Goal: Task Accomplishment & Management: Complete application form

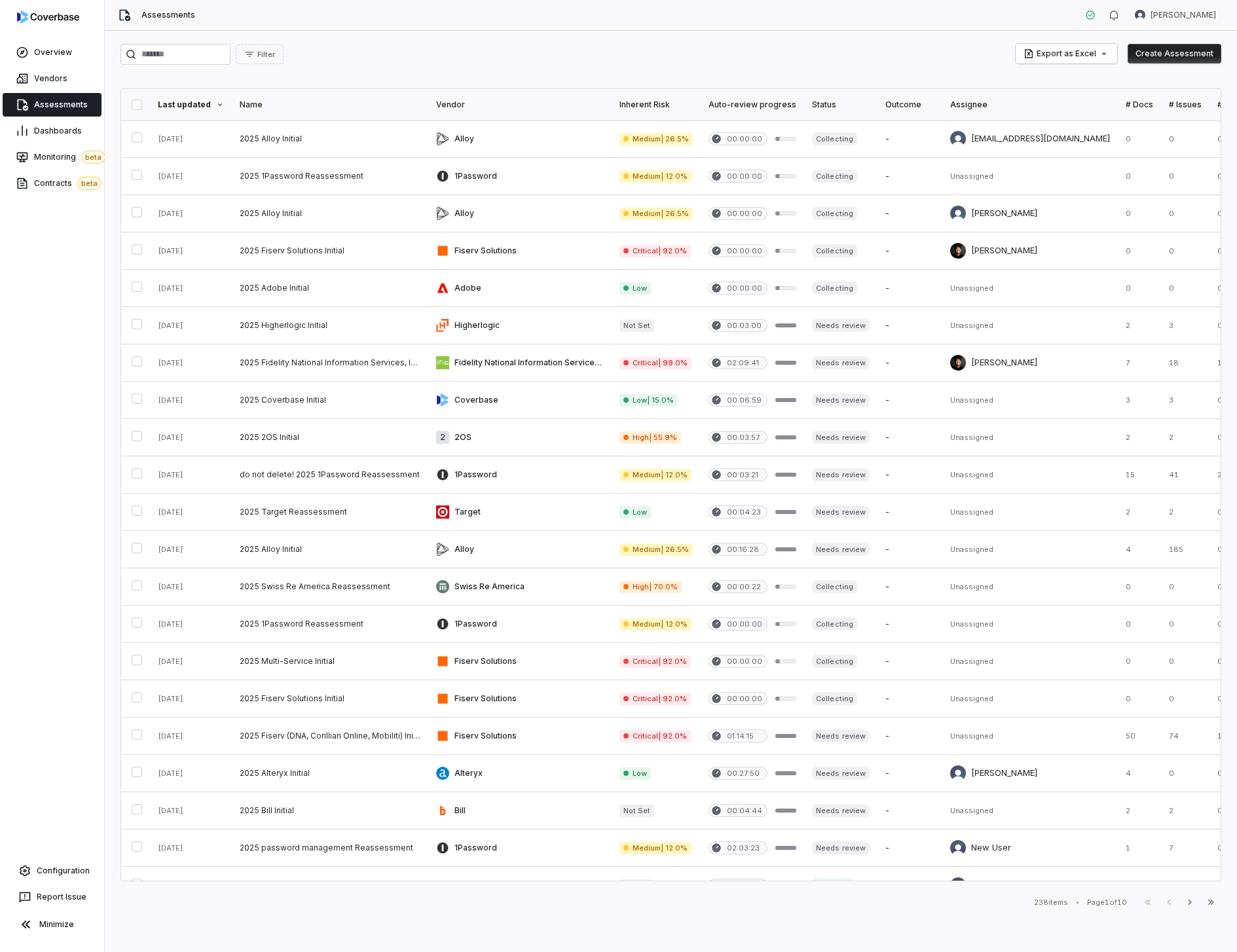
click at [859, 67] on div "Filter Export as Excel Create Assessment Last updated Name Vendor Inherent Risk…" at bounding box center [671, 491] width 1132 height 921
click at [73, 859] on link "Configuration" at bounding box center [52, 870] width 94 height 23
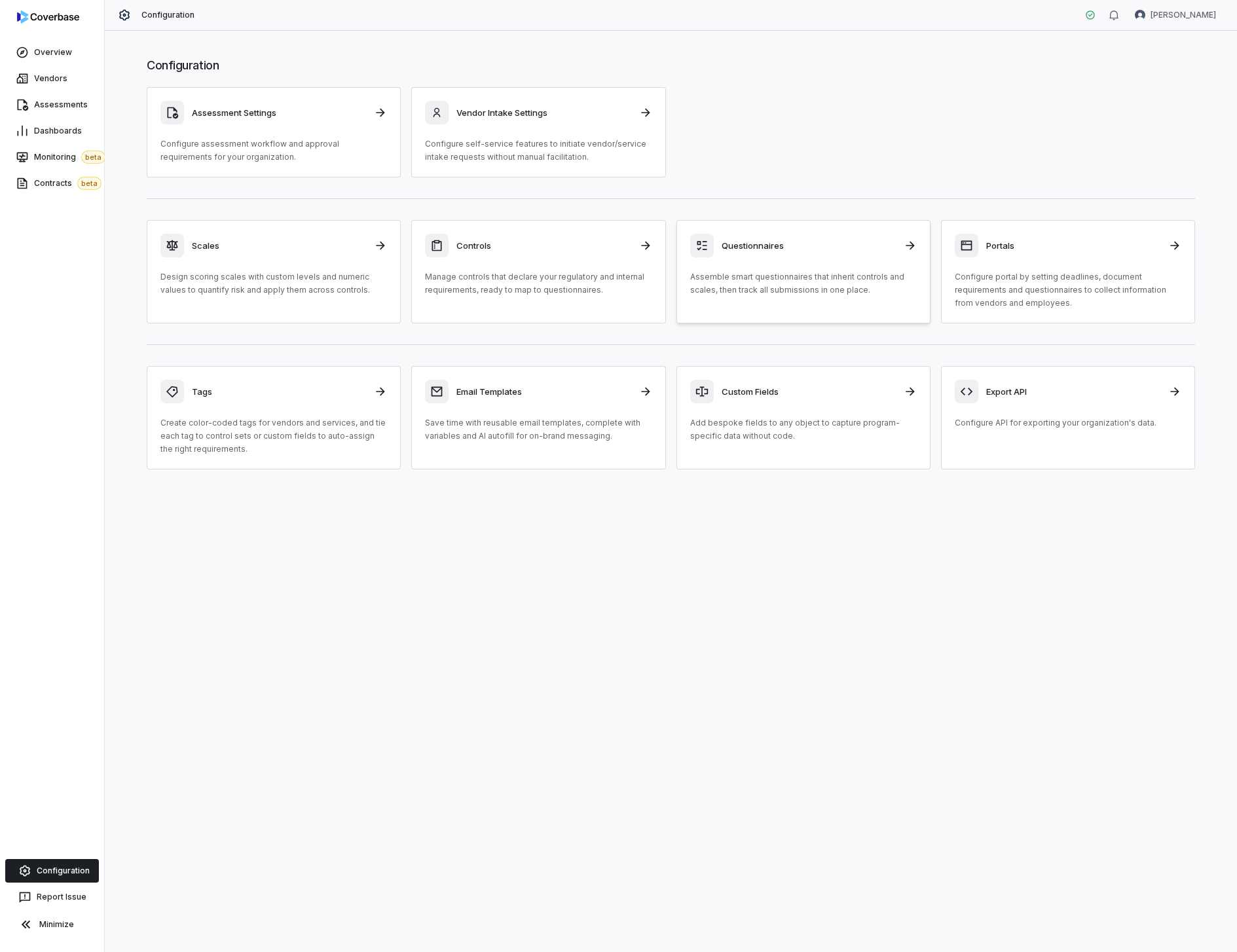
click at [819, 277] on p "Assemble smart questionnaires that inherit controls and scales, then track all …" at bounding box center [803, 283] width 226 height 26
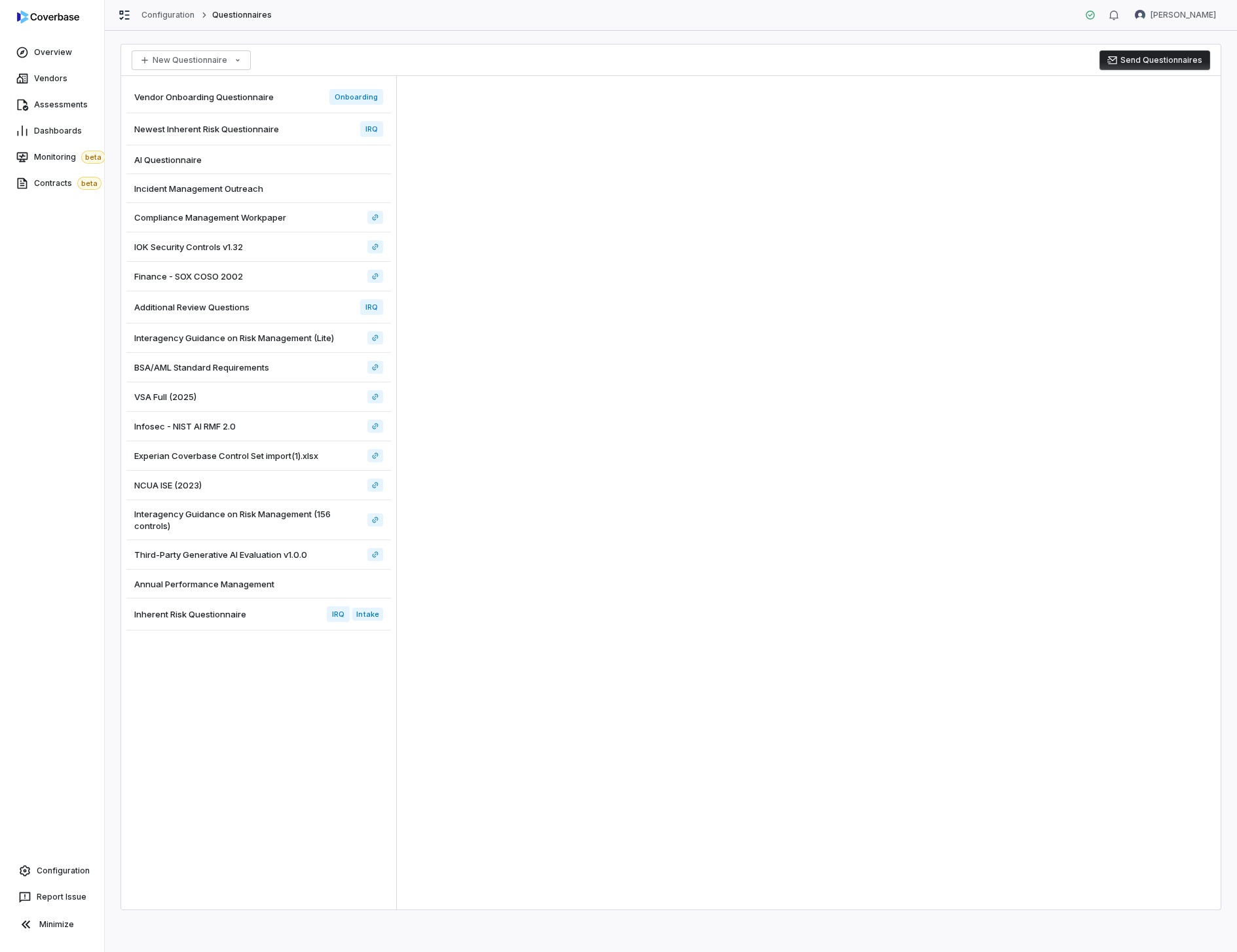
click at [885, 261] on div at bounding box center [809, 492] width 824 height 833
click at [265, 108] on div "Vendor Onboarding Questionnaire Onboarding" at bounding box center [259, 96] width 265 height 32
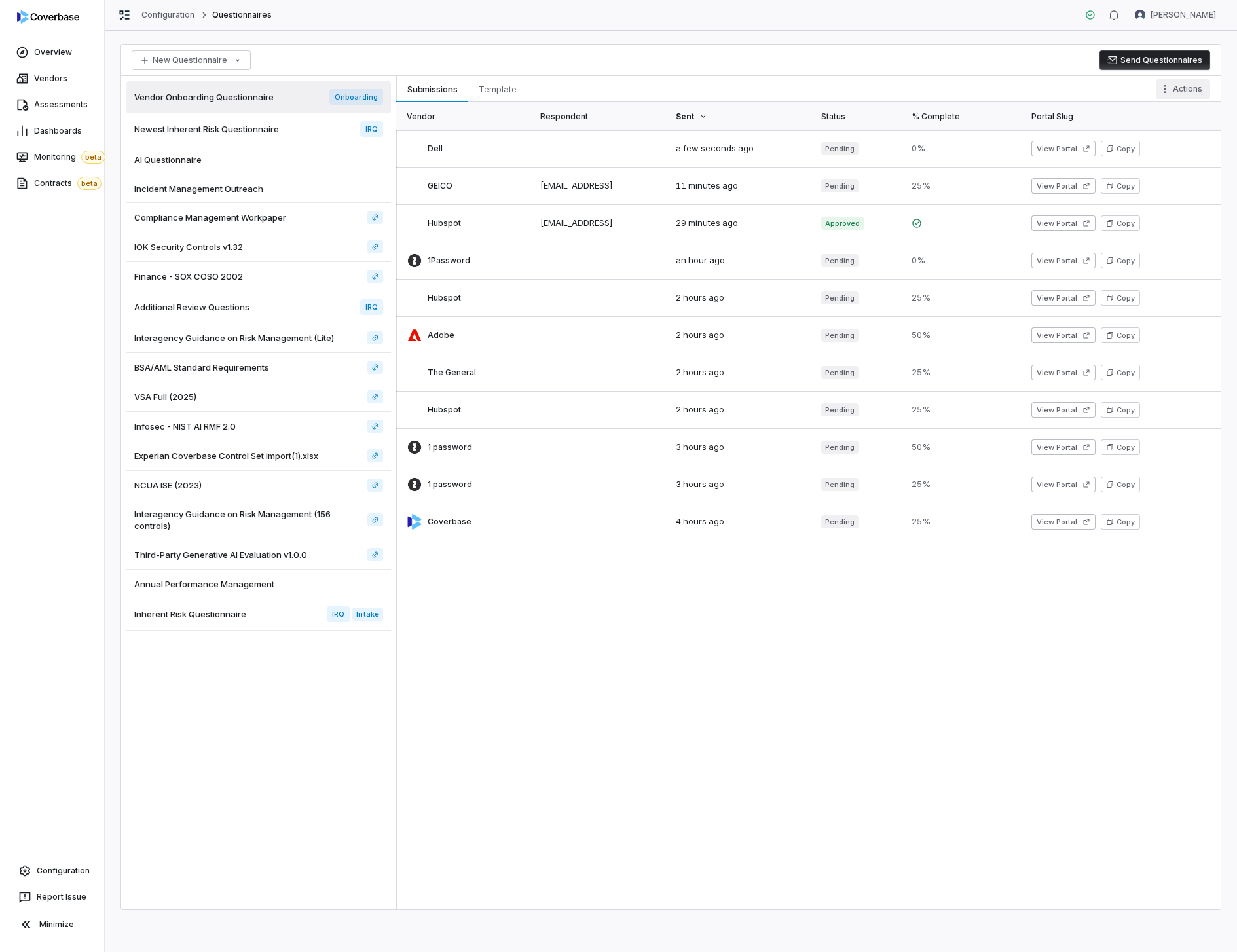
click at [1189, 89] on html "Overview Vendors Assessments Dashboards Monitoring beta Contracts beta Configur…" at bounding box center [618, 476] width 1237 height 952
click at [1150, 114] on div "Configure Conditional Logic" at bounding box center [1132, 117] width 145 height 21
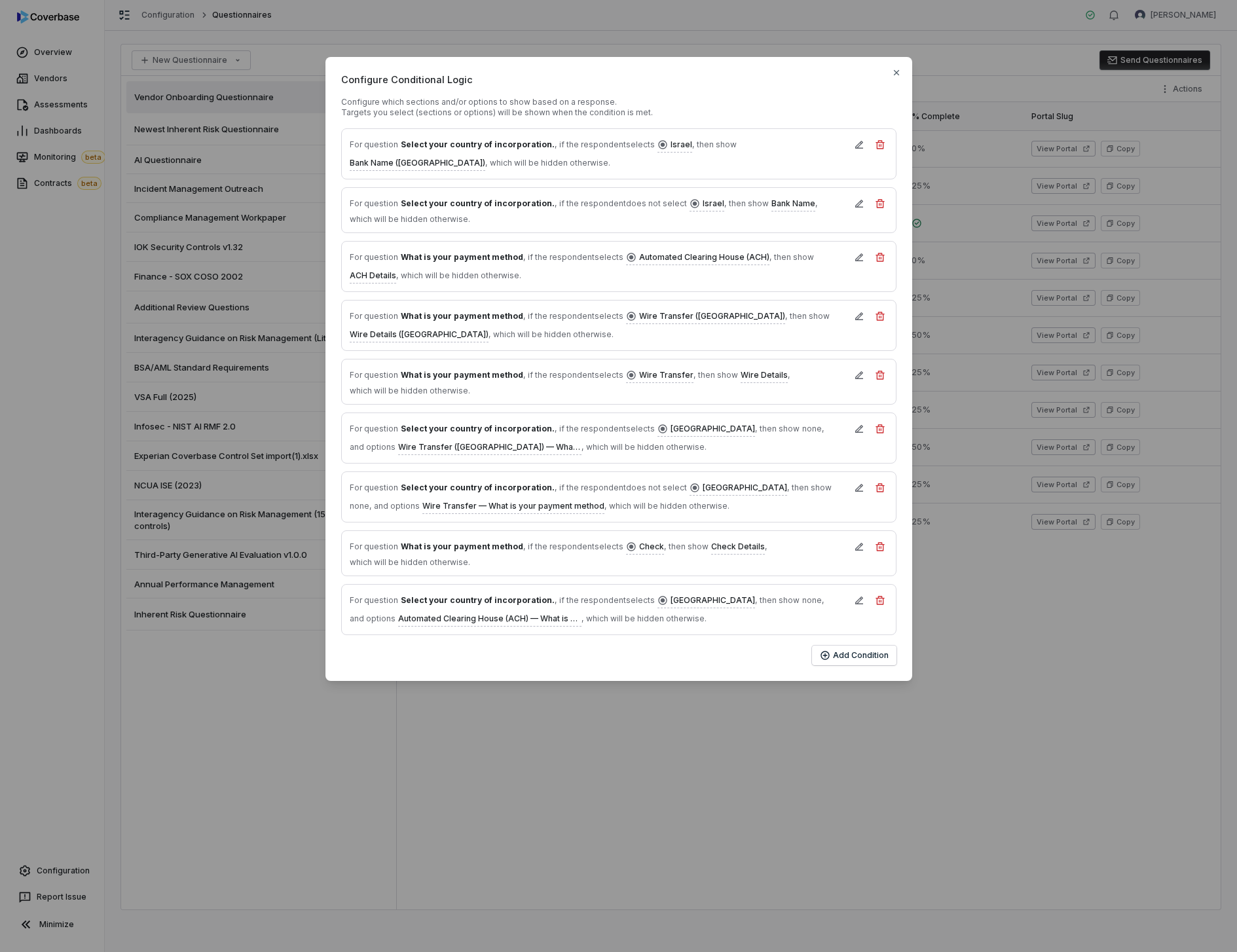
click at [699, 26] on div "Configure Conditional Logic Configure which sections and/or options to show bas…" at bounding box center [618, 369] width 1237 height 738
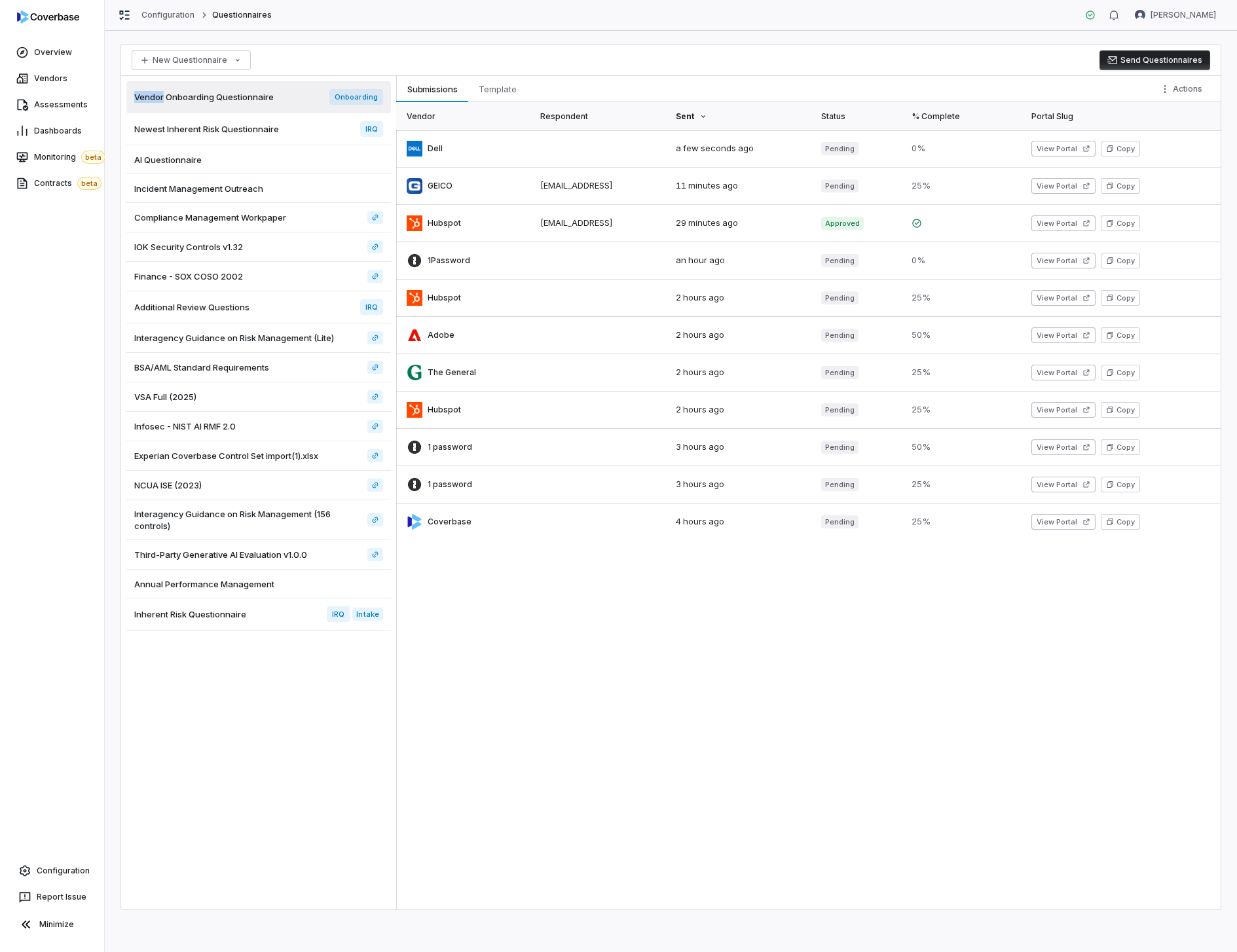
click at [699, 26] on div "Configuration Questionnaires Amanda Pettenati" at bounding box center [671, 15] width 1132 height 31
click at [498, 84] on span "Template" at bounding box center [497, 89] width 48 height 17
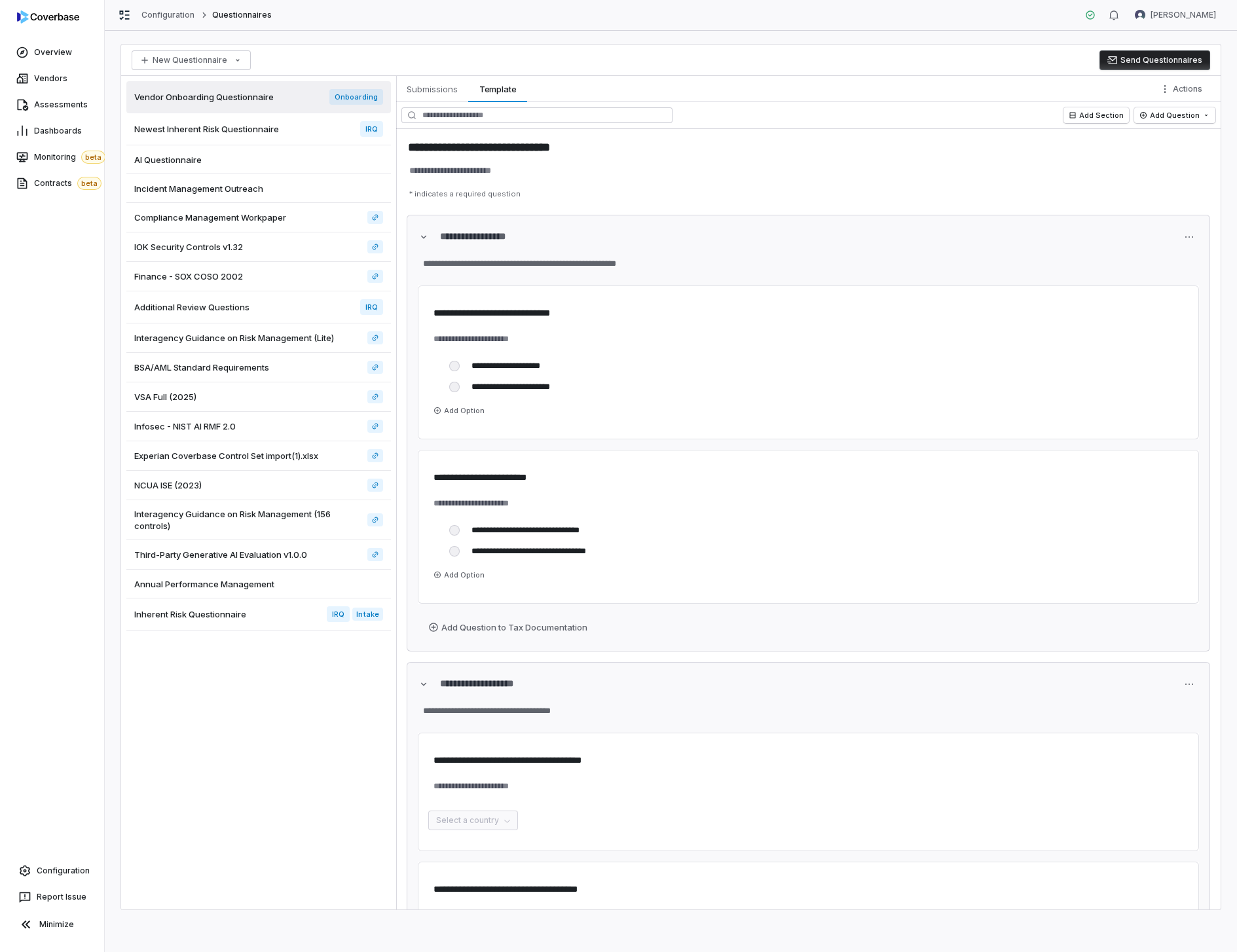
click at [721, 59] on div "New Questionnaire Send Questionnaires" at bounding box center [671, 60] width 1099 height 32
type textarea "*"
click at [957, 46] on div "New Questionnaire Send Questionnaires" at bounding box center [671, 60] width 1099 height 32
click at [1154, 58] on button "Send Questionnaires" at bounding box center [1154, 60] width 111 height 20
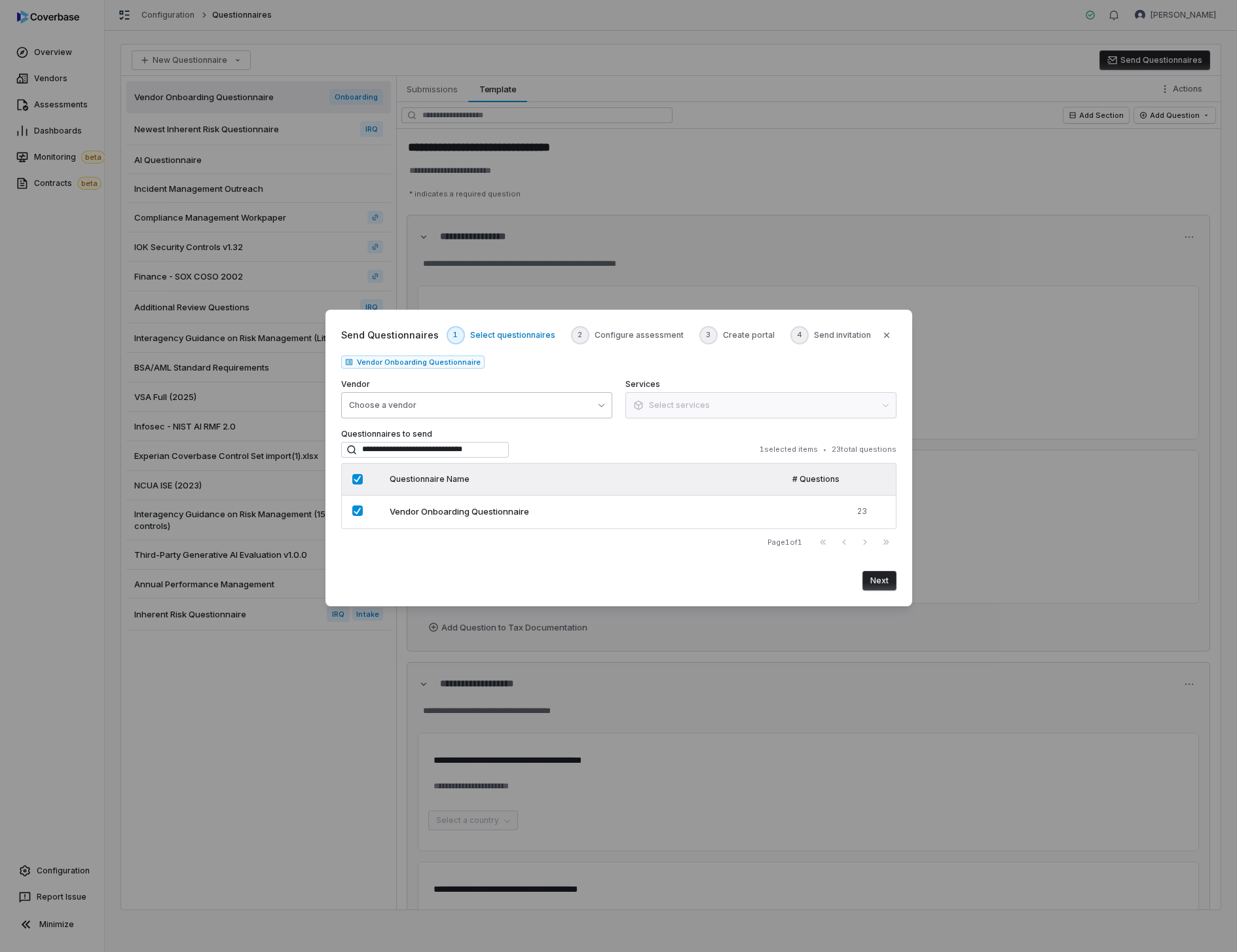
click at [579, 405] on button "Choose a vendor" at bounding box center [477, 405] width 271 height 26
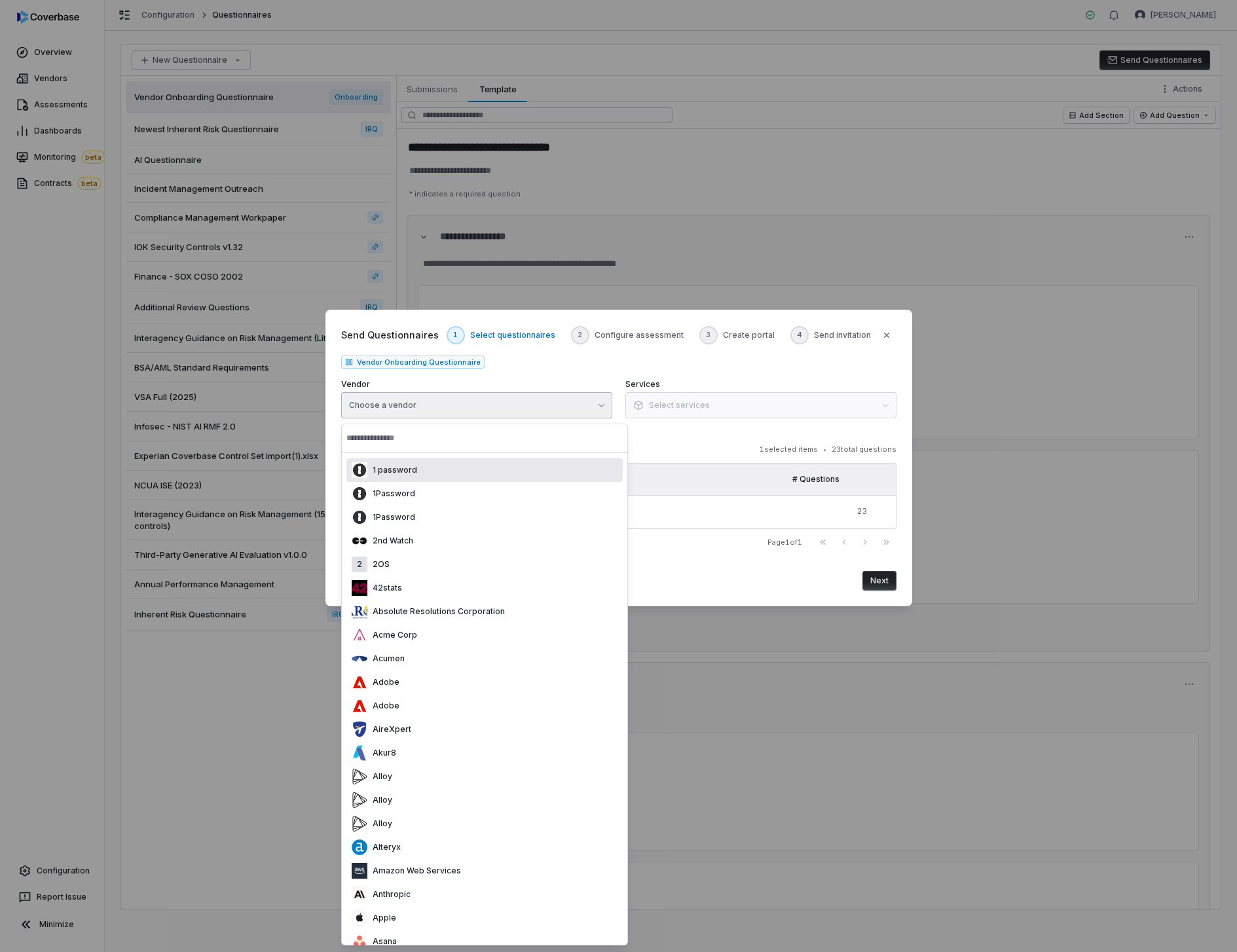
click at [386, 472] on p "1 password" at bounding box center [392, 470] width 50 height 10
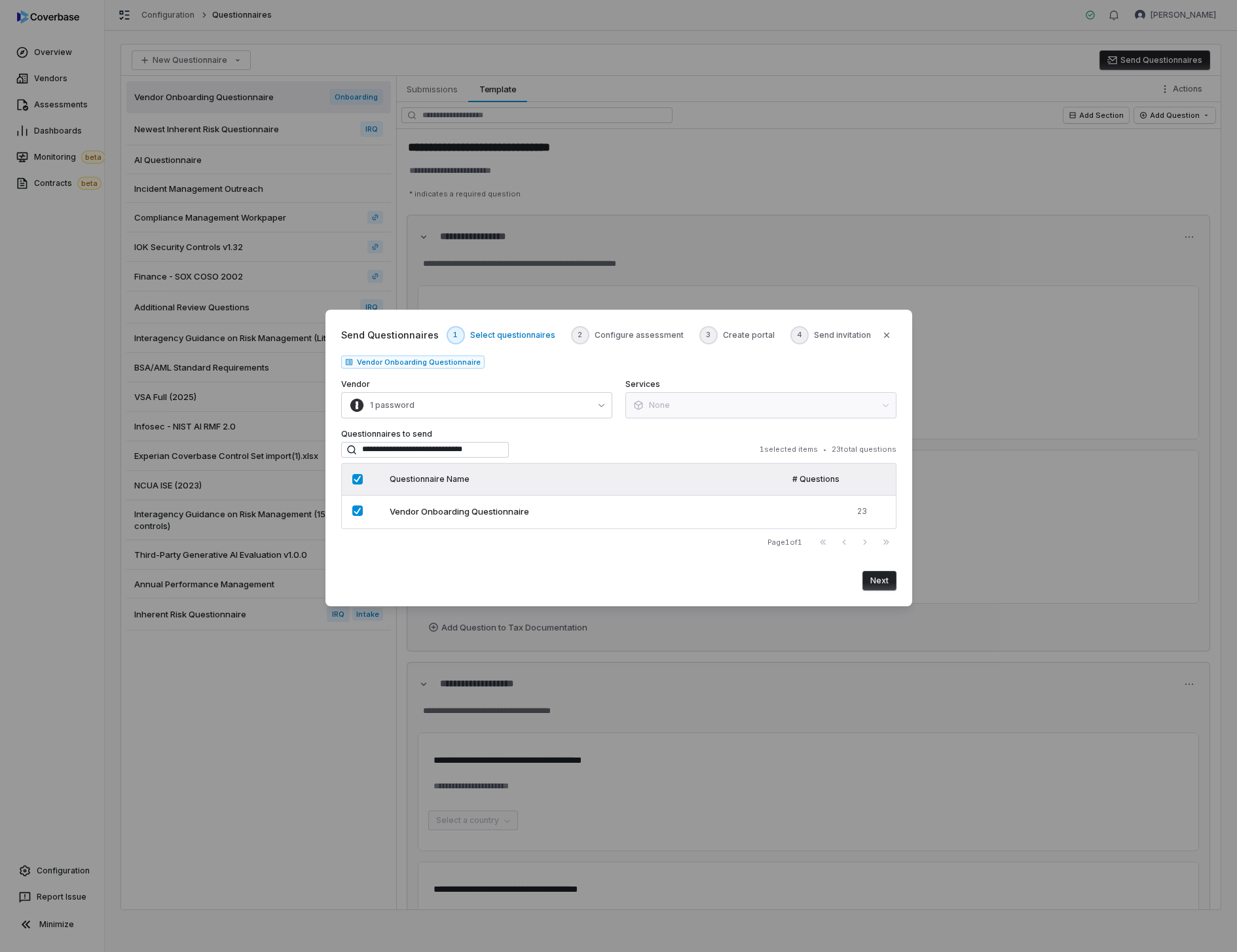
click at [876, 581] on button "Next" at bounding box center [880, 580] width 34 height 20
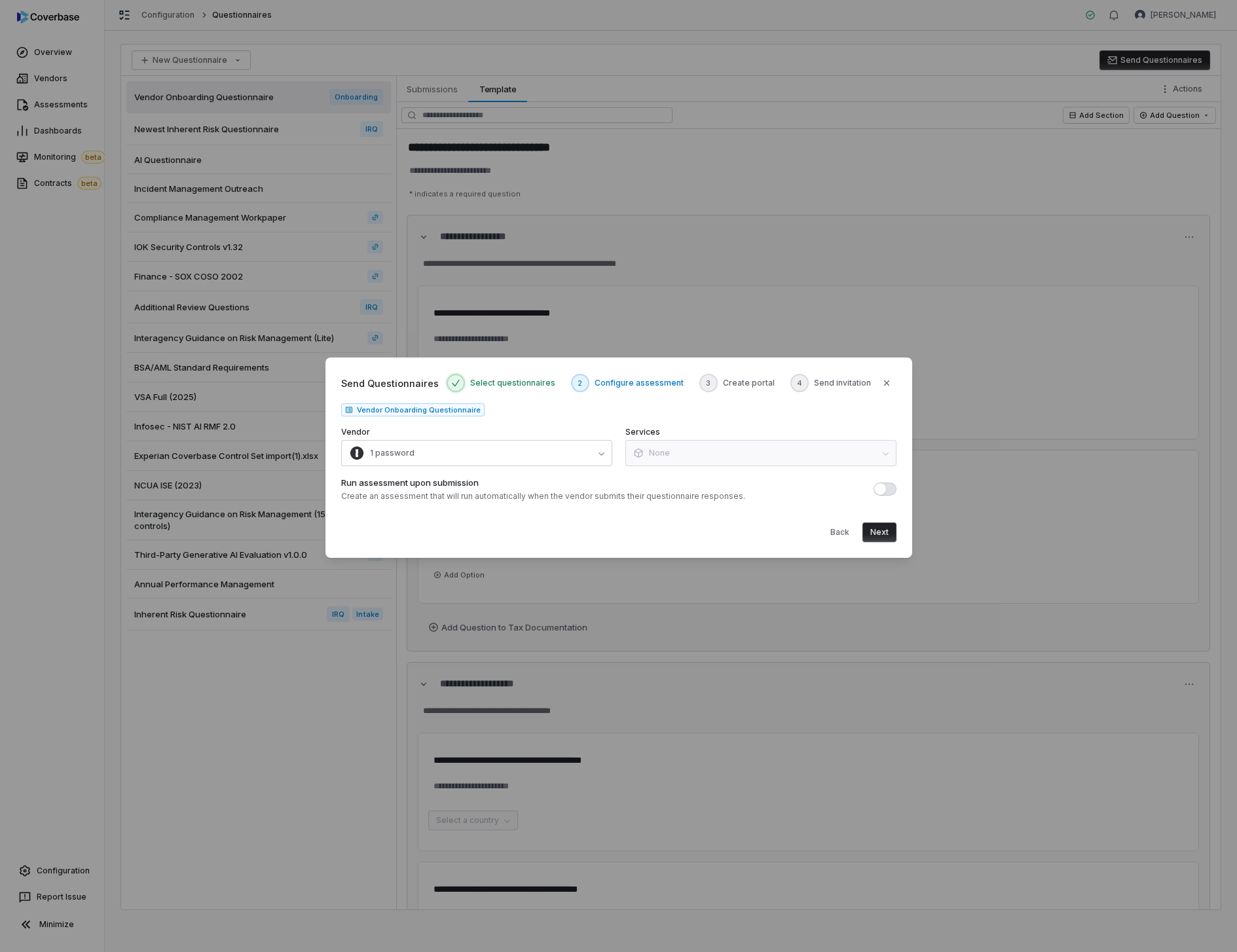
click at [868, 538] on button "Next" at bounding box center [880, 531] width 34 height 20
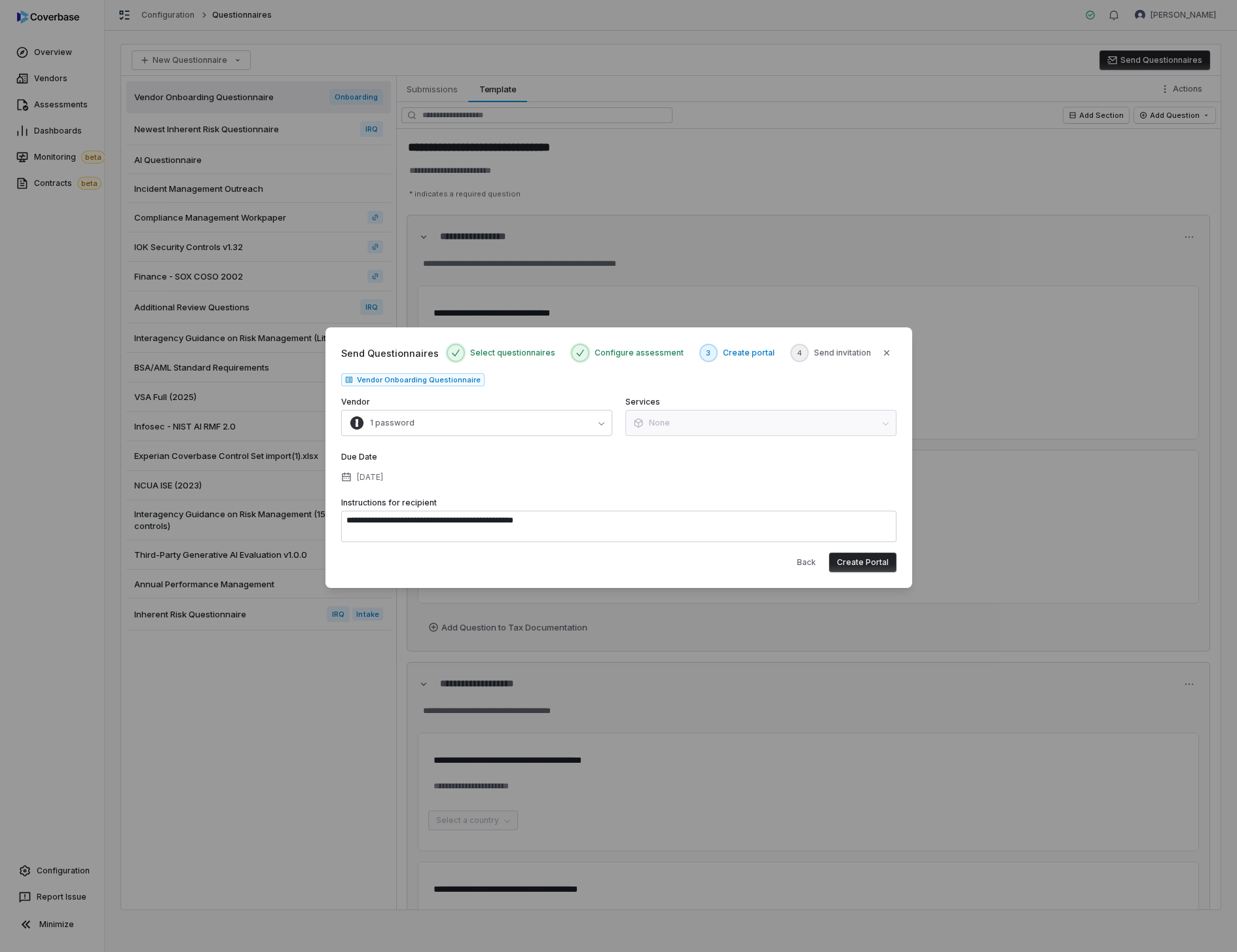
click at [859, 558] on button "Create Portal" at bounding box center [863, 562] width 67 height 20
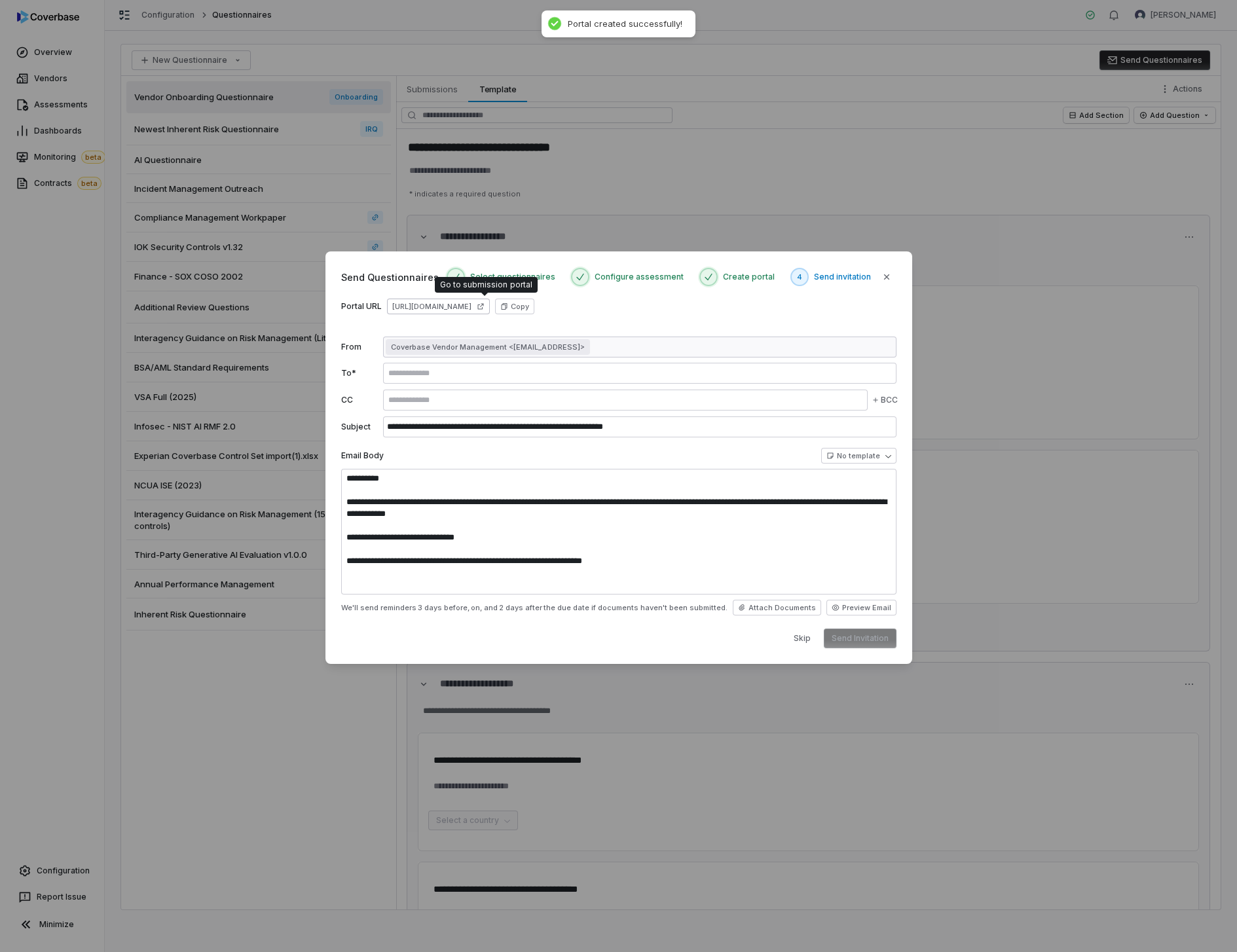
type textarea "**********"
click at [407, 306] on link "https://dashboard.coverbase.app/portal/h5kYRio4" at bounding box center [439, 306] width 103 height 15
type textarea "*"
type textarea "**********"
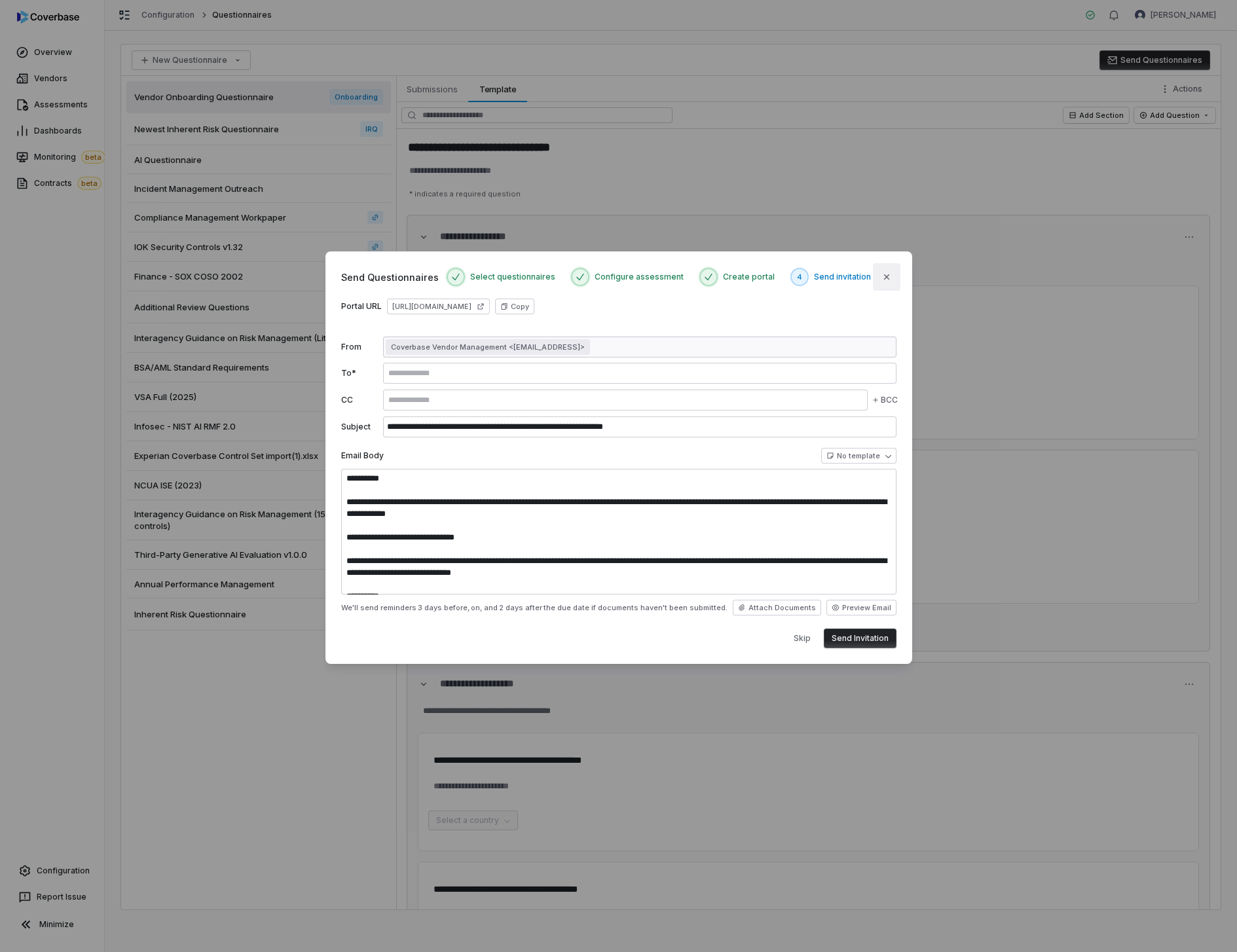
click at [889, 272] on icon "button" at bounding box center [887, 277] width 10 height 10
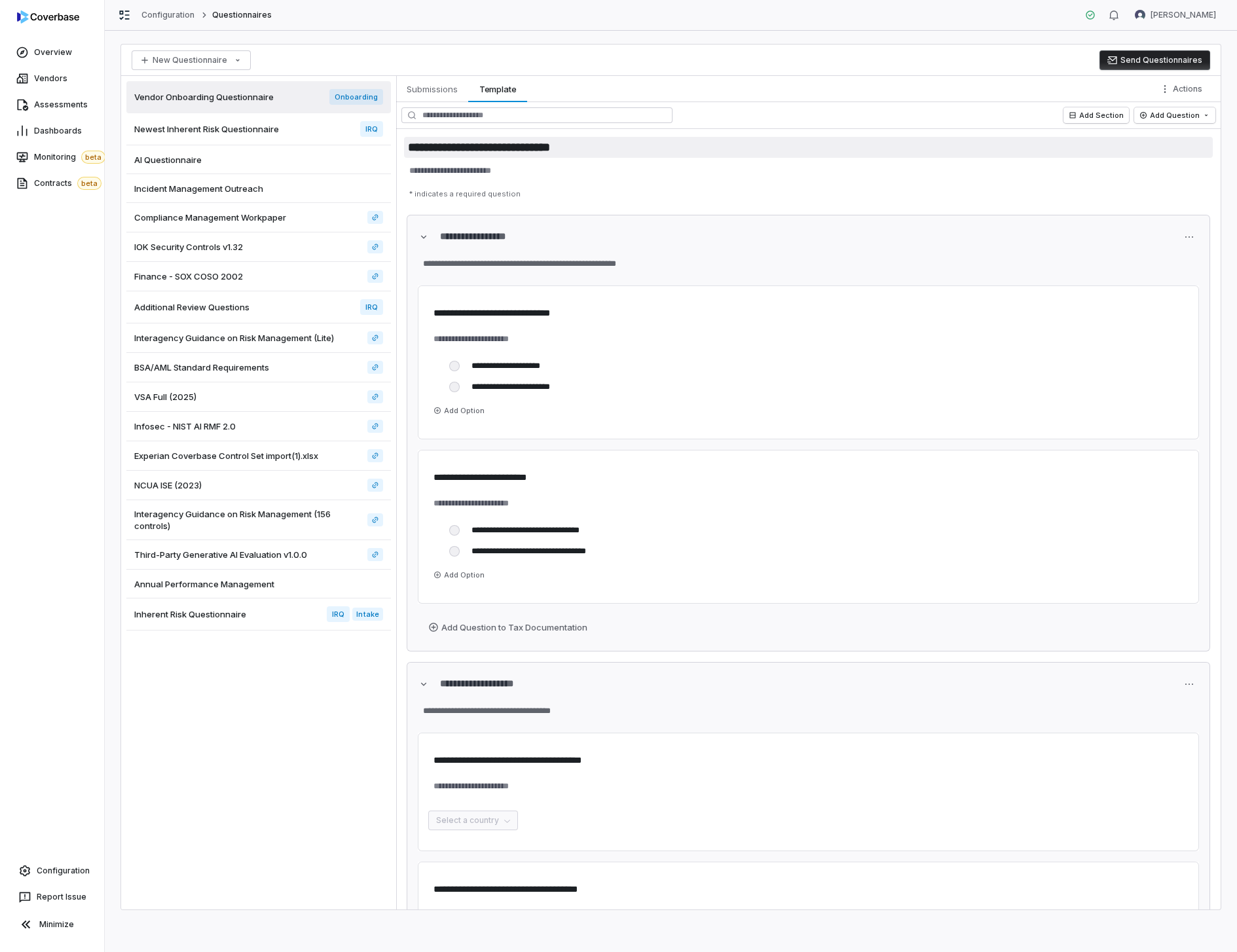
click at [765, 138] on input "**********" at bounding box center [809, 147] width 809 height 21
click at [815, 76] on div "Submissions Submissions Template Template Actions" at bounding box center [809, 89] width 824 height 26
click at [59, 87] on link "Vendors" at bounding box center [52, 78] width 99 height 23
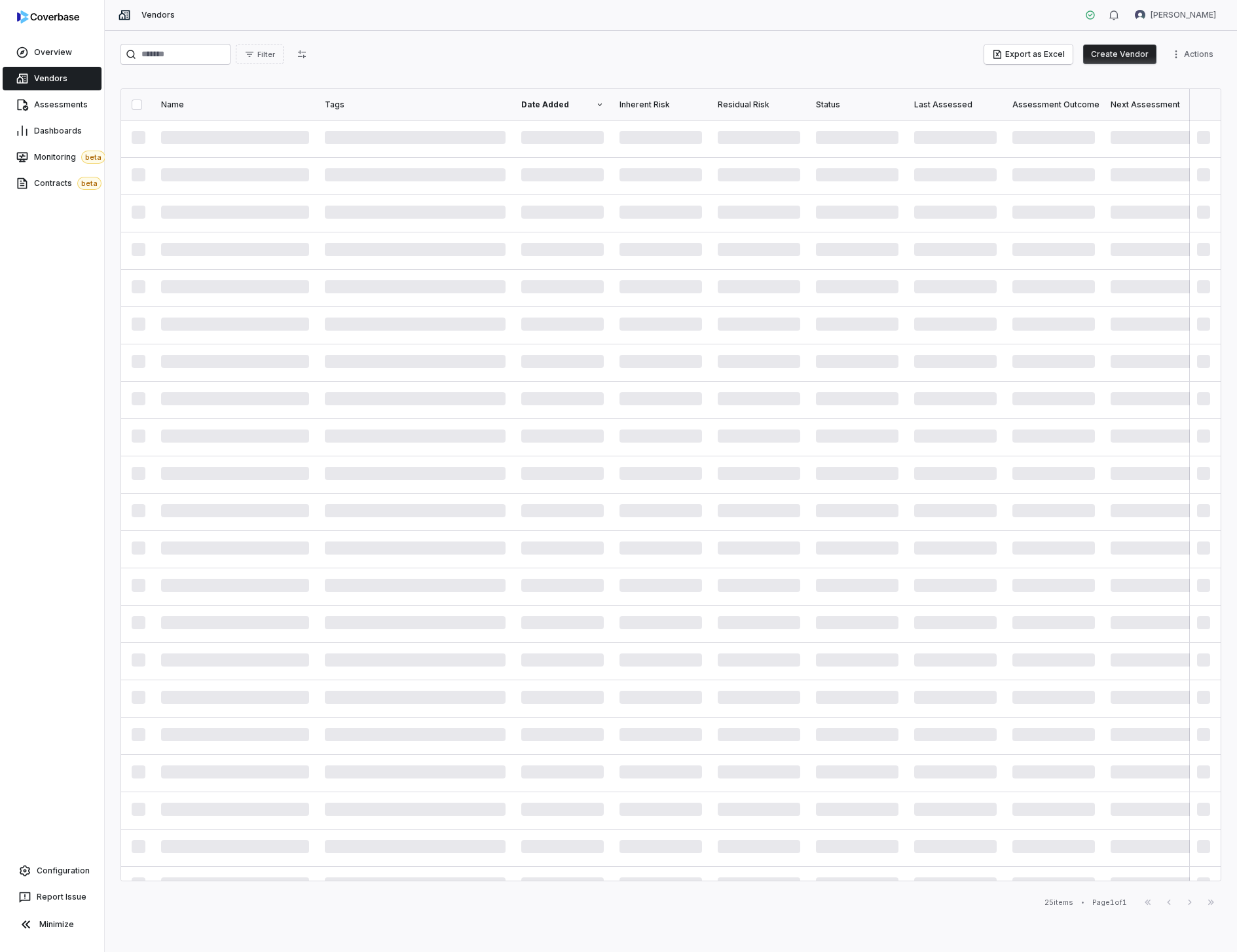
click at [67, 77] on link "Vendors" at bounding box center [52, 78] width 99 height 23
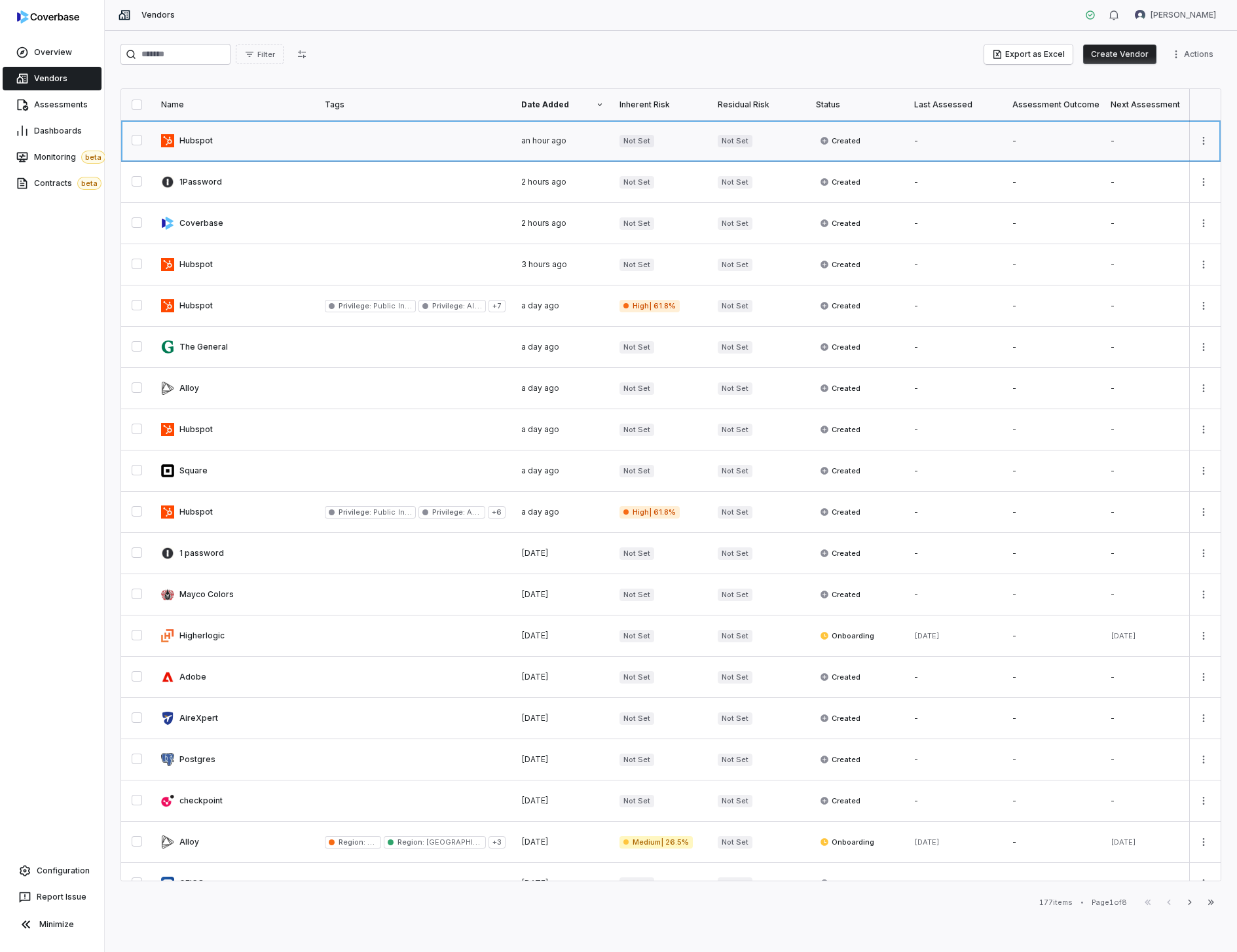
click at [385, 142] on link at bounding box center [415, 140] width 196 height 40
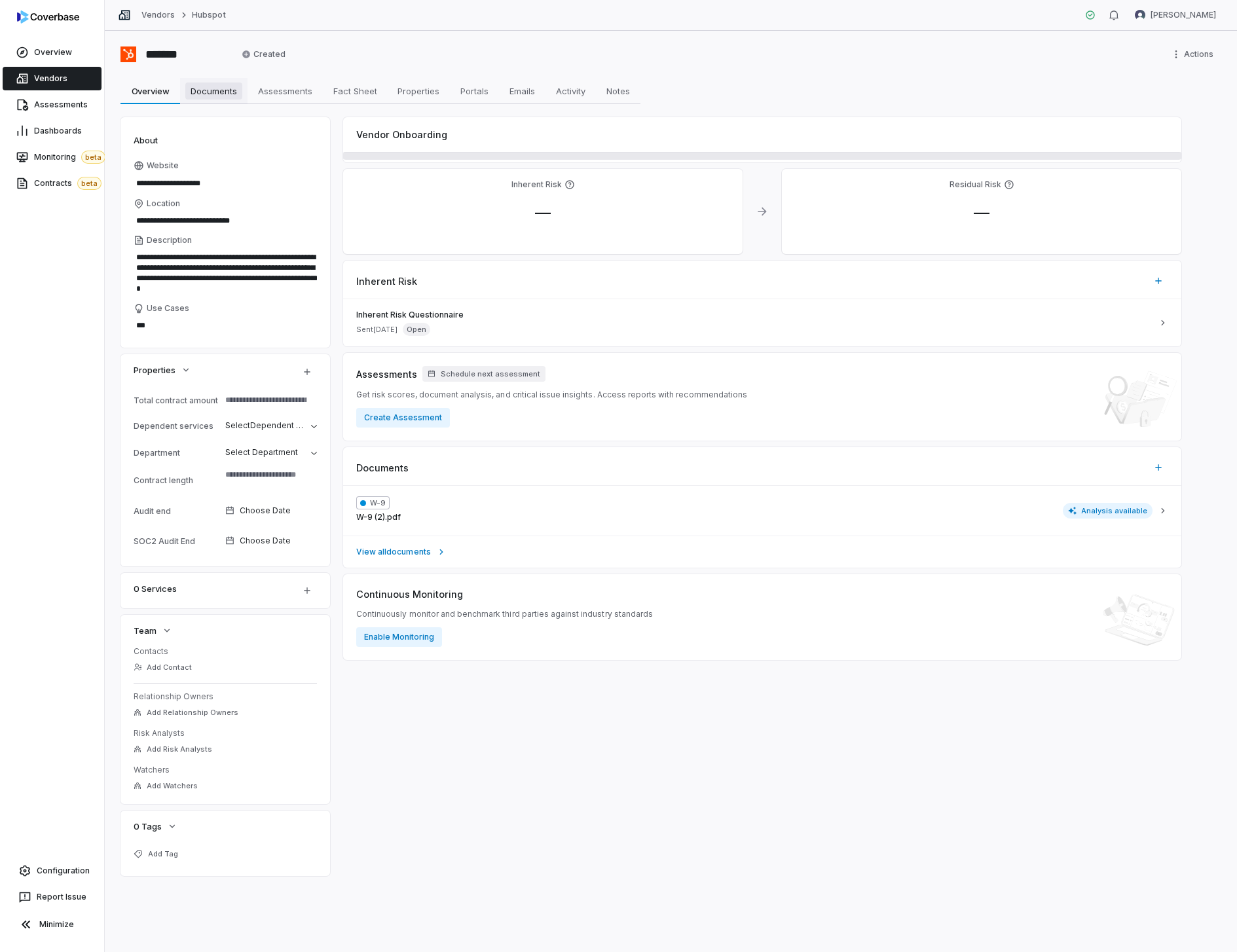
click at [210, 85] on span "Documents" at bounding box center [213, 91] width 57 height 17
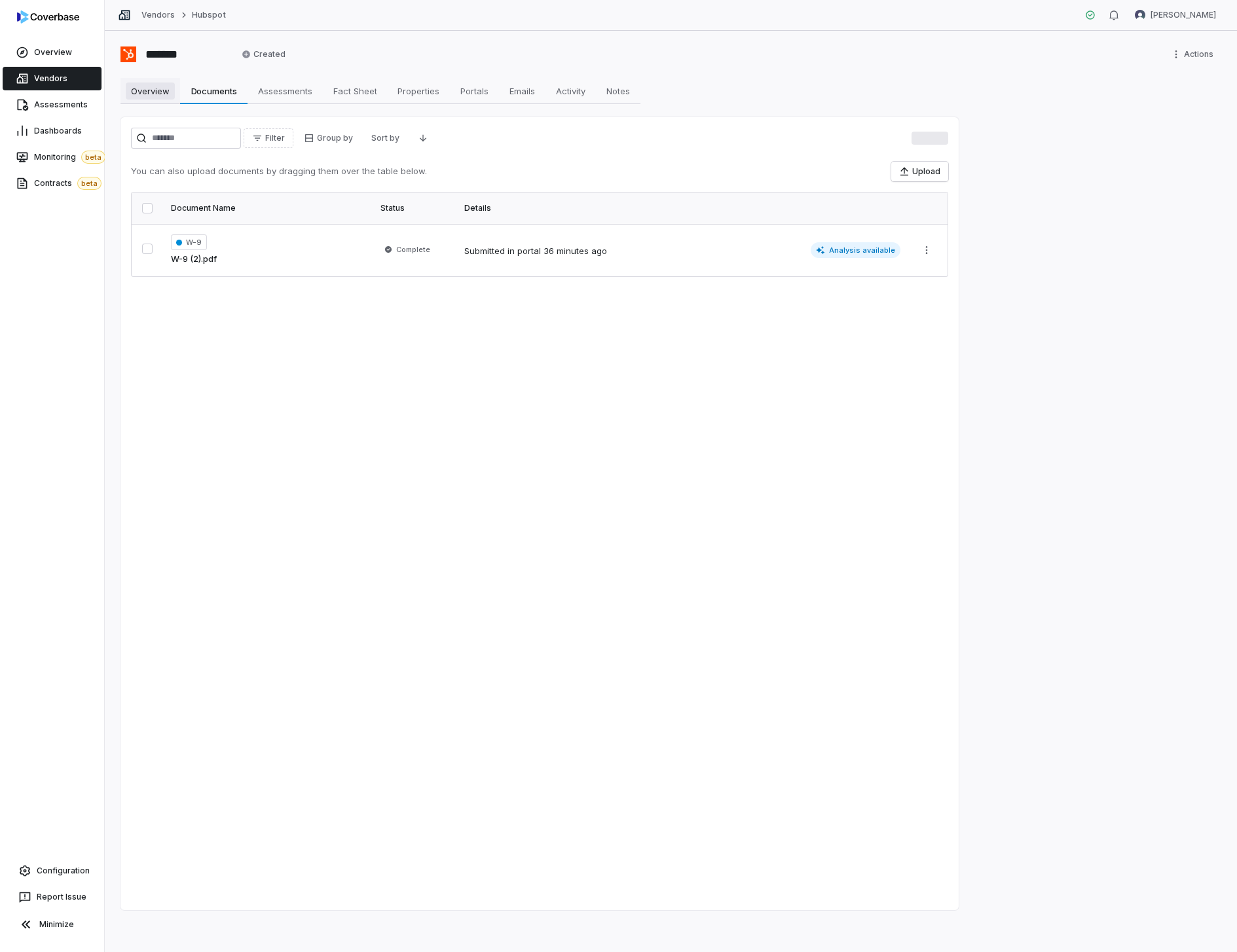
click at [137, 81] on link "Overview Overview" at bounding box center [150, 91] width 59 height 26
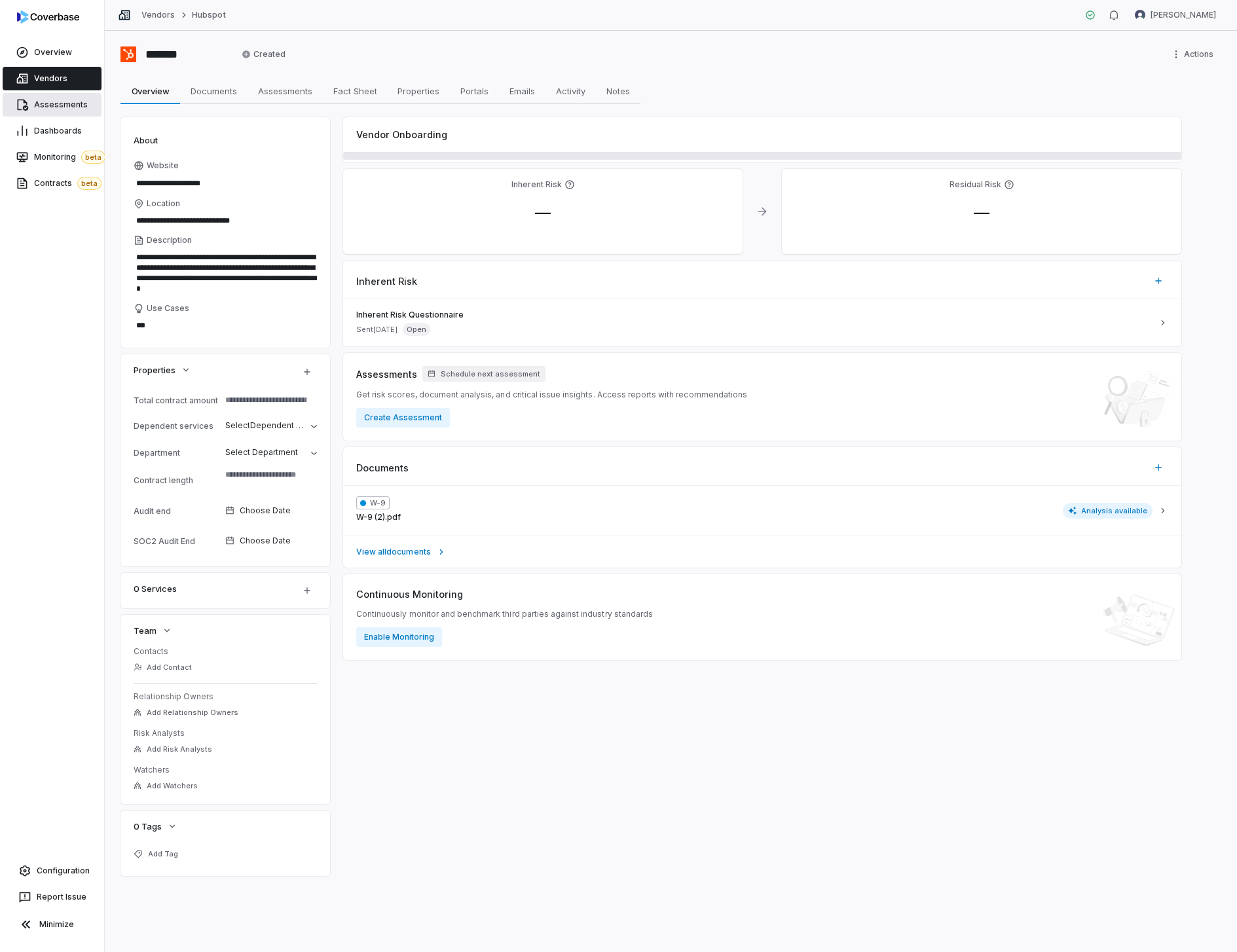
click at [66, 107] on span "Assessments" at bounding box center [61, 105] width 53 height 10
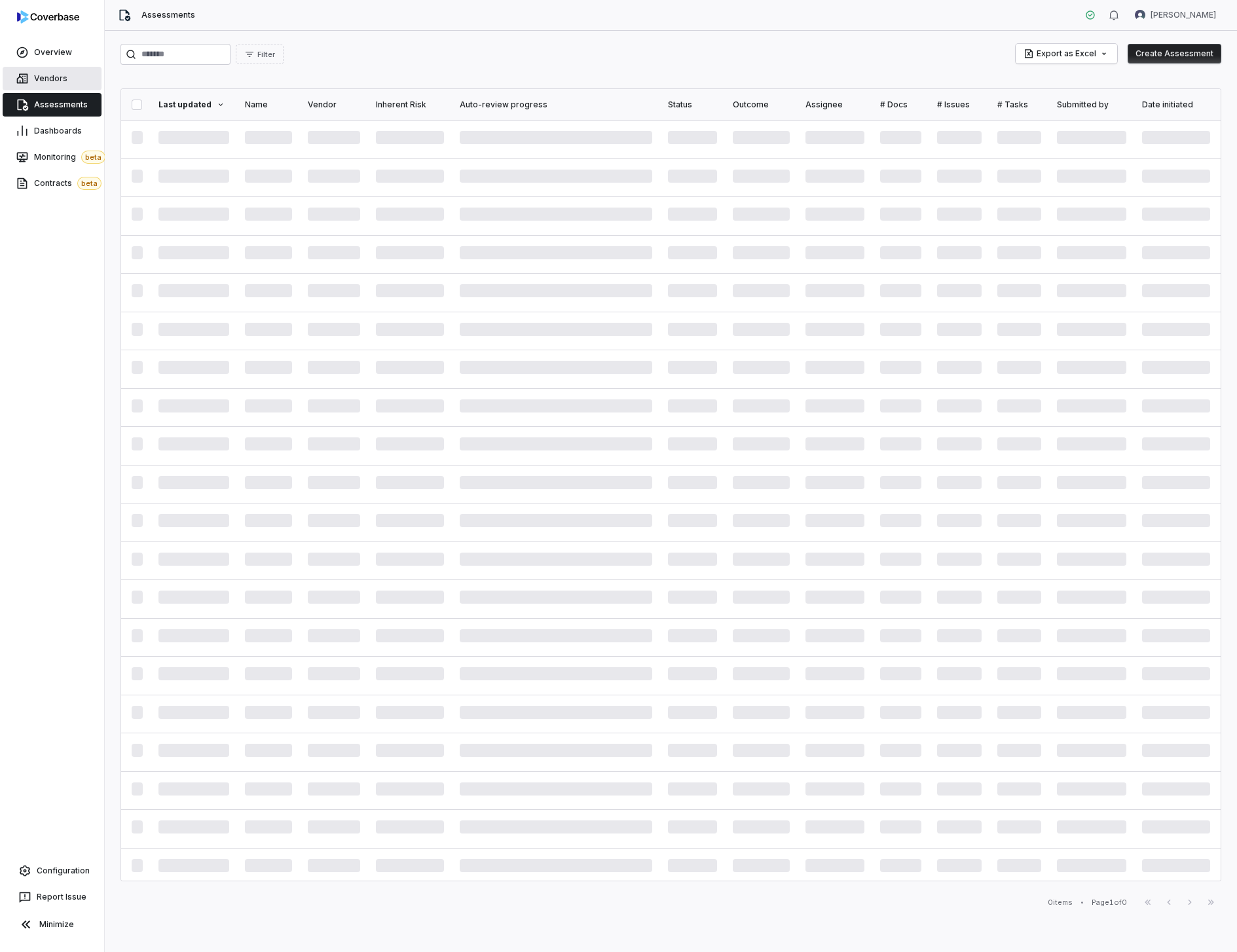
click at [72, 77] on link "Vendors" at bounding box center [52, 78] width 99 height 23
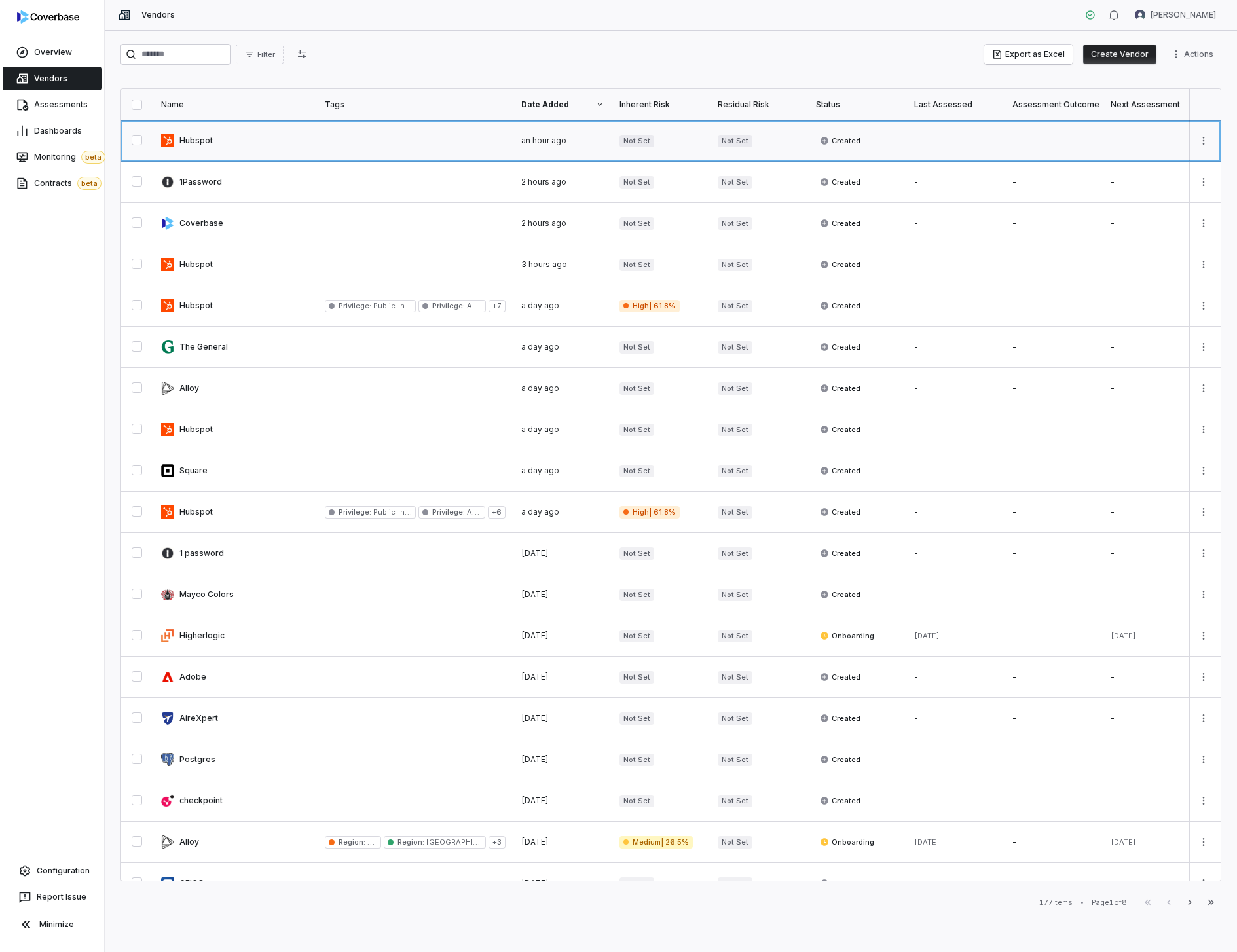
click at [224, 153] on link at bounding box center [235, 140] width 163 height 40
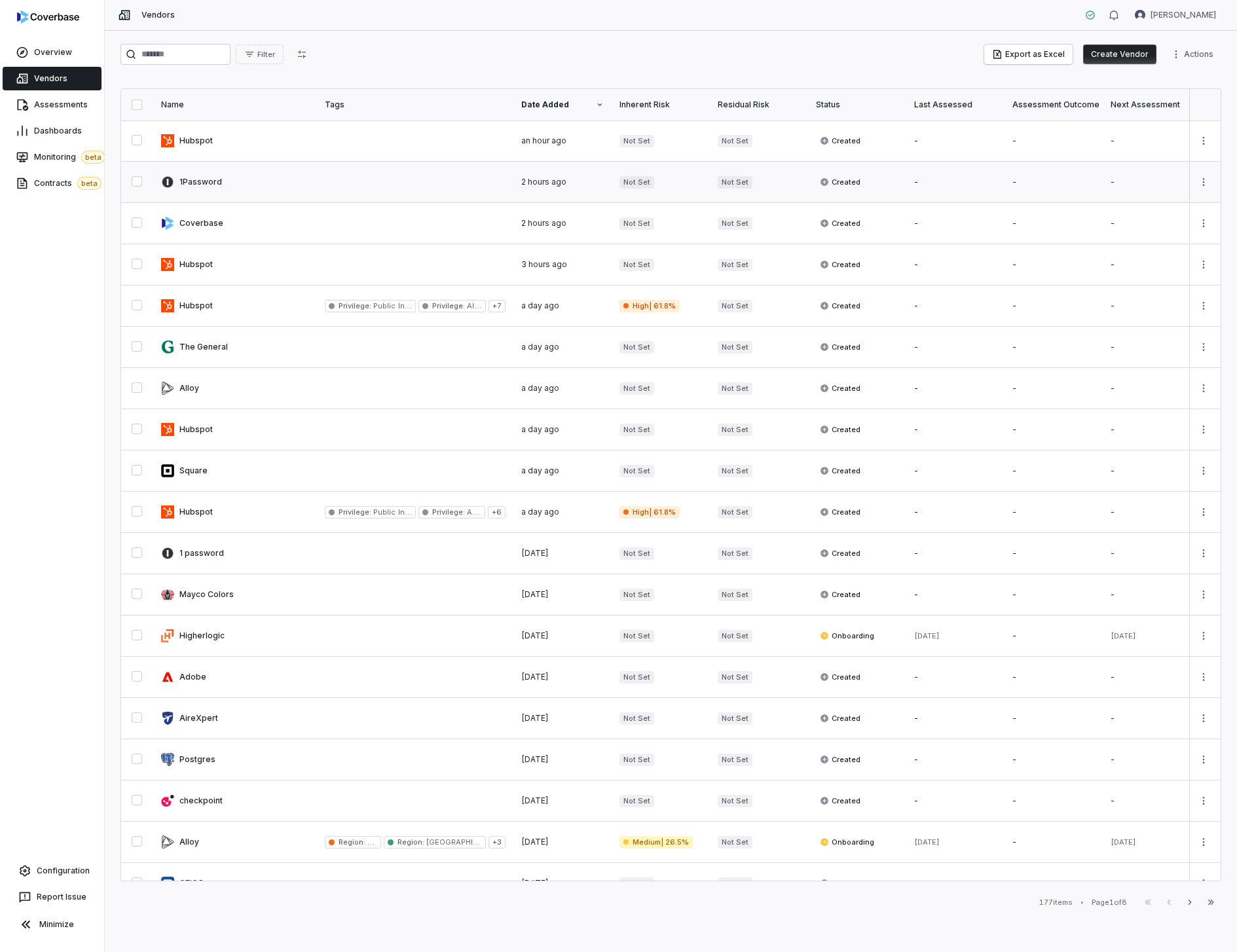
click at [390, 181] on link at bounding box center [415, 181] width 196 height 40
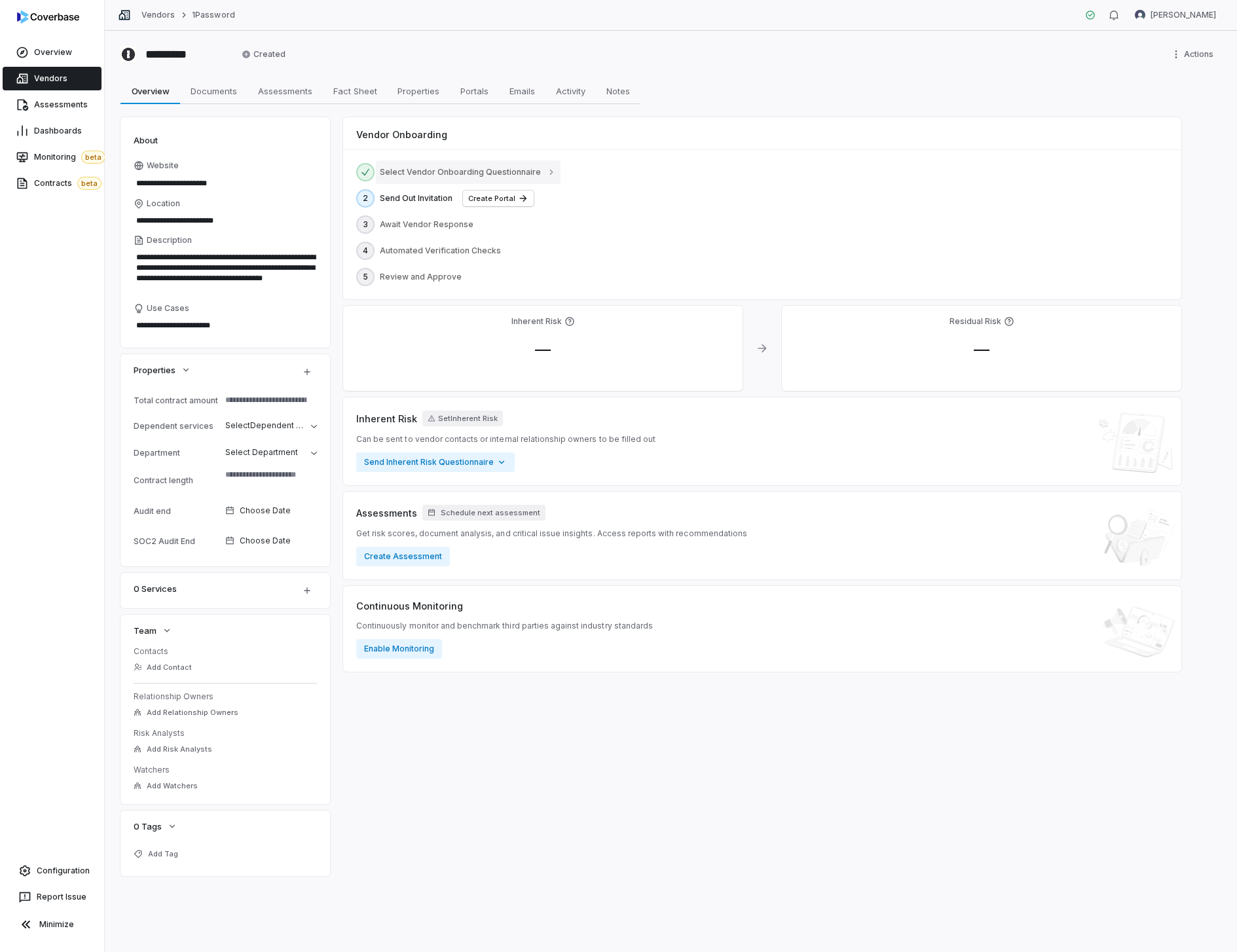
click at [504, 175] on span "Select Vendor Onboarding Questionnaire" at bounding box center [460, 172] width 161 height 10
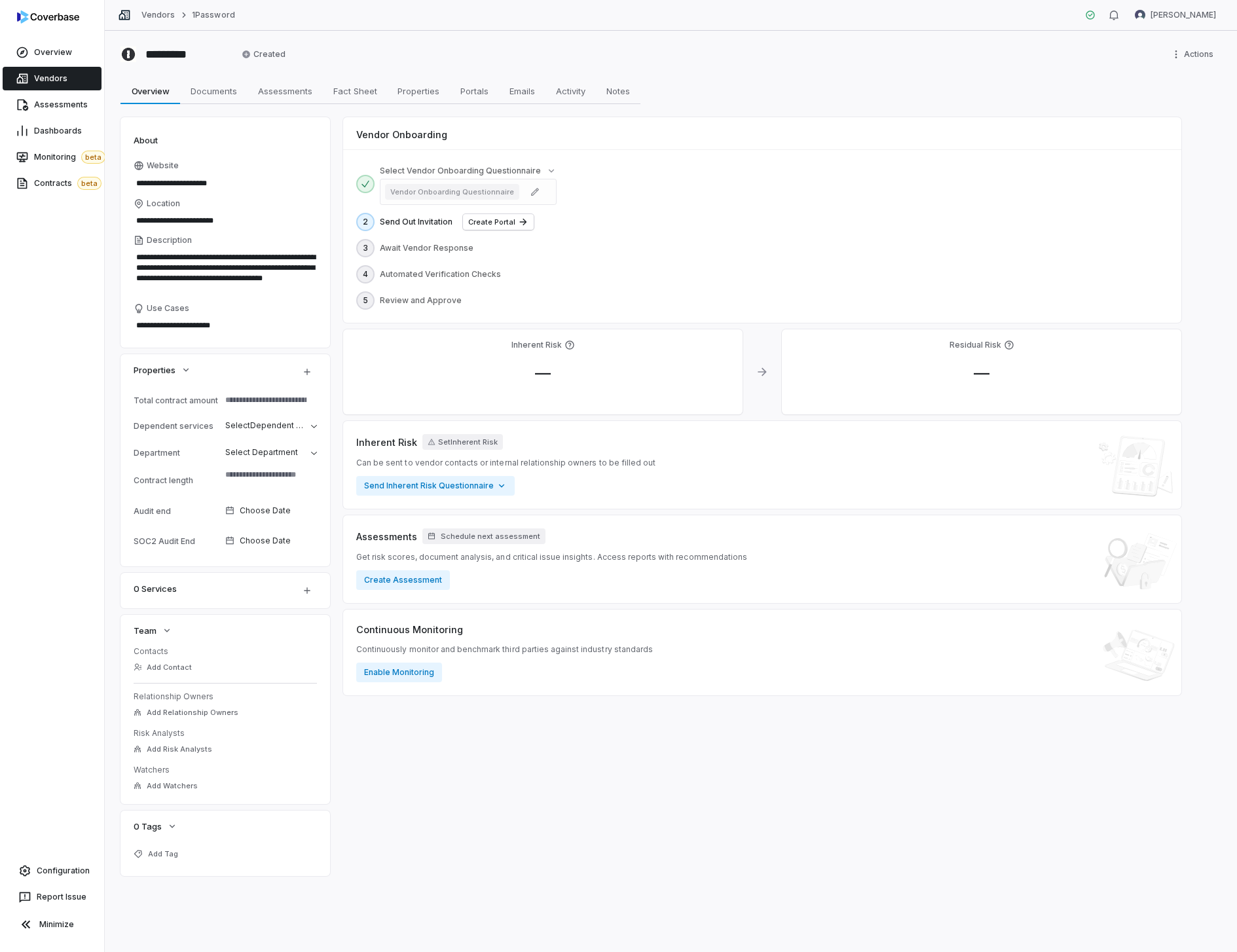
click at [483, 191] on button "Vendor Onboarding Questionnaire" at bounding box center [452, 192] width 134 height 15
click at [531, 193] on html "**********" at bounding box center [618, 476] width 1237 height 952
click at [557, 216] on div "Vendor Onboarding Questionnaire" at bounding box center [627, 218] width 209 height 21
click at [520, 191] on html "**********" at bounding box center [618, 476] width 1237 height 952
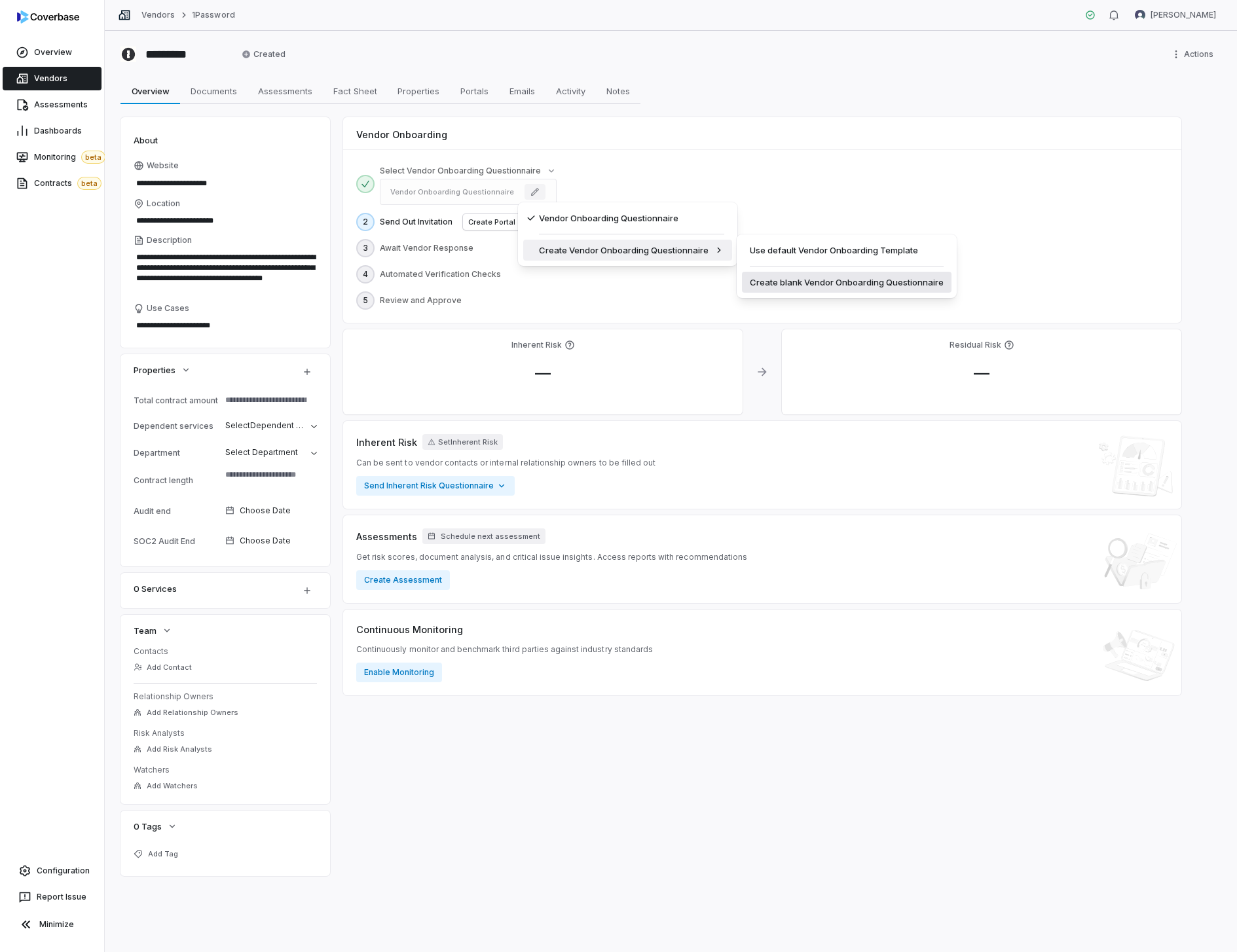
click at [800, 278] on div "Create blank Vendor Onboarding Questionnaire" at bounding box center [846, 282] width 210 height 21
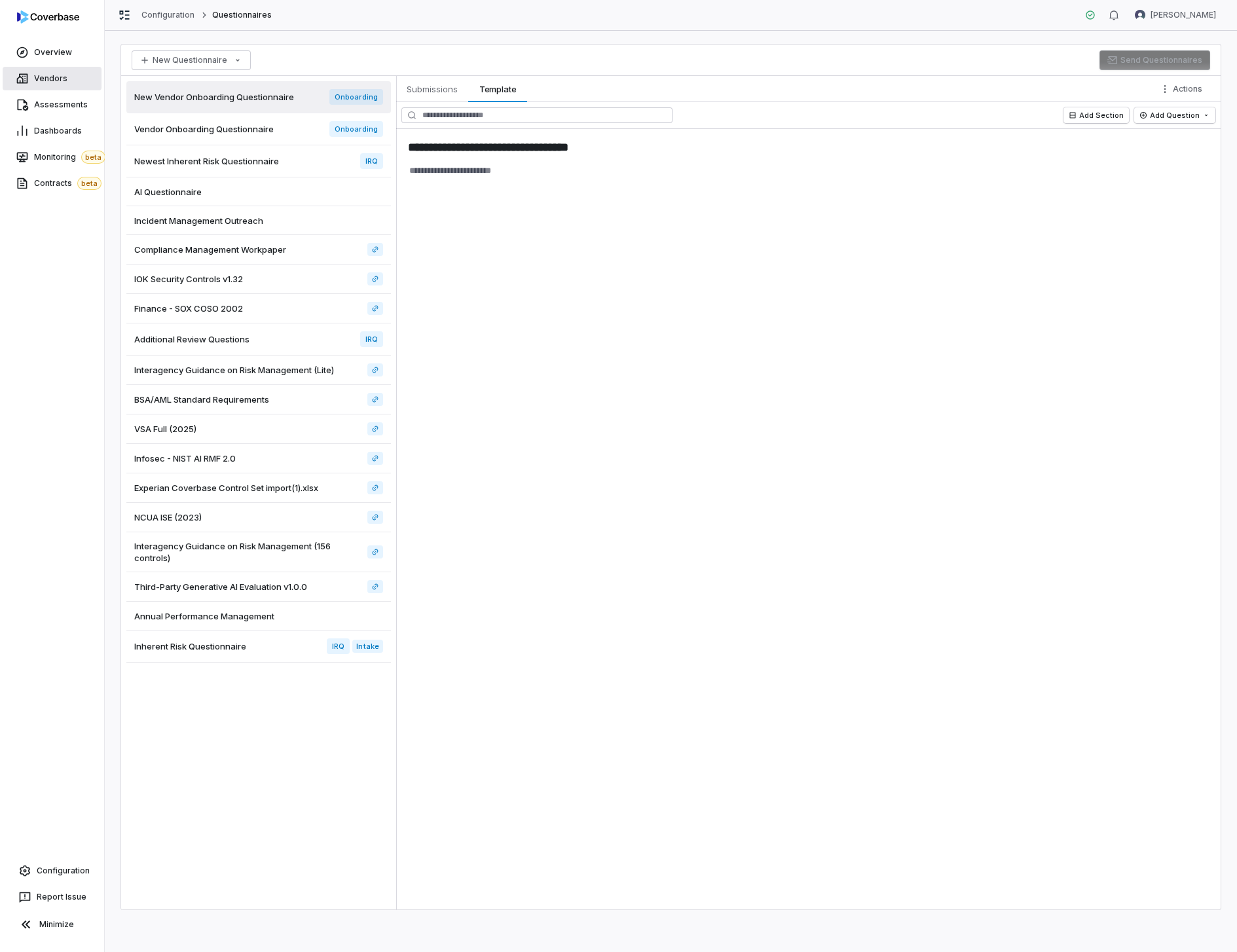
click at [53, 84] on link "Vendors" at bounding box center [52, 78] width 99 height 23
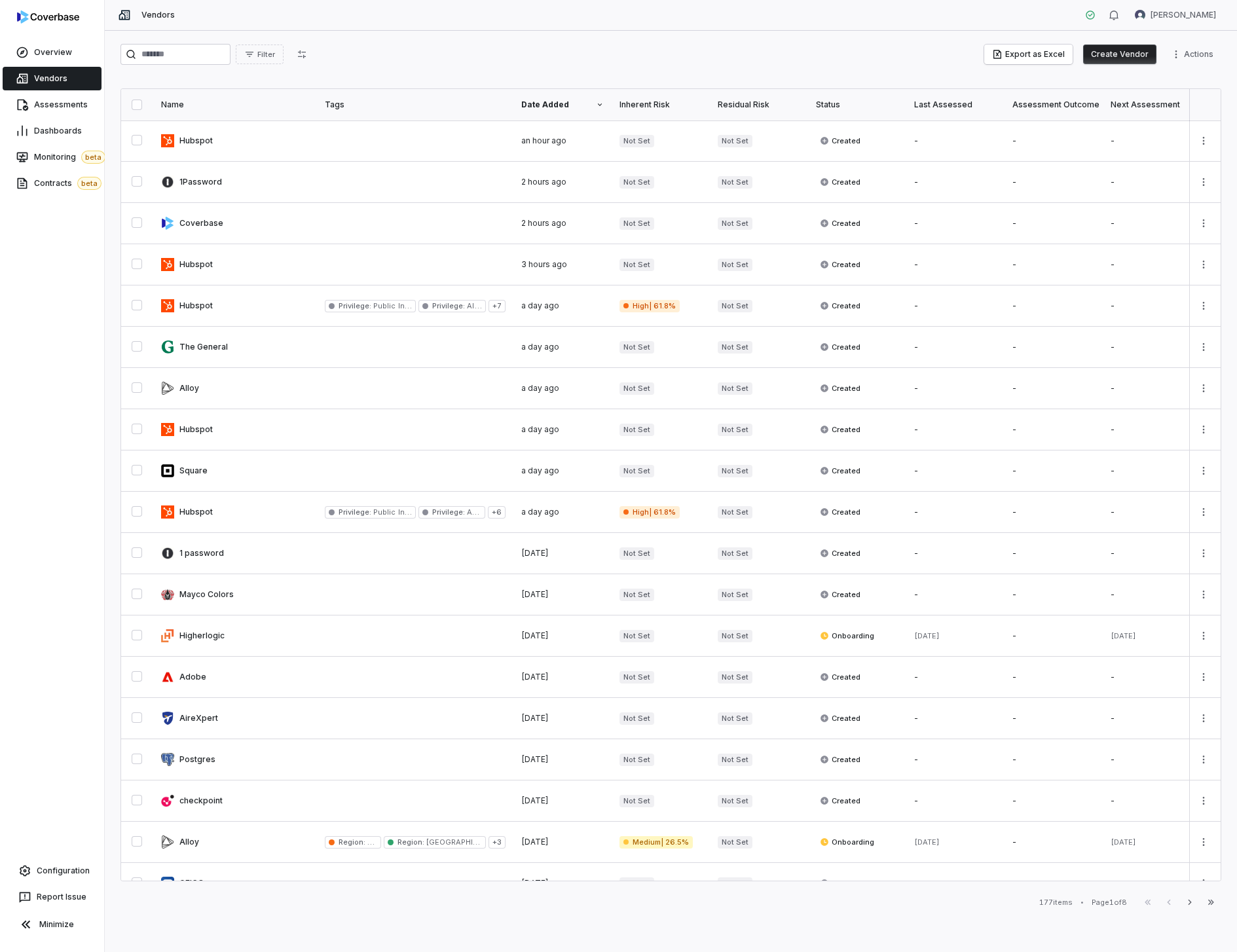
click at [210, 116] on th "Name" at bounding box center [235, 105] width 163 height 32
click at [231, 144] on link at bounding box center [235, 140] width 163 height 40
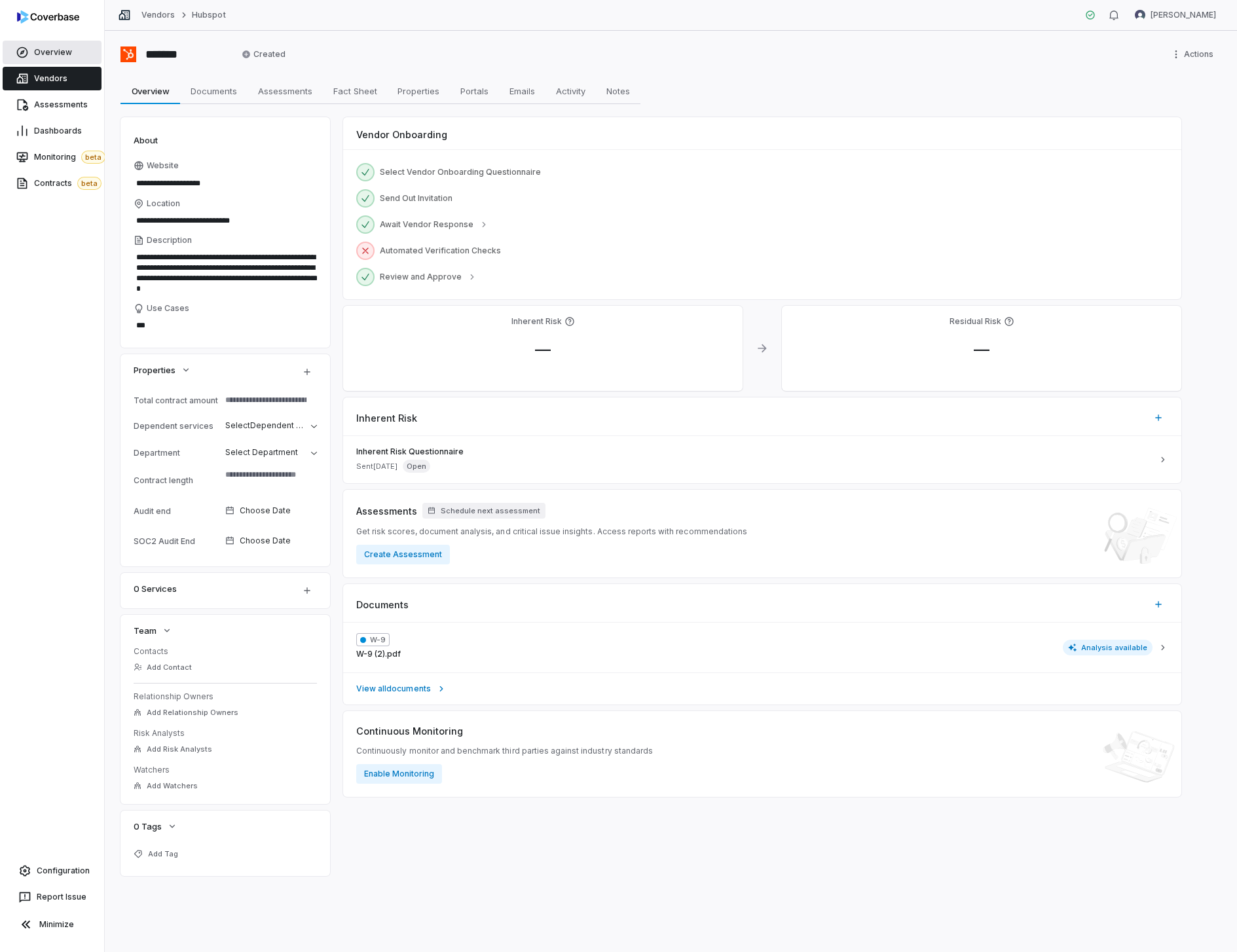
click at [80, 55] on link "Overview" at bounding box center [52, 52] width 99 height 23
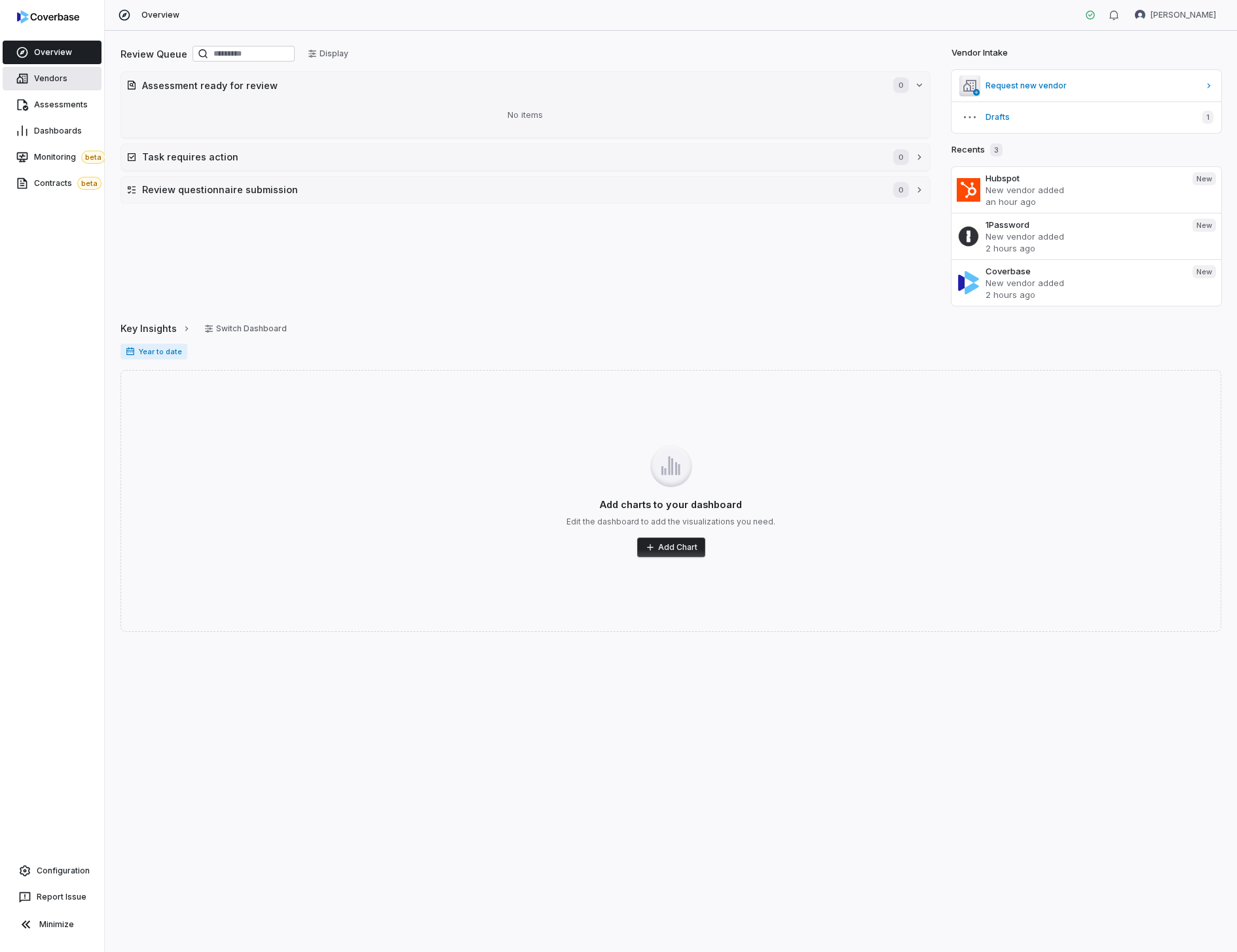
click at [64, 79] on span "Vendors" at bounding box center [51, 78] width 34 height 10
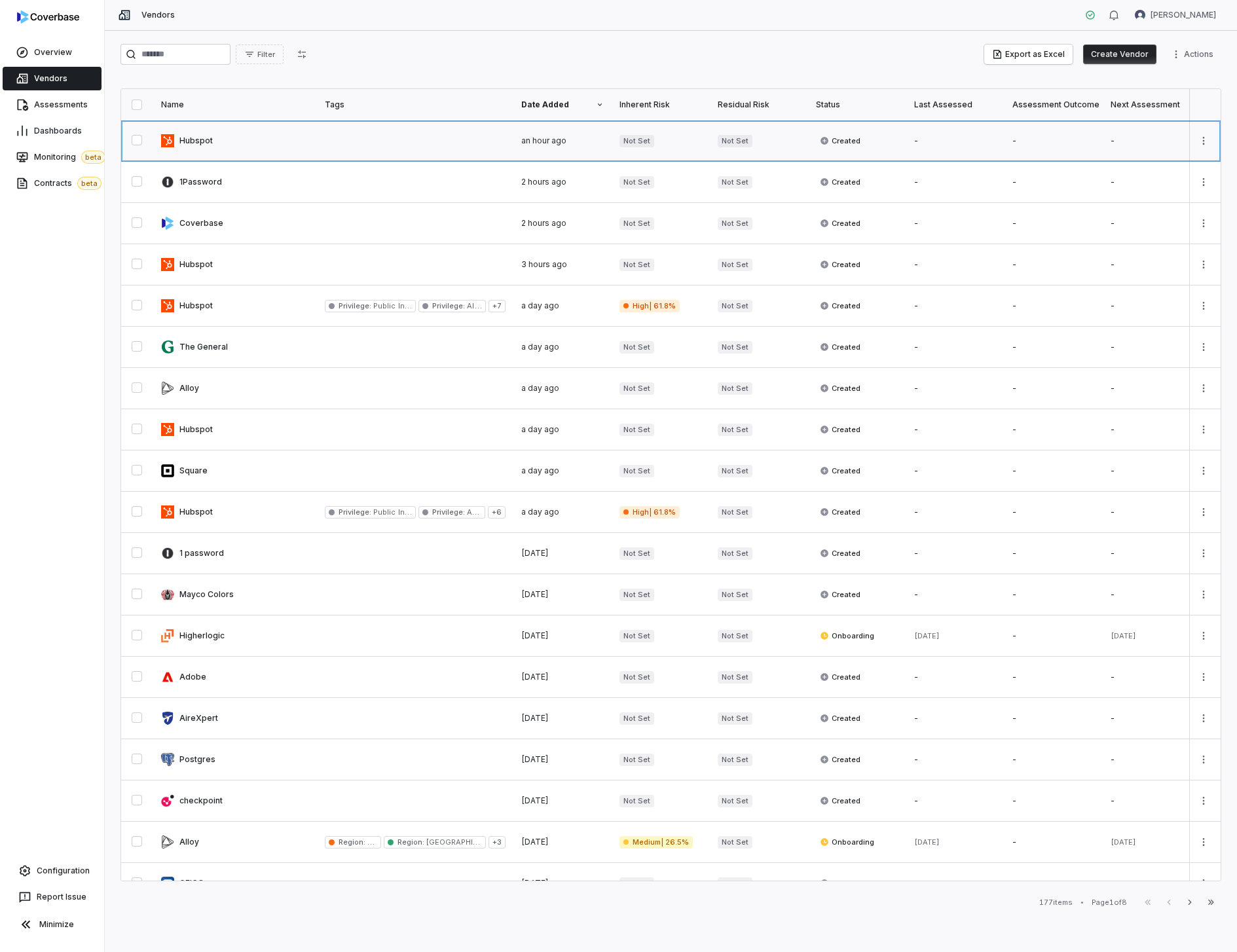
click at [311, 152] on link at bounding box center [235, 140] width 163 height 40
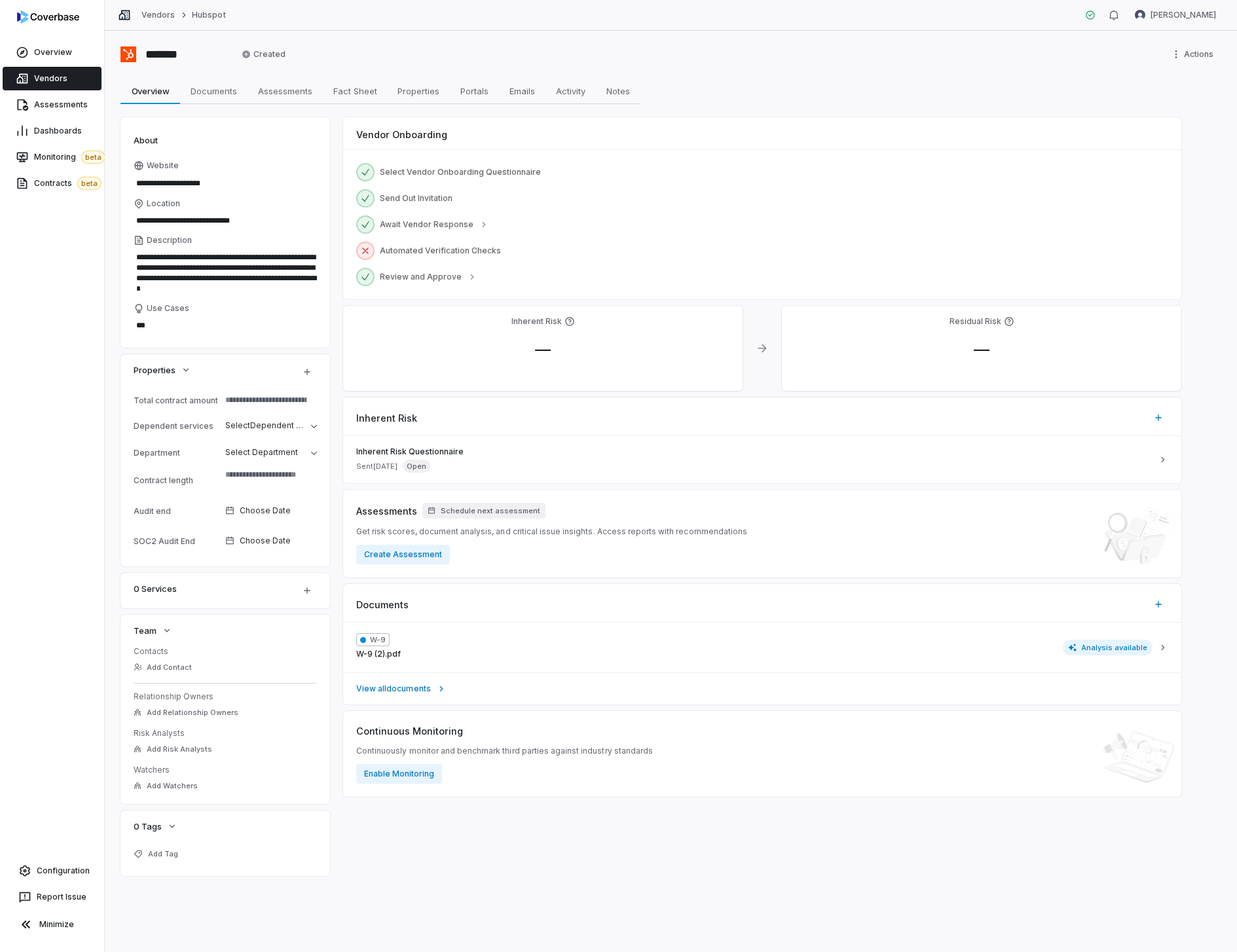
click at [60, 79] on span "Vendors" at bounding box center [51, 78] width 34 height 10
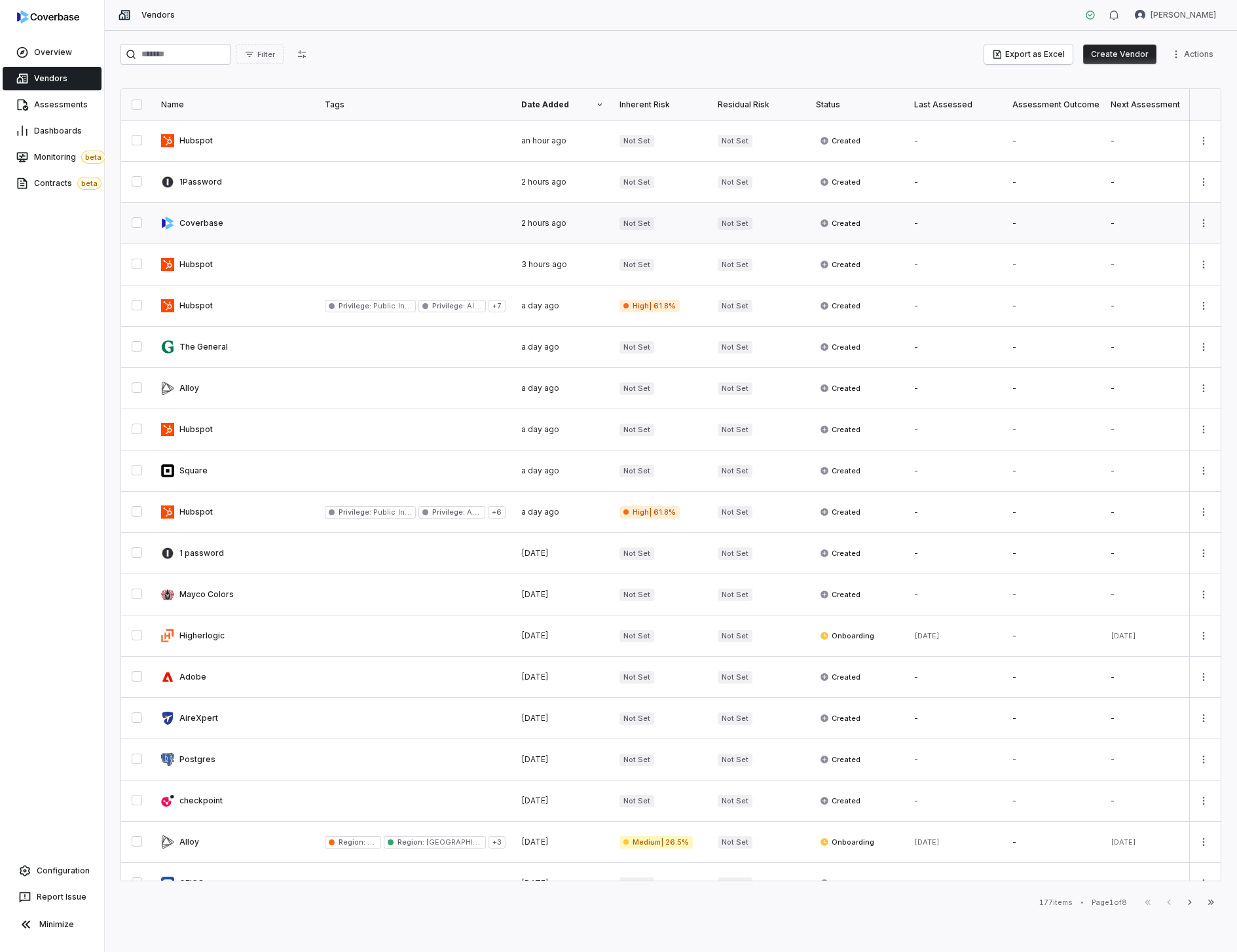
click at [289, 220] on link at bounding box center [235, 223] width 163 height 40
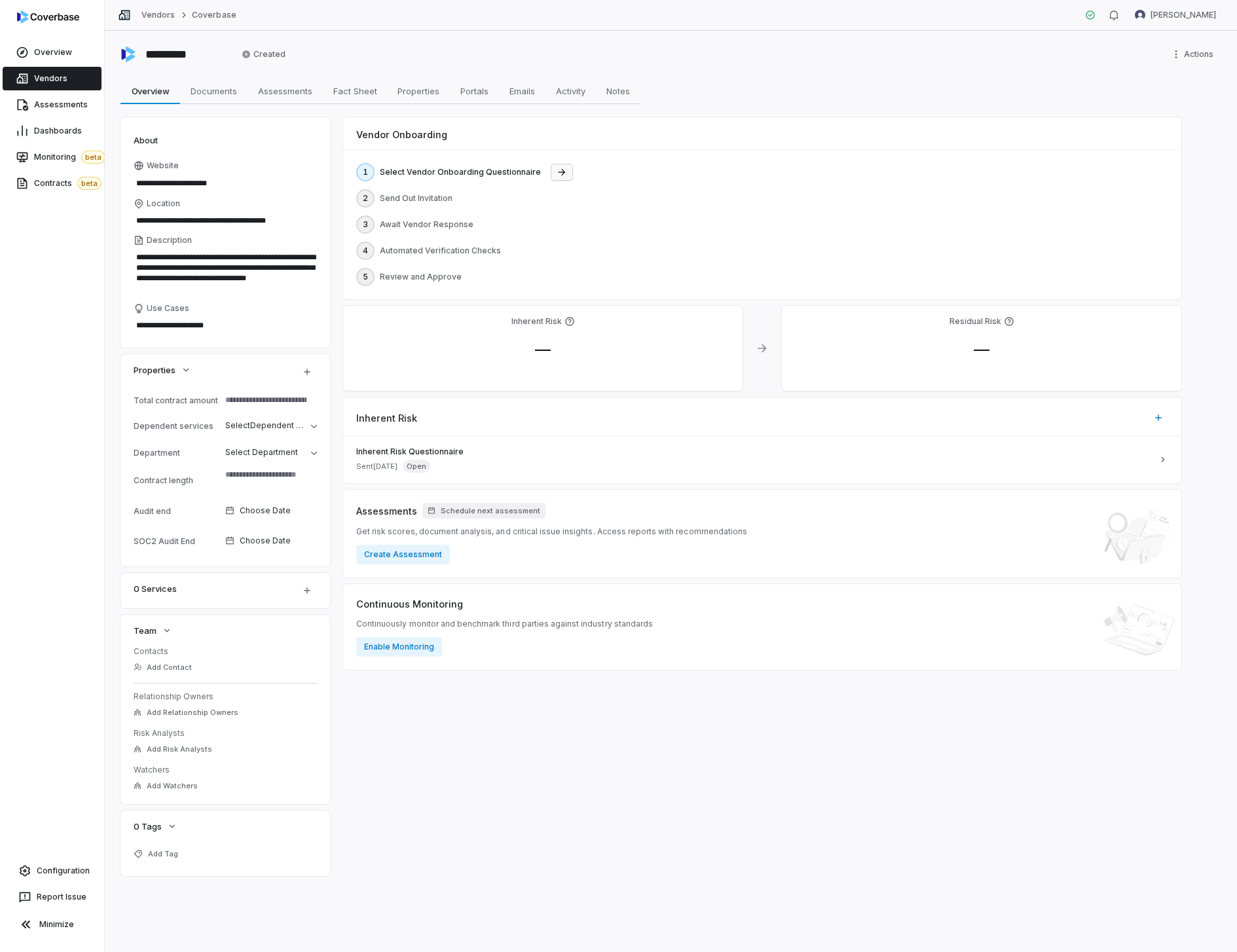
click at [549, 174] on html "**********" at bounding box center [618, 476] width 1237 height 952
click at [684, 197] on div "New Vendor Onboarding Questionnaire" at bounding box center [653, 198] width 209 height 21
click at [506, 196] on button "Create Portal" at bounding box center [498, 199] width 71 height 15
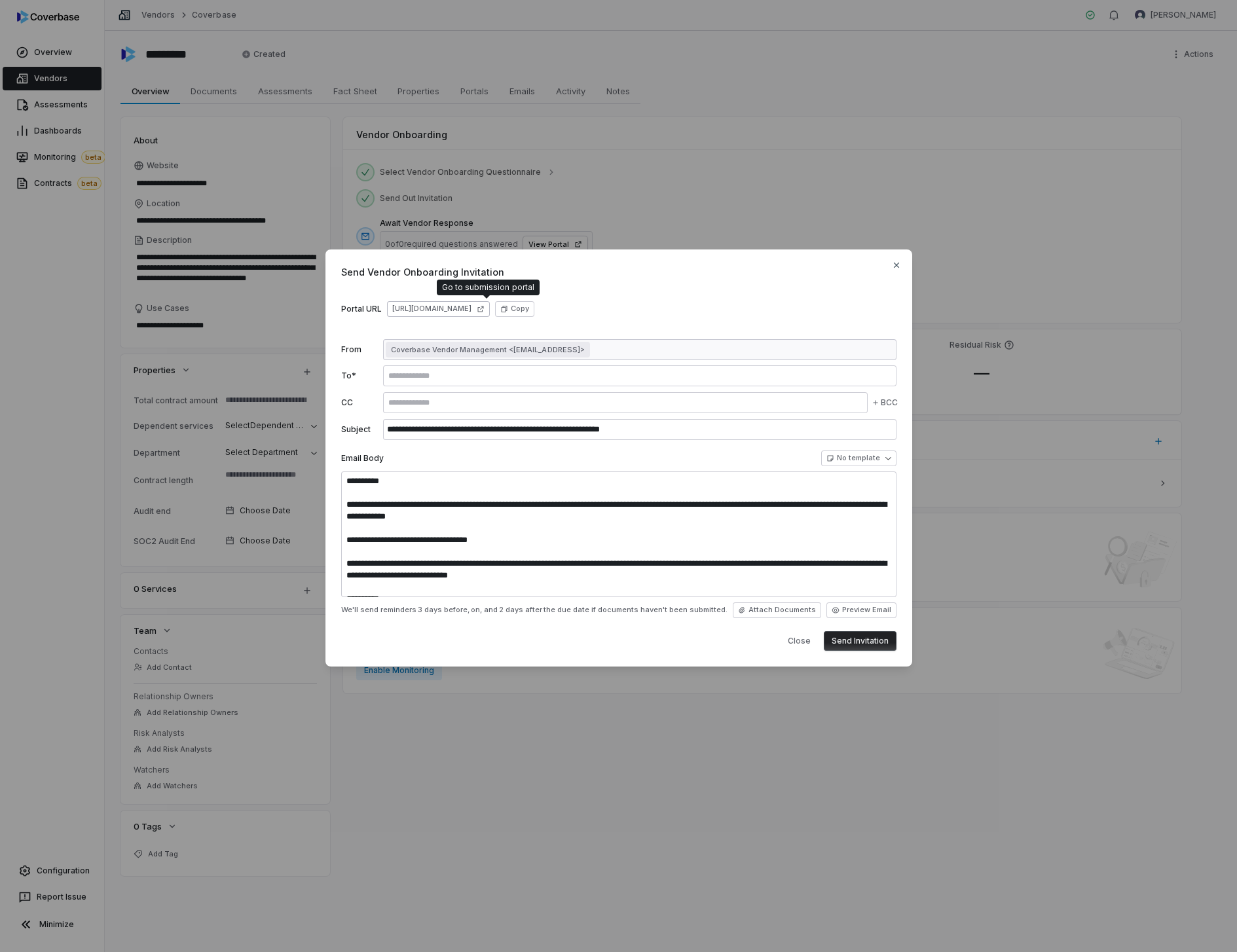
click at [489, 309] on link "https://dashboard.coverbase.app/portal/cLhvYHUS" at bounding box center [439, 309] width 103 height 15
click at [897, 266] on icon "button" at bounding box center [895, 265] width 5 height 5
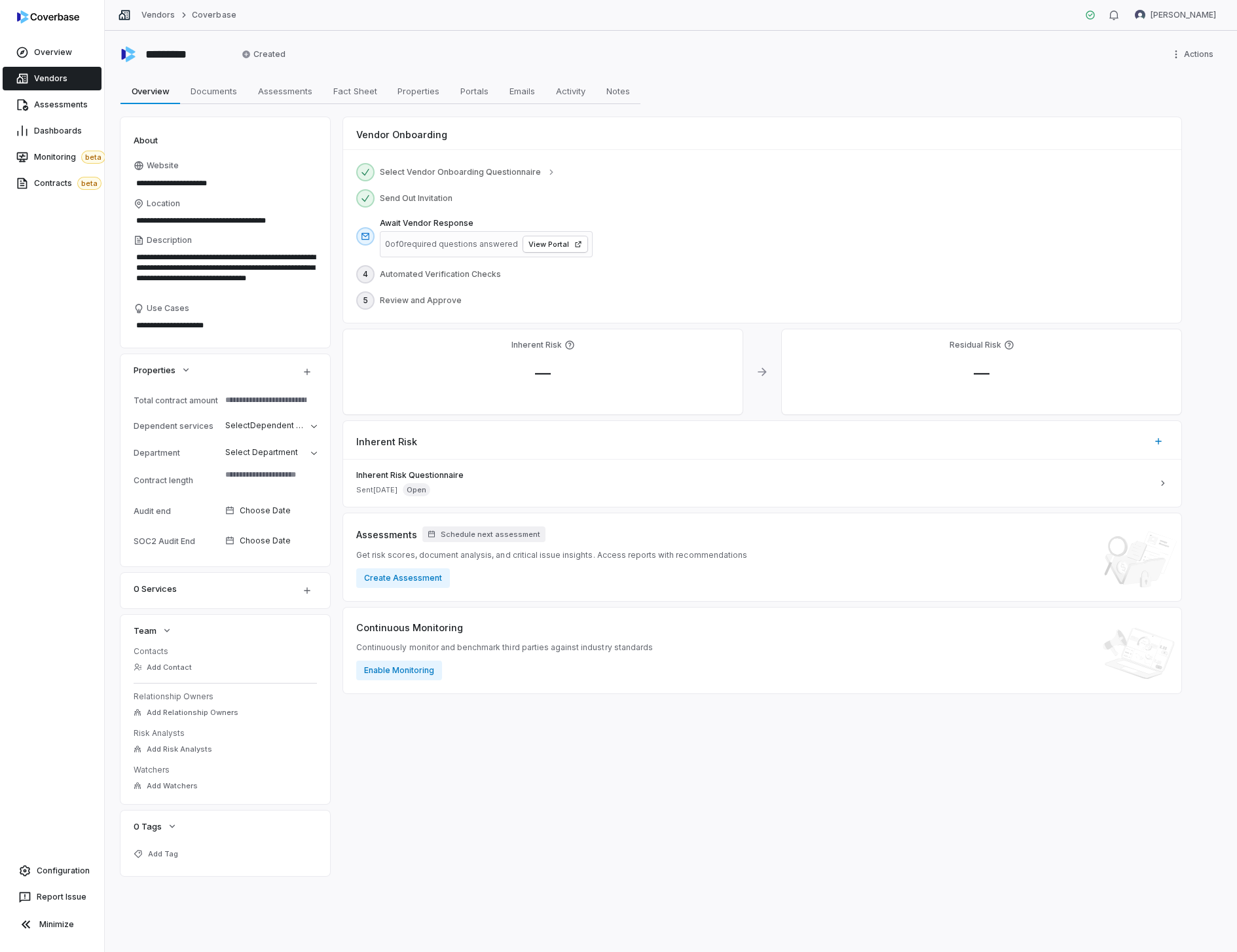
click at [773, 97] on div "Overview Overview Documents Documents Assessments Assessments Fact Sheet Fact S…" at bounding box center [671, 91] width 1101 height 26
click at [27, 881] on link "Configuration" at bounding box center [52, 870] width 94 height 23
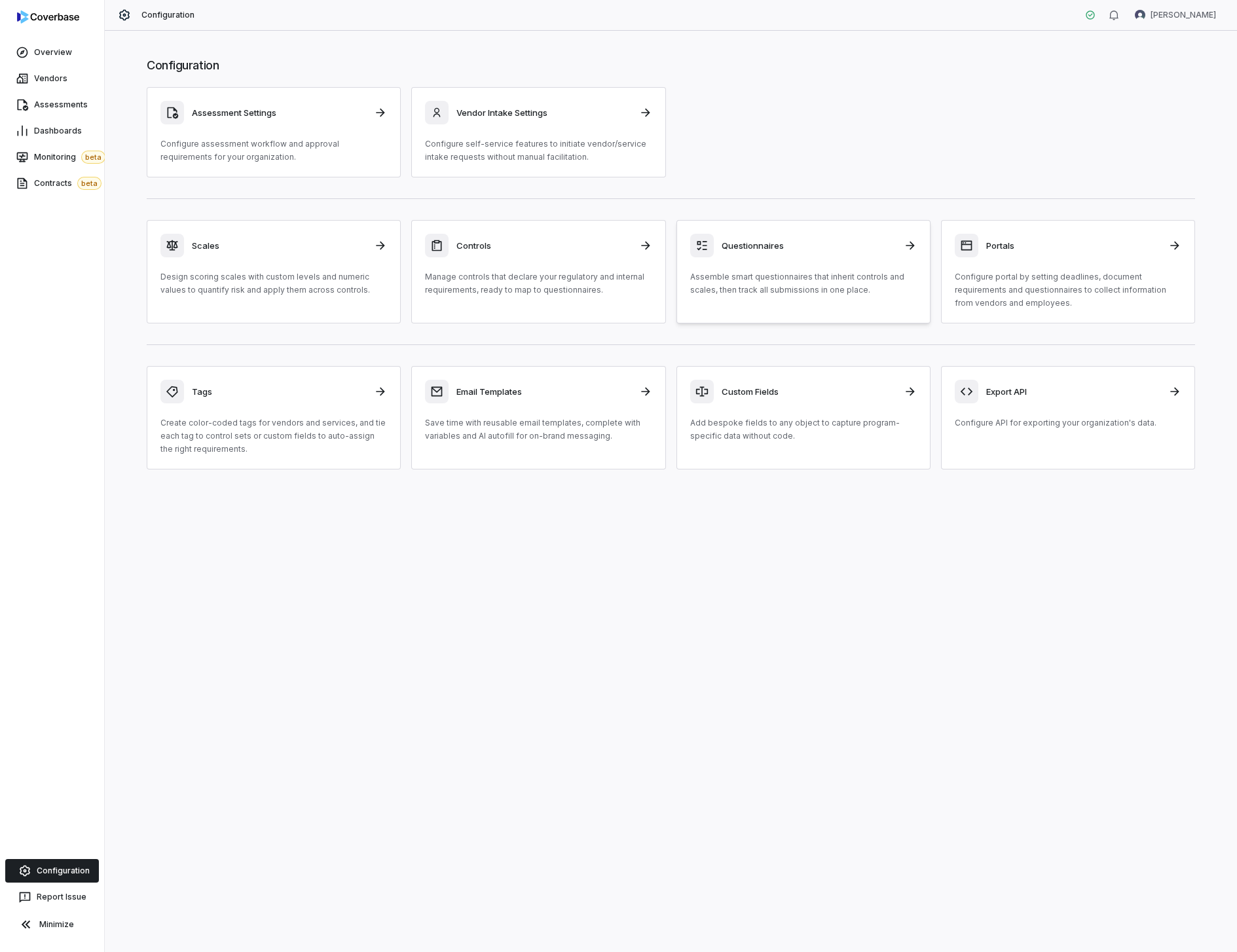
click at [824, 270] on p "Assemble smart questionnaires that inherit controls and scales, then track all …" at bounding box center [803, 283] width 226 height 26
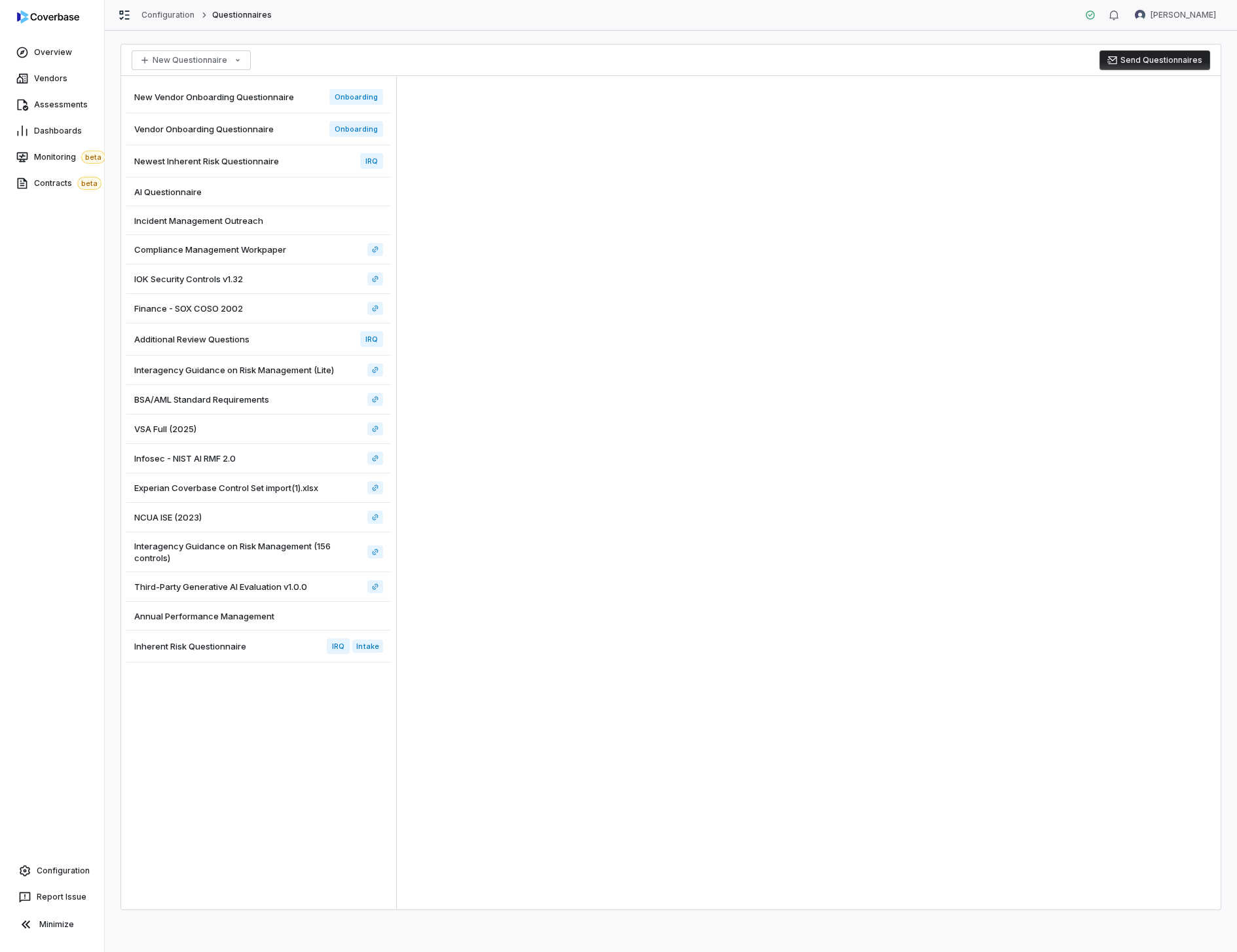
click at [265, 100] on span "New Vendor Onboarding Questionnaire" at bounding box center [214, 97] width 160 height 12
type textarea "*"
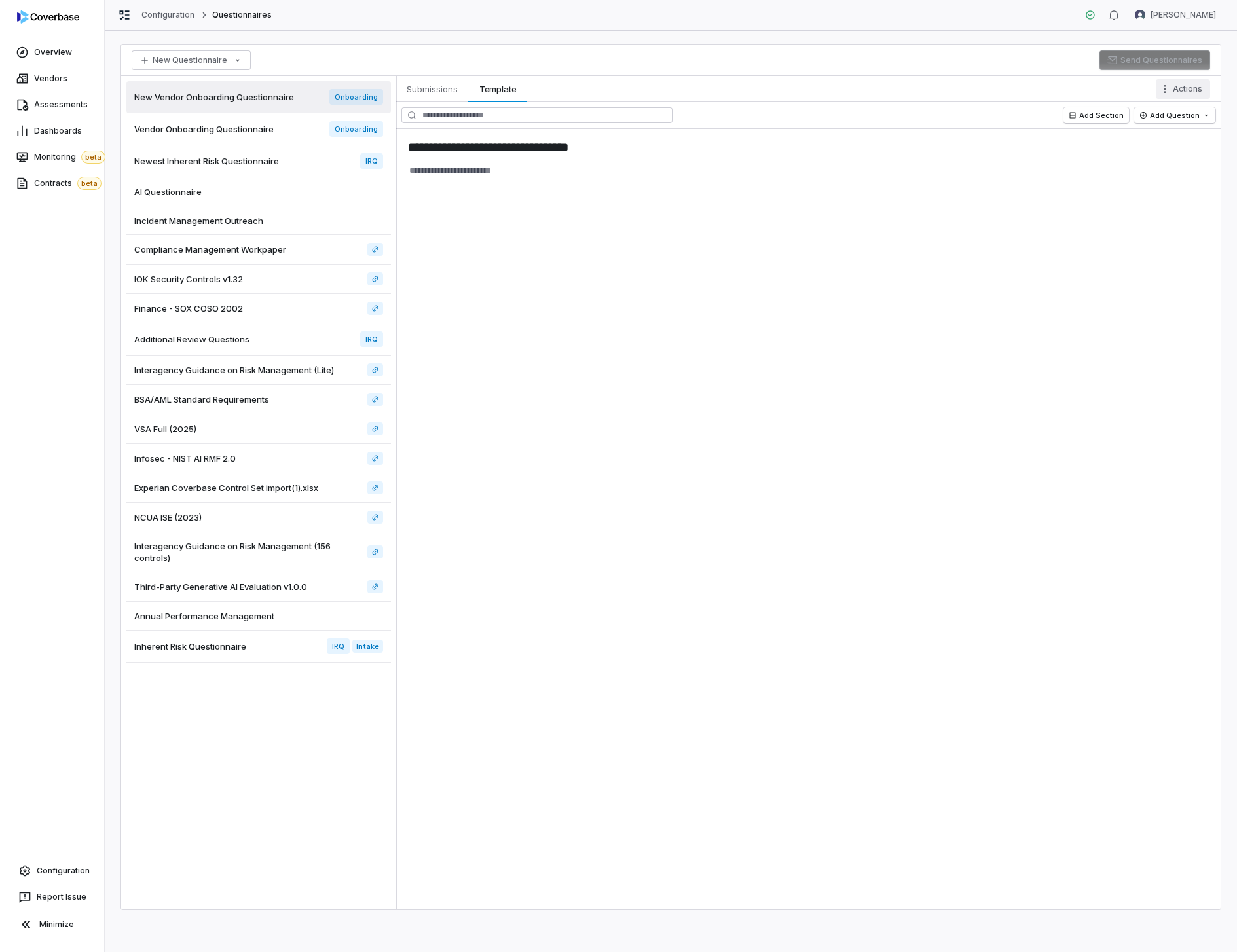
click at [1172, 89] on html "**********" at bounding box center [618, 476] width 1237 height 952
click at [1123, 254] on div "Delete Template" at bounding box center [1132, 255] width 145 height 21
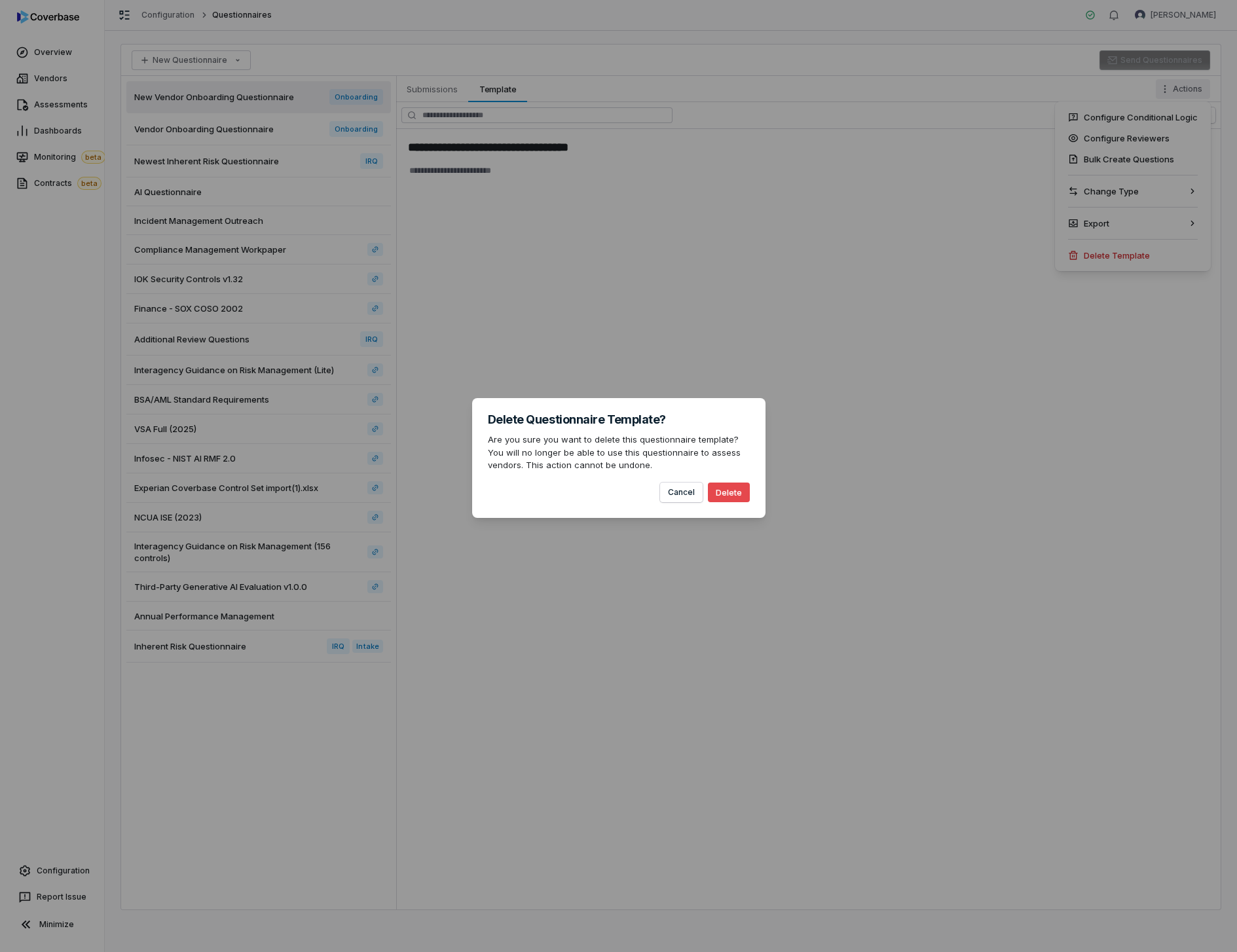
click at [718, 497] on button "Delete" at bounding box center [729, 492] width 42 height 20
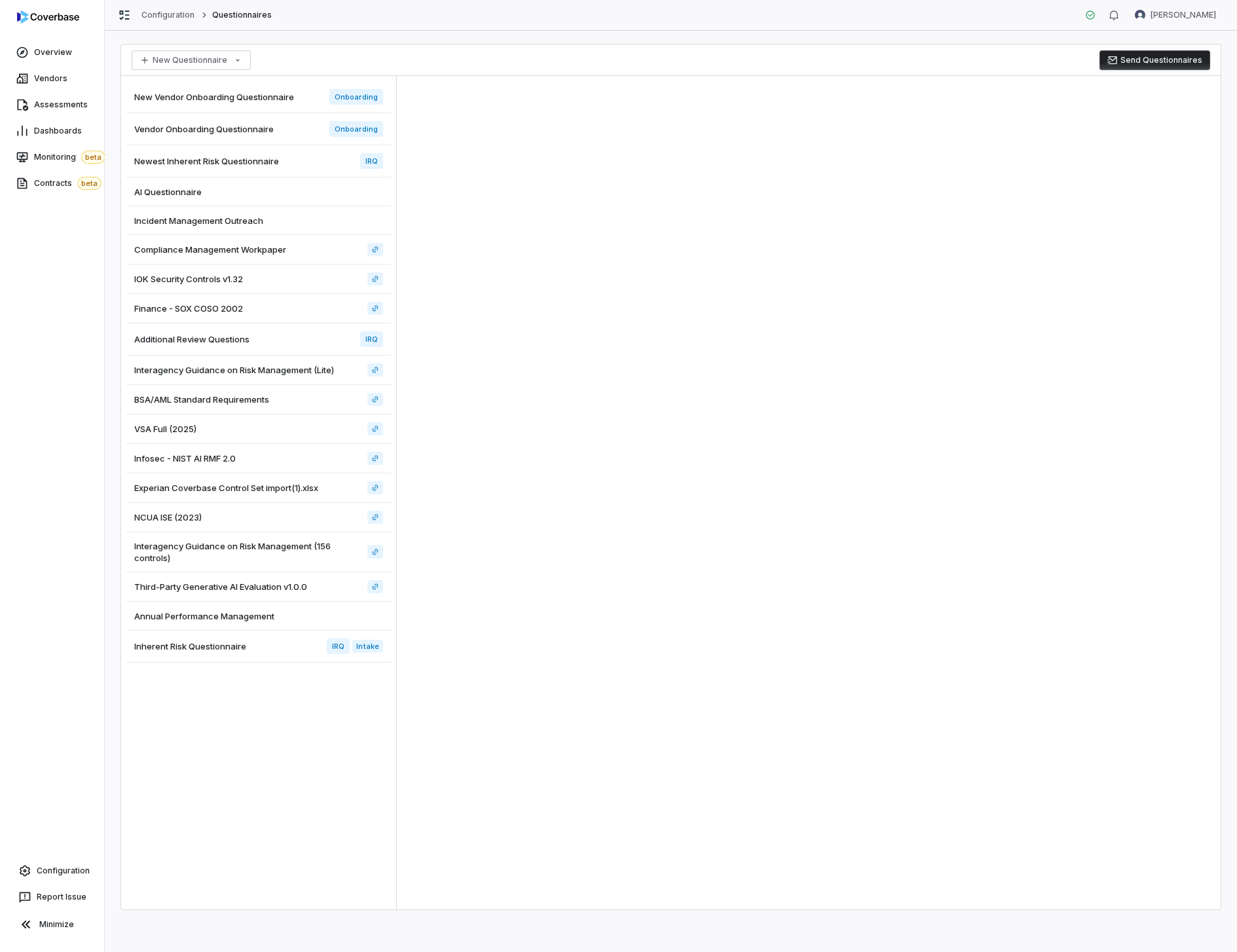
click at [296, 93] on div "New Vendor Onboarding Questionnaire Onboarding" at bounding box center [259, 96] width 265 height 32
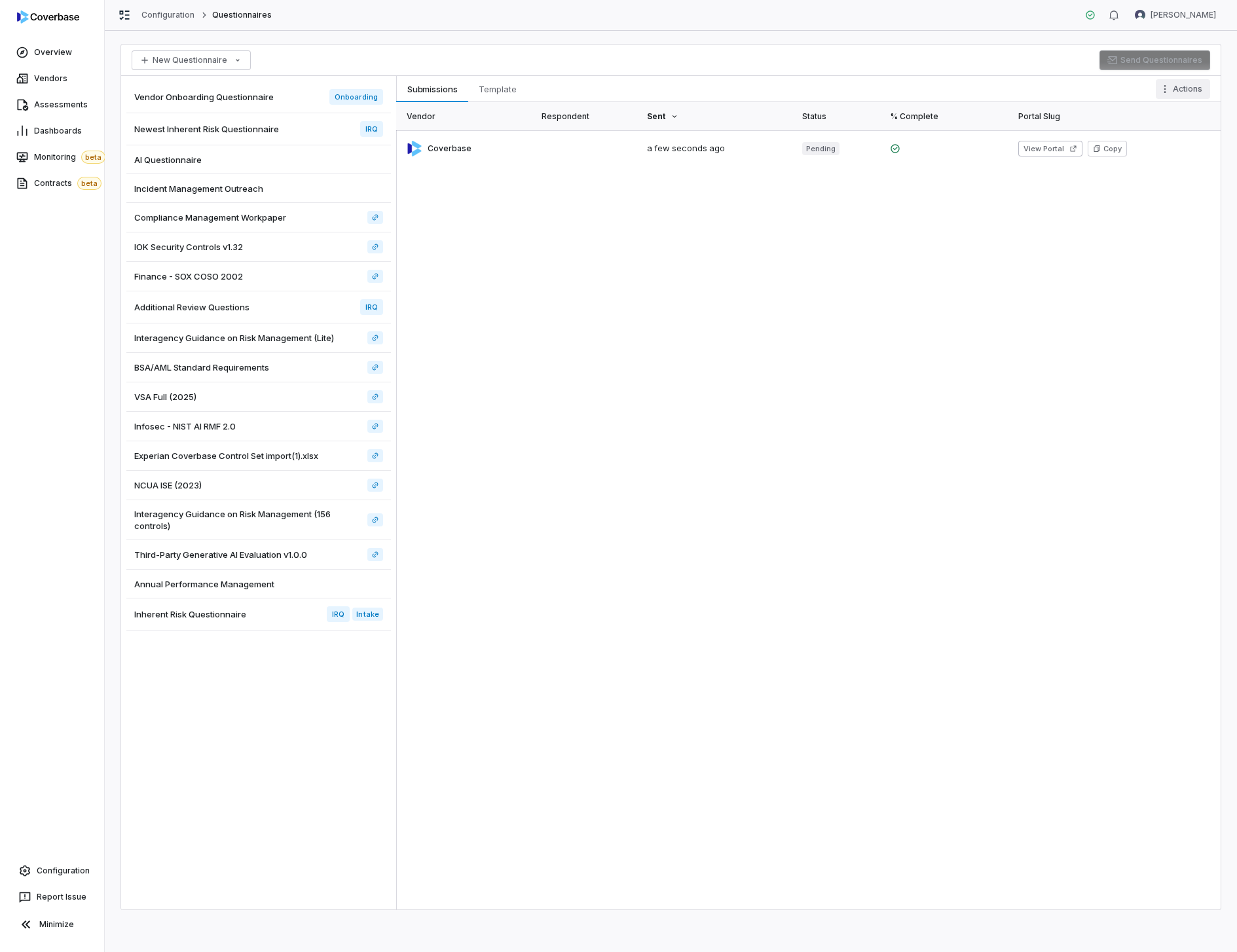
click at [1184, 84] on html "Overview Vendors Assessments Dashboards Monitoring beta Contracts beta Configur…" at bounding box center [618, 476] width 1237 height 952
click at [1134, 254] on div "Delete Template" at bounding box center [1132, 255] width 145 height 21
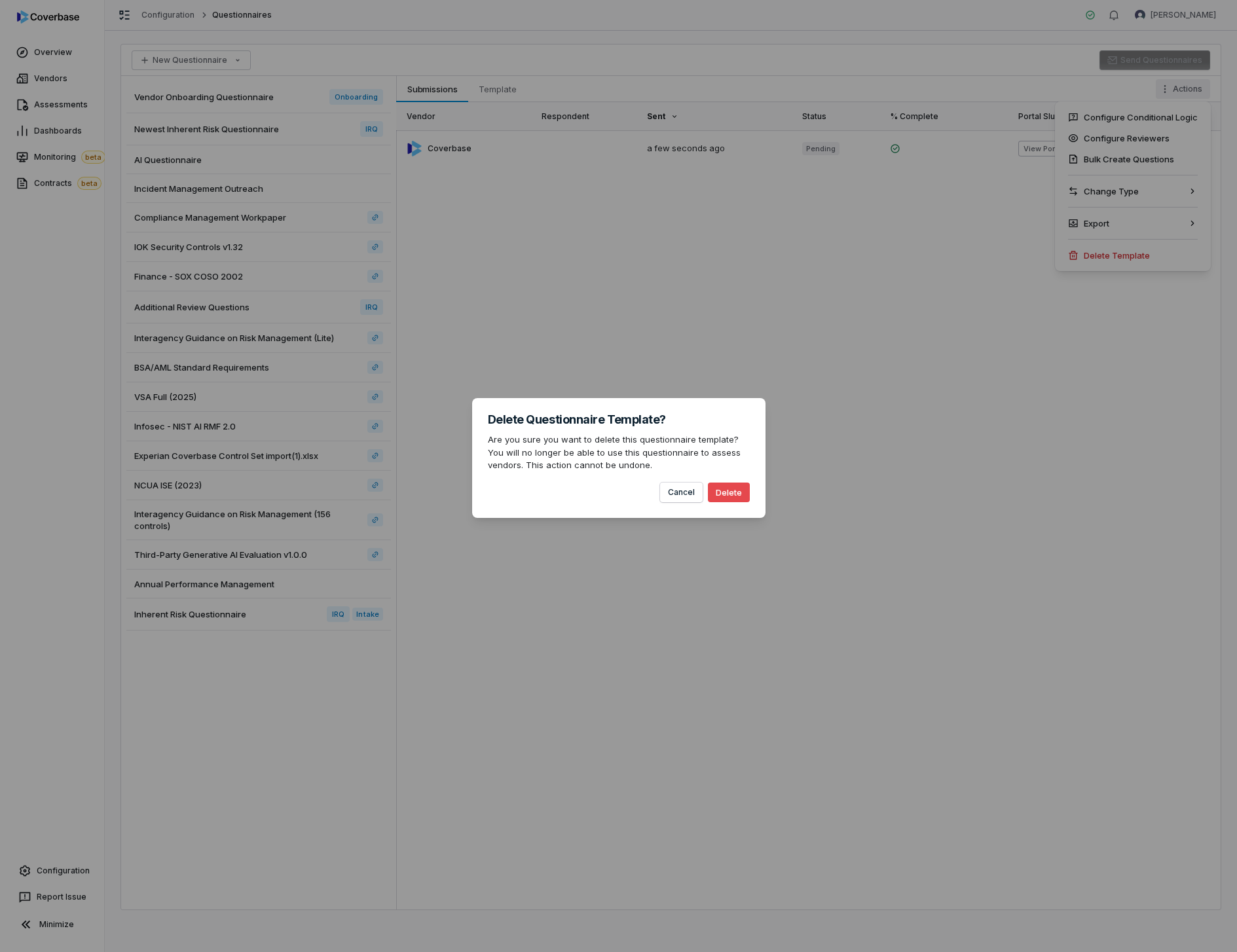
click at [726, 489] on button "Delete" at bounding box center [729, 492] width 42 height 20
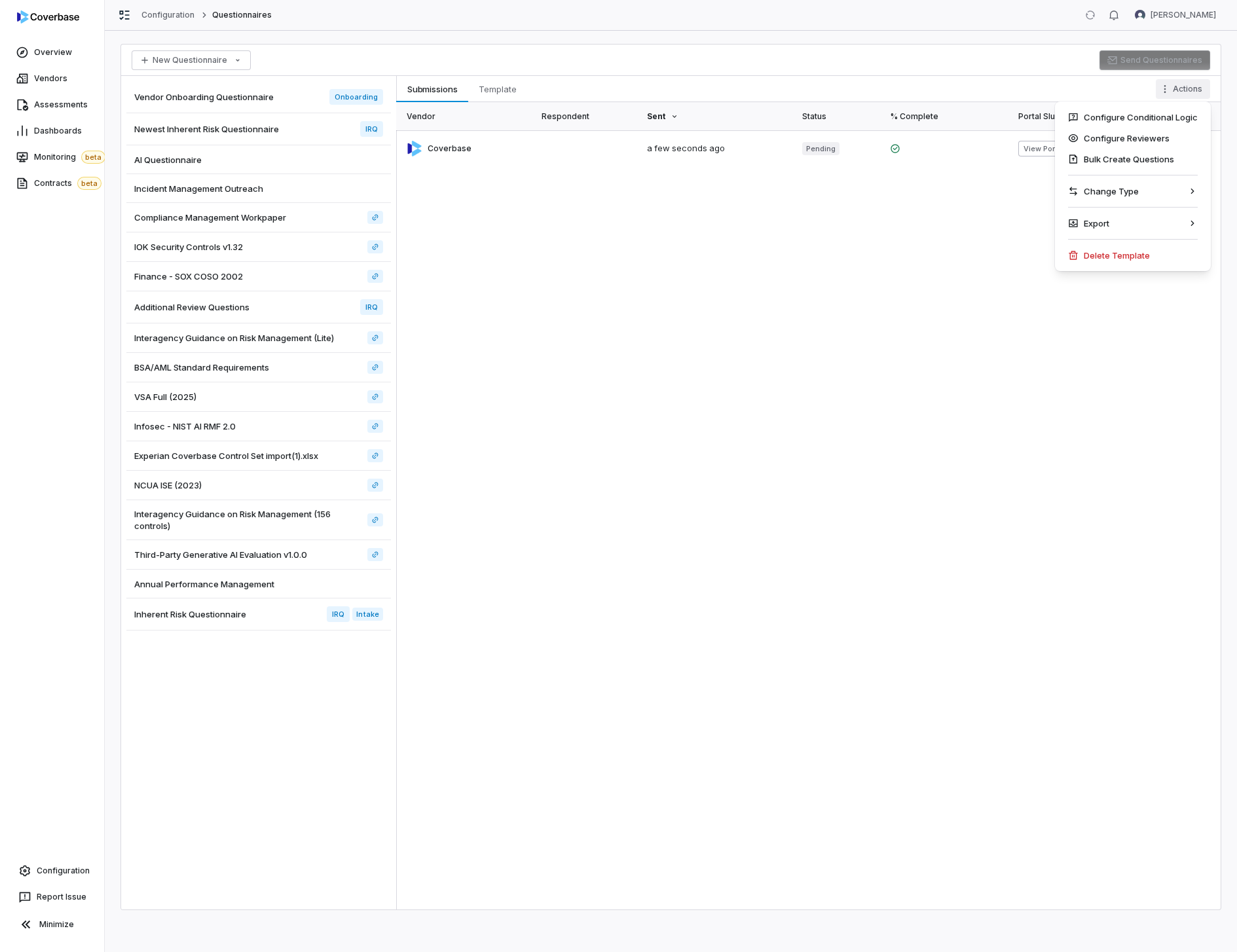
click at [274, 99] on html "Overview Vendors Assessments Dashboards Monitoring beta Contracts beta Configur…" at bounding box center [618, 476] width 1237 height 952
click at [274, 98] on div "Vendor Onboarding Questionnaire Onboarding" at bounding box center [259, 96] width 265 height 32
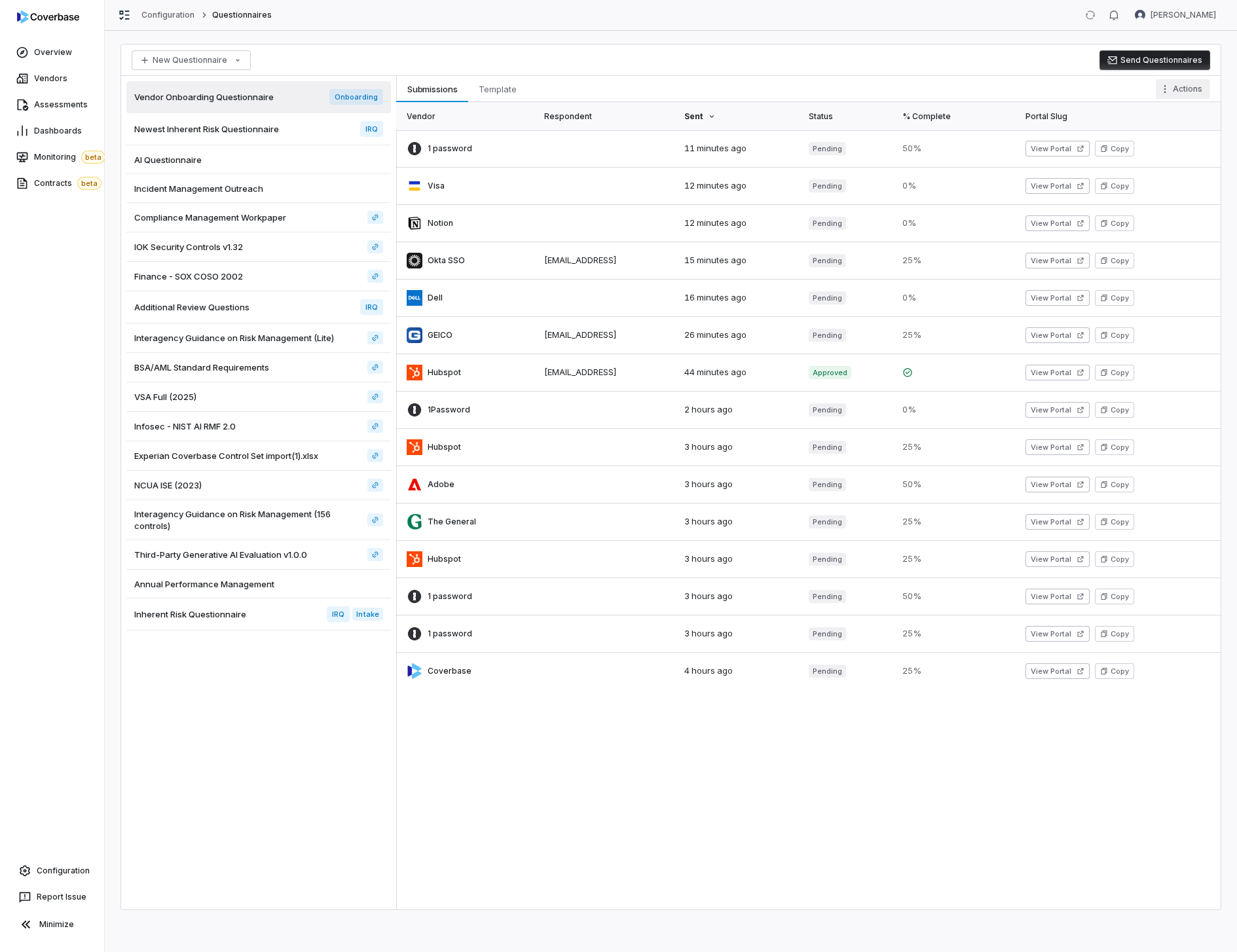
click at [1179, 86] on html "Overview Vendors Assessments Dashboards Monitoring beta Contracts beta Configur…" at bounding box center [618, 476] width 1237 height 952
click at [1119, 251] on div "Delete Template" at bounding box center [1132, 255] width 145 height 21
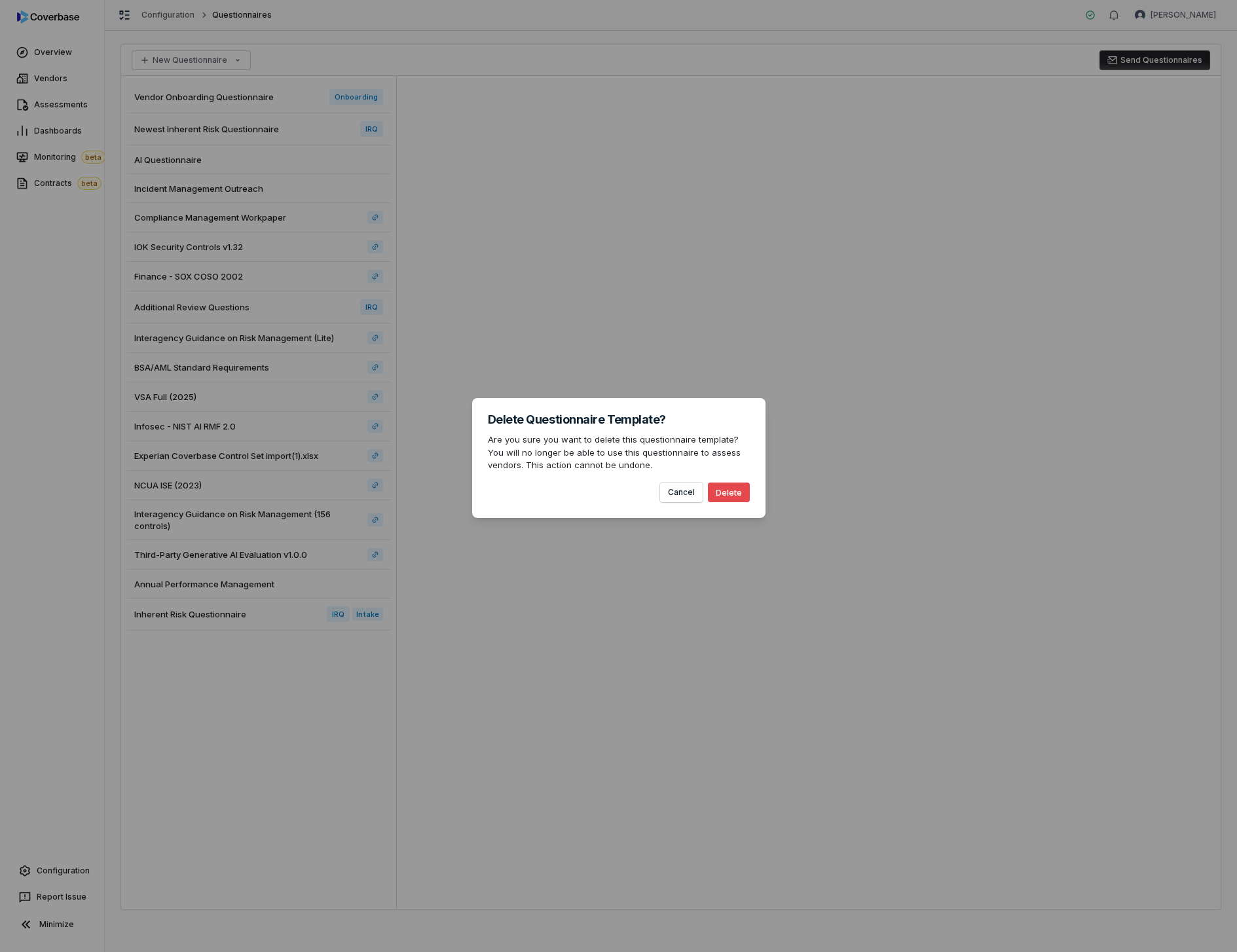
click at [728, 495] on button "Delete" at bounding box center [729, 492] width 42 height 20
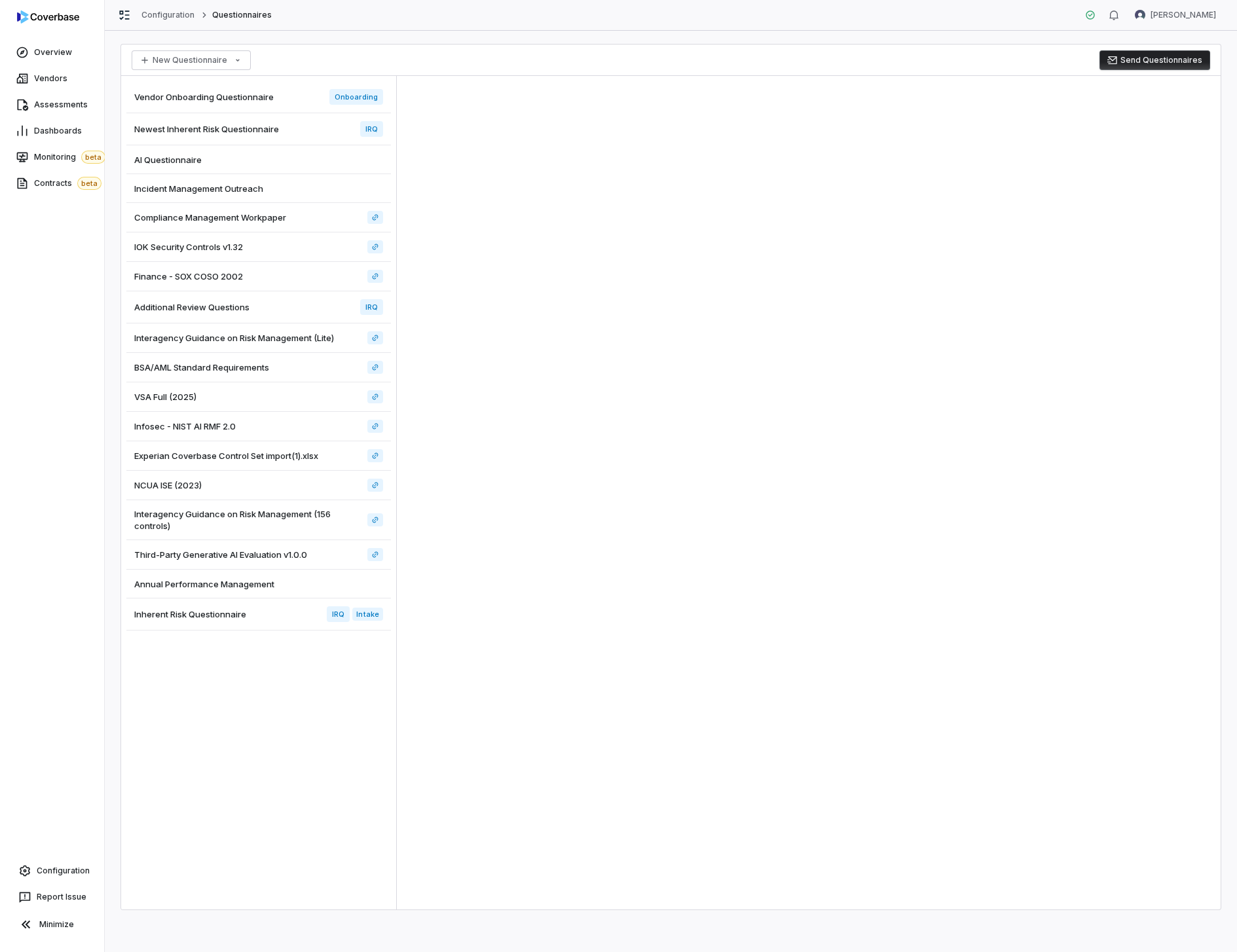
click at [270, 148] on div "AI Questionnaire" at bounding box center [259, 159] width 265 height 28
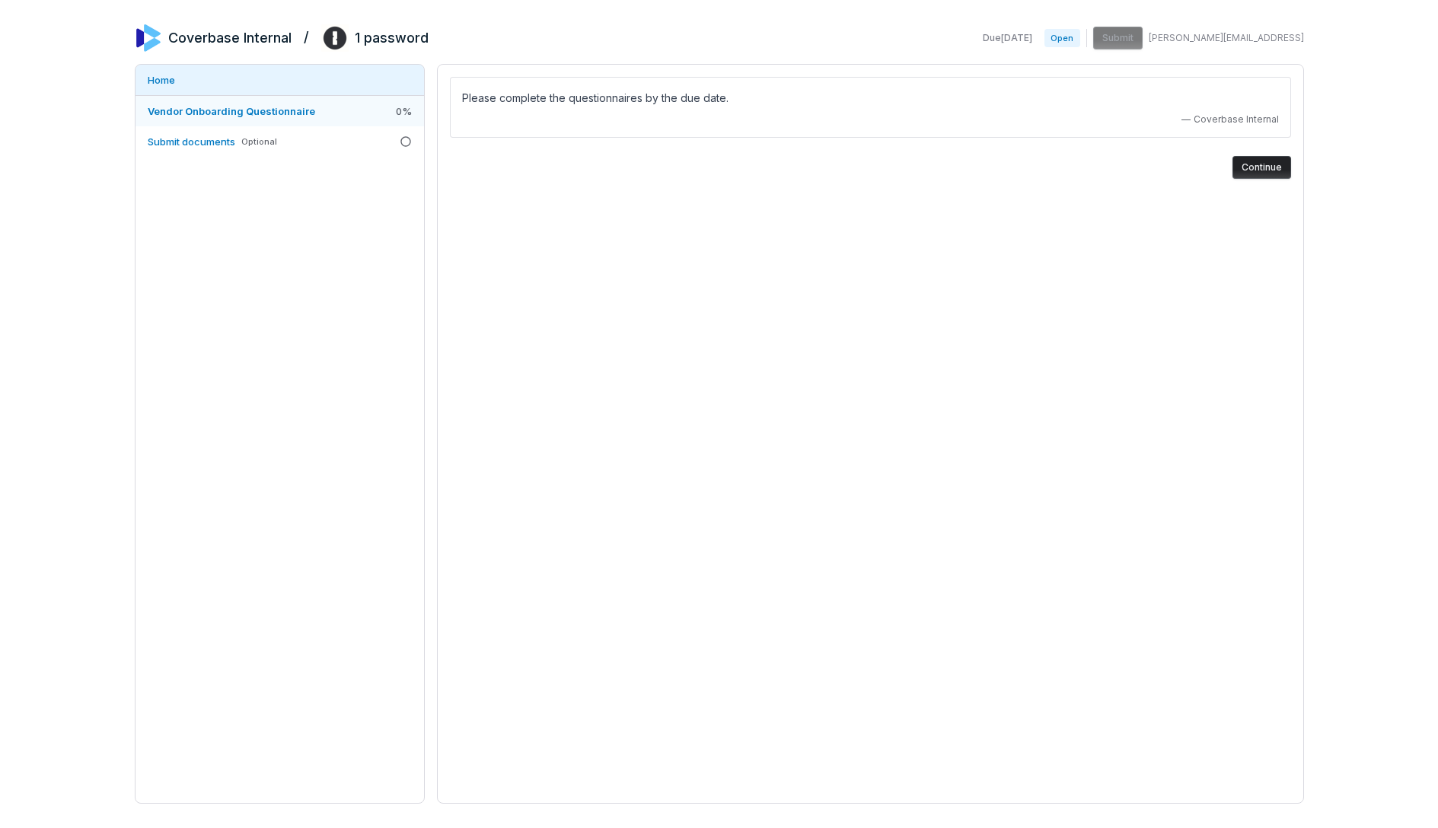
click at [317, 126] on link "Vendor Onboarding Questionnaire 0 %" at bounding box center [279, 111] width 289 height 30
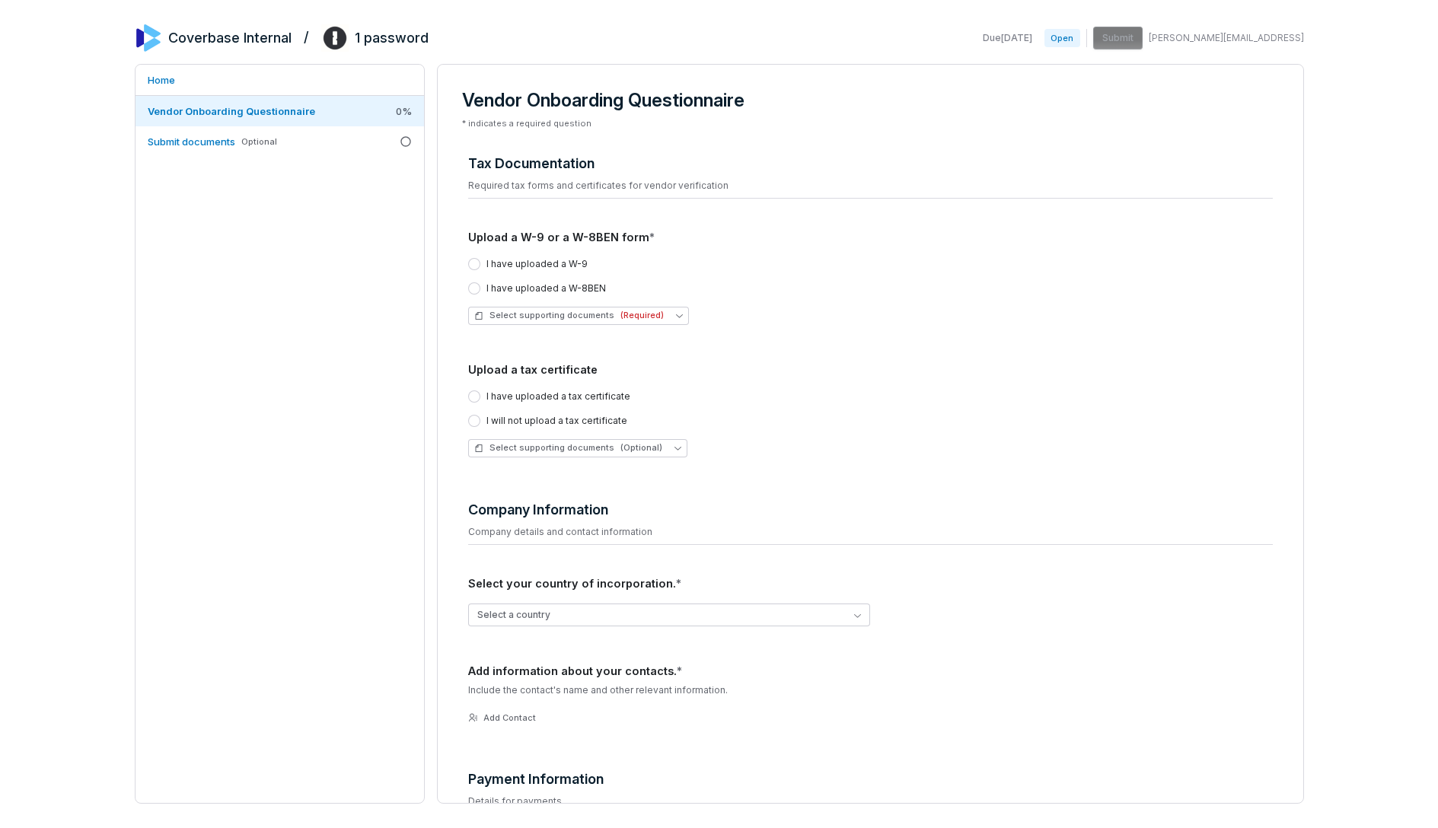
click at [296, 327] on div "Home Vendor Onboarding Questionnaire 0 % Submit documents Optional" at bounding box center [280, 434] width 290 height 740
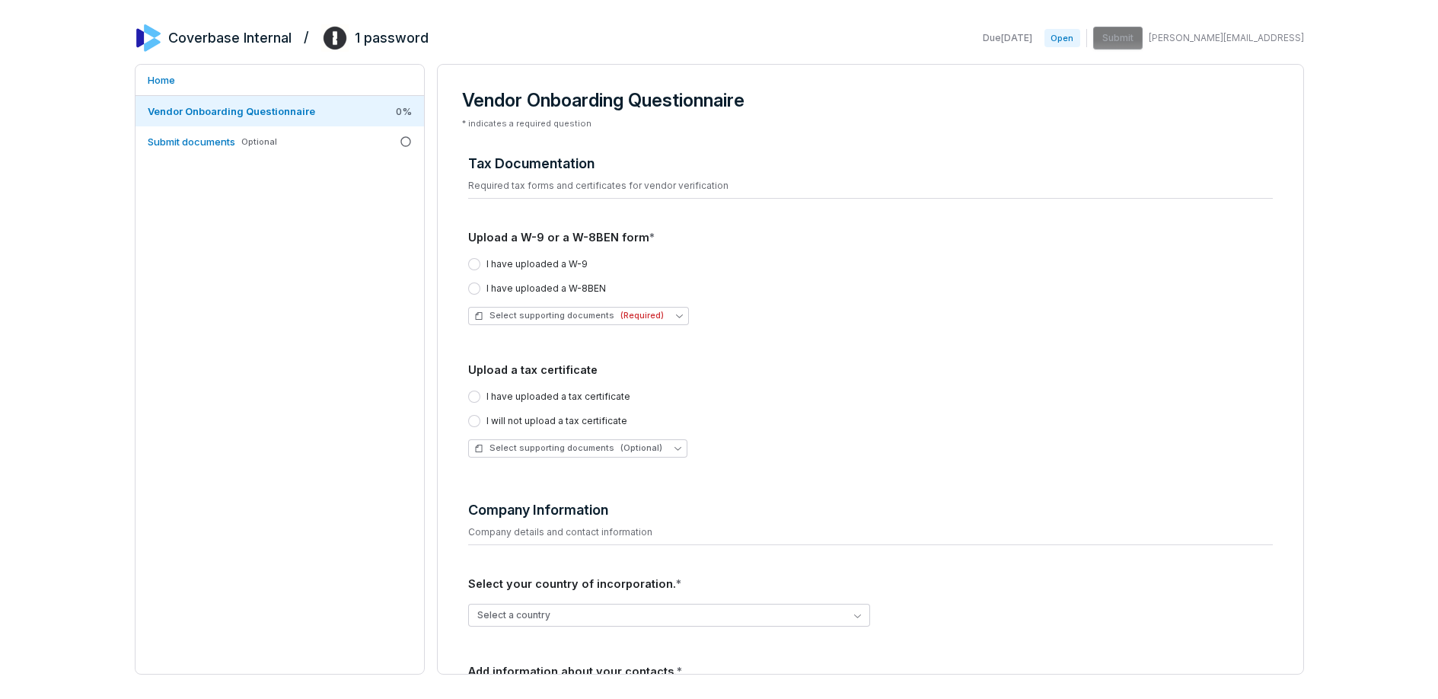
click at [546, 266] on label "I have uploaded a W-9" at bounding box center [536, 264] width 101 height 12
click at [480, 266] on button "I have uploaded a W-9" at bounding box center [474, 264] width 12 height 12
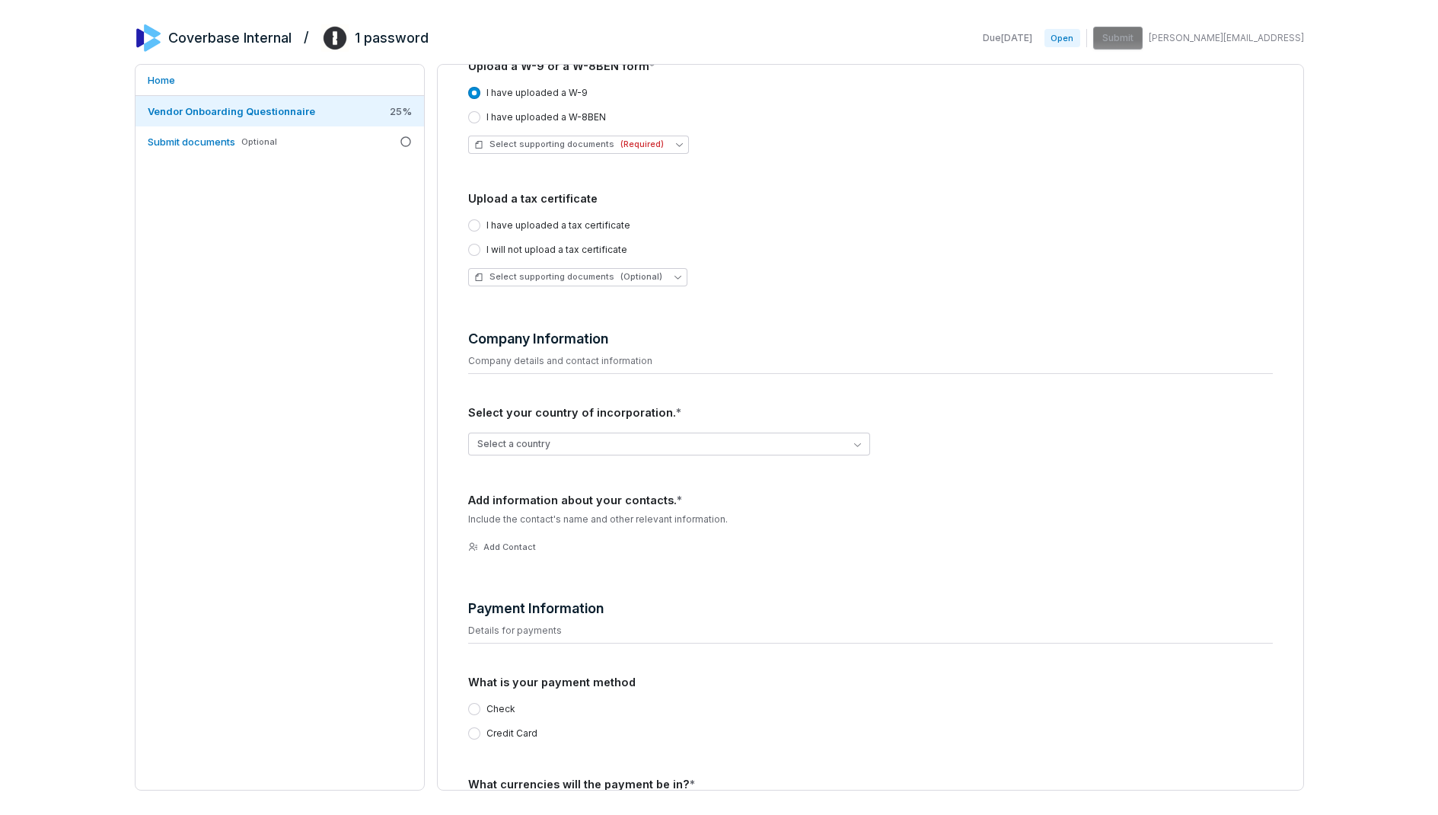
scroll to position [319, 0]
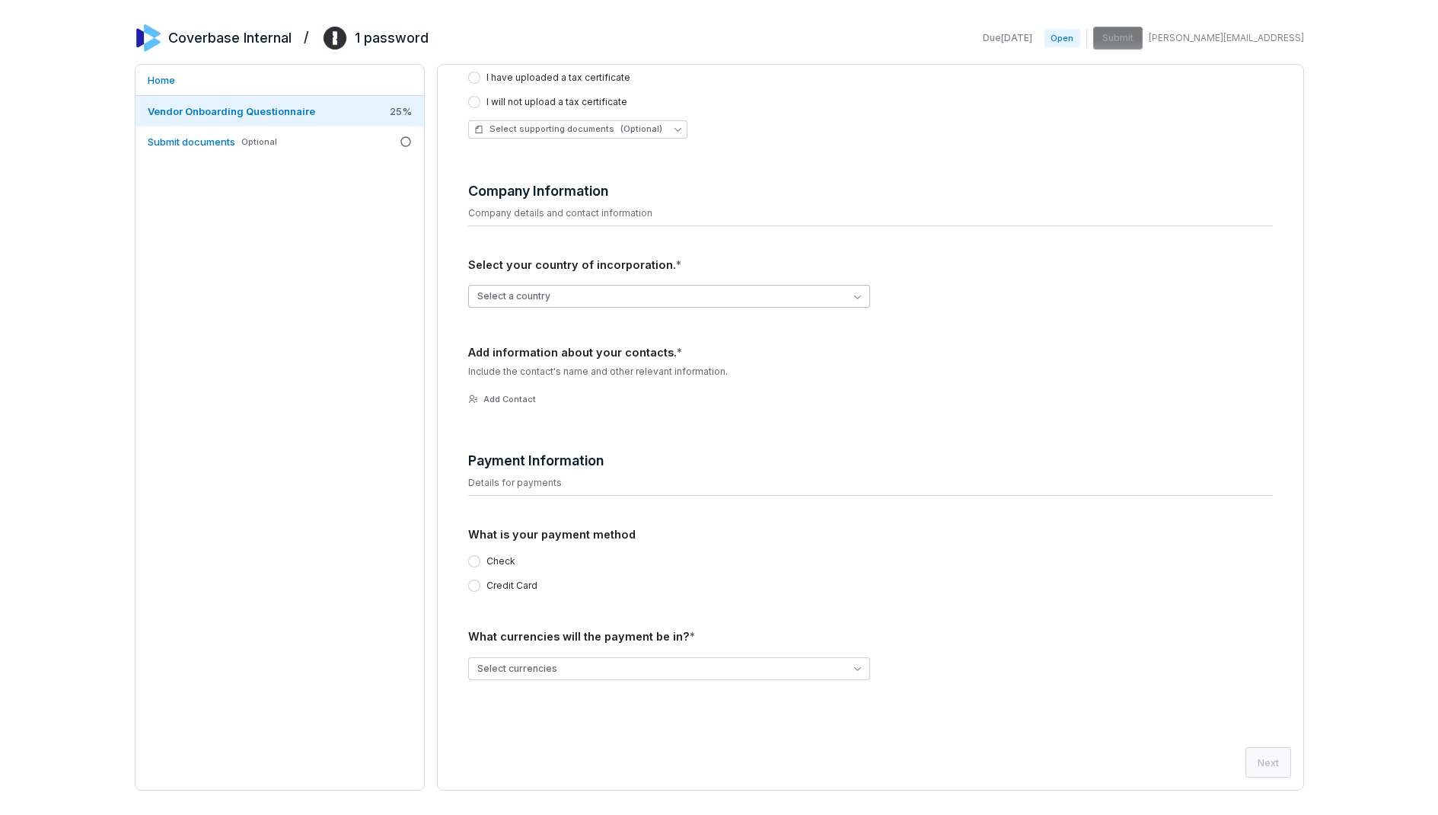
click at [723, 292] on button "Select a country" at bounding box center [669, 296] width 403 height 23
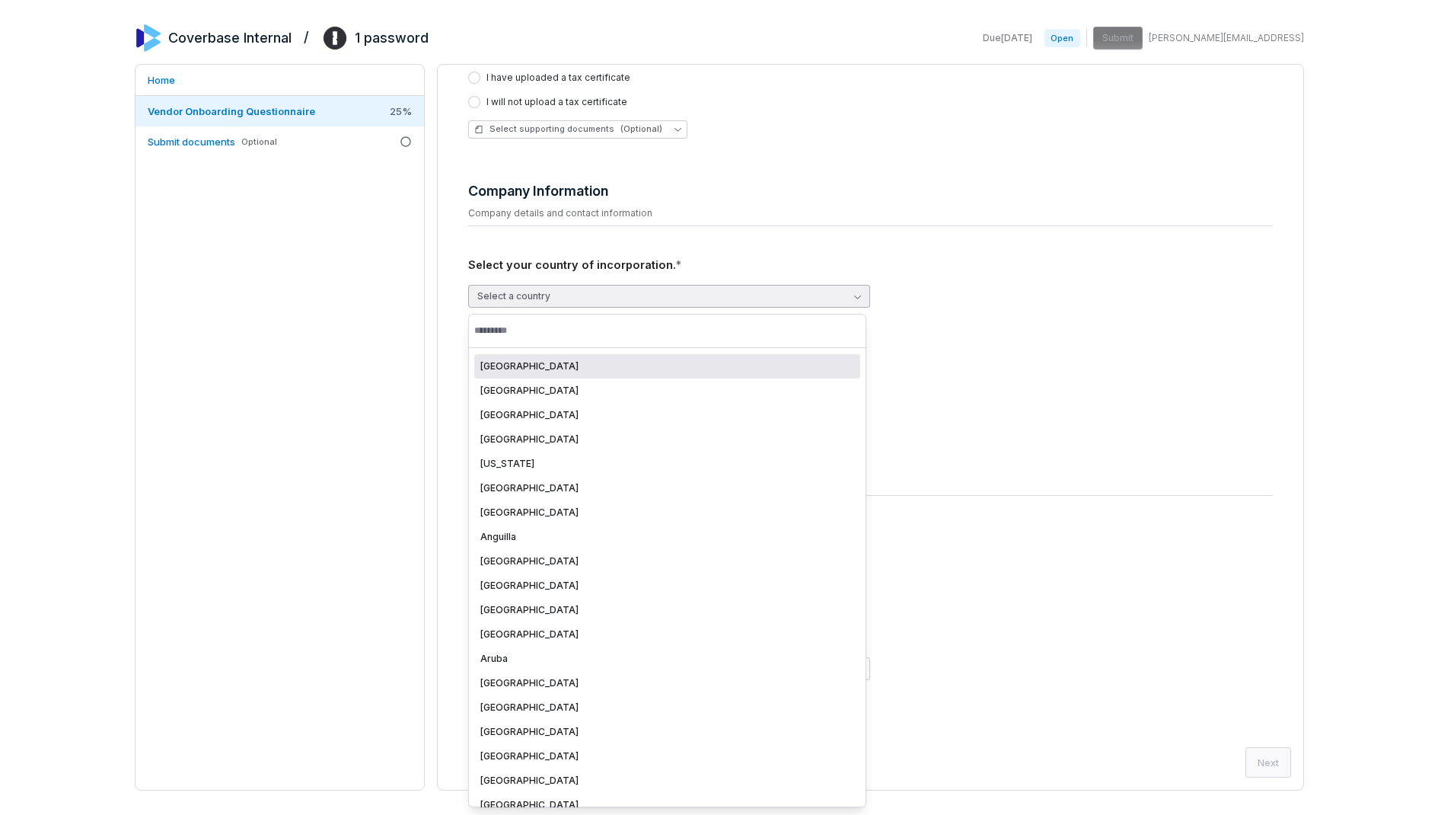
click at [701, 363] on div "Afghanistan" at bounding box center [667, 366] width 374 height 12
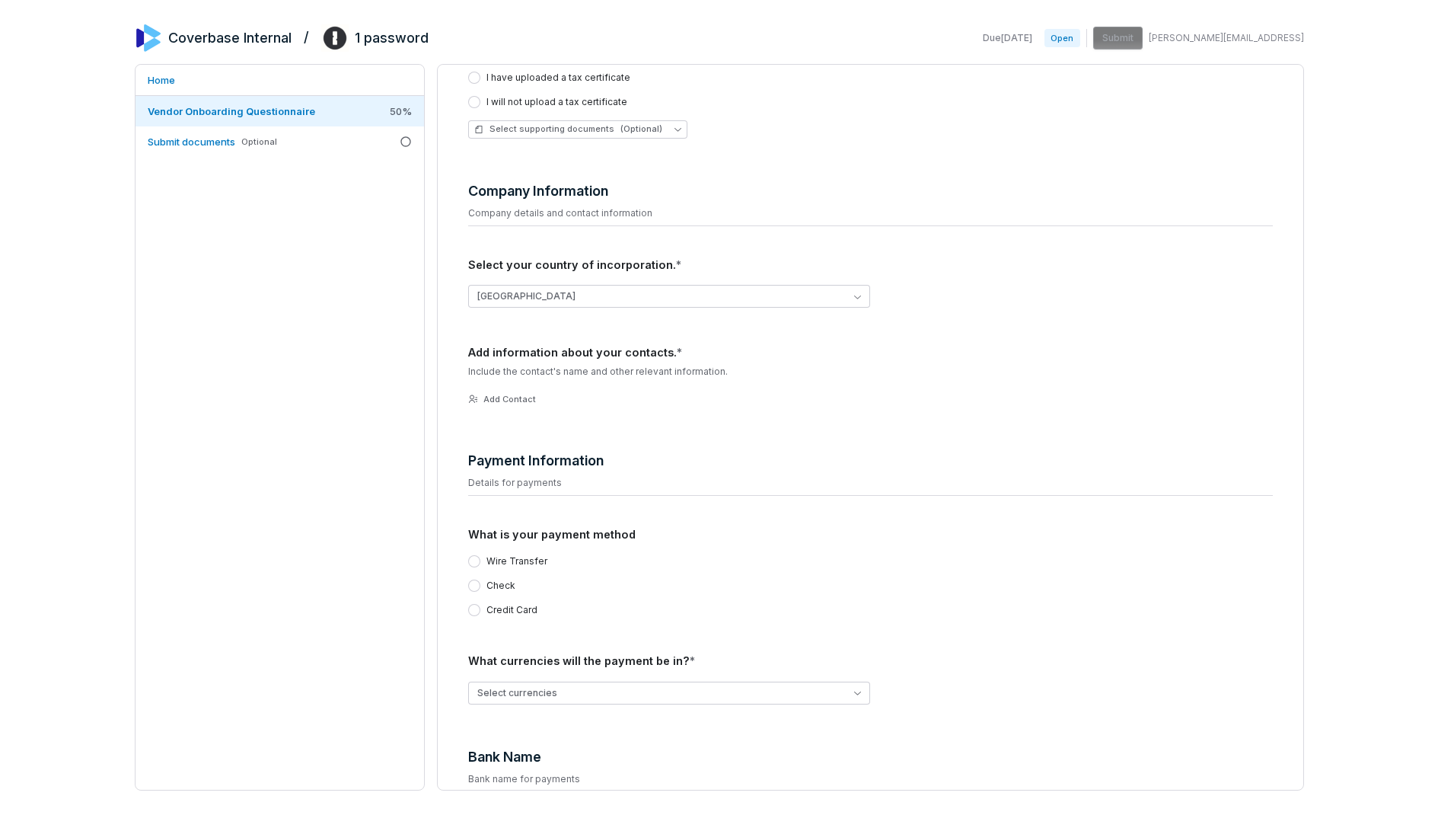
click at [330, 357] on div "Home Vendor Onboarding Questionnaire 50 % Submit documents Optional" at bounding box center [280, 427] width 290 height 726
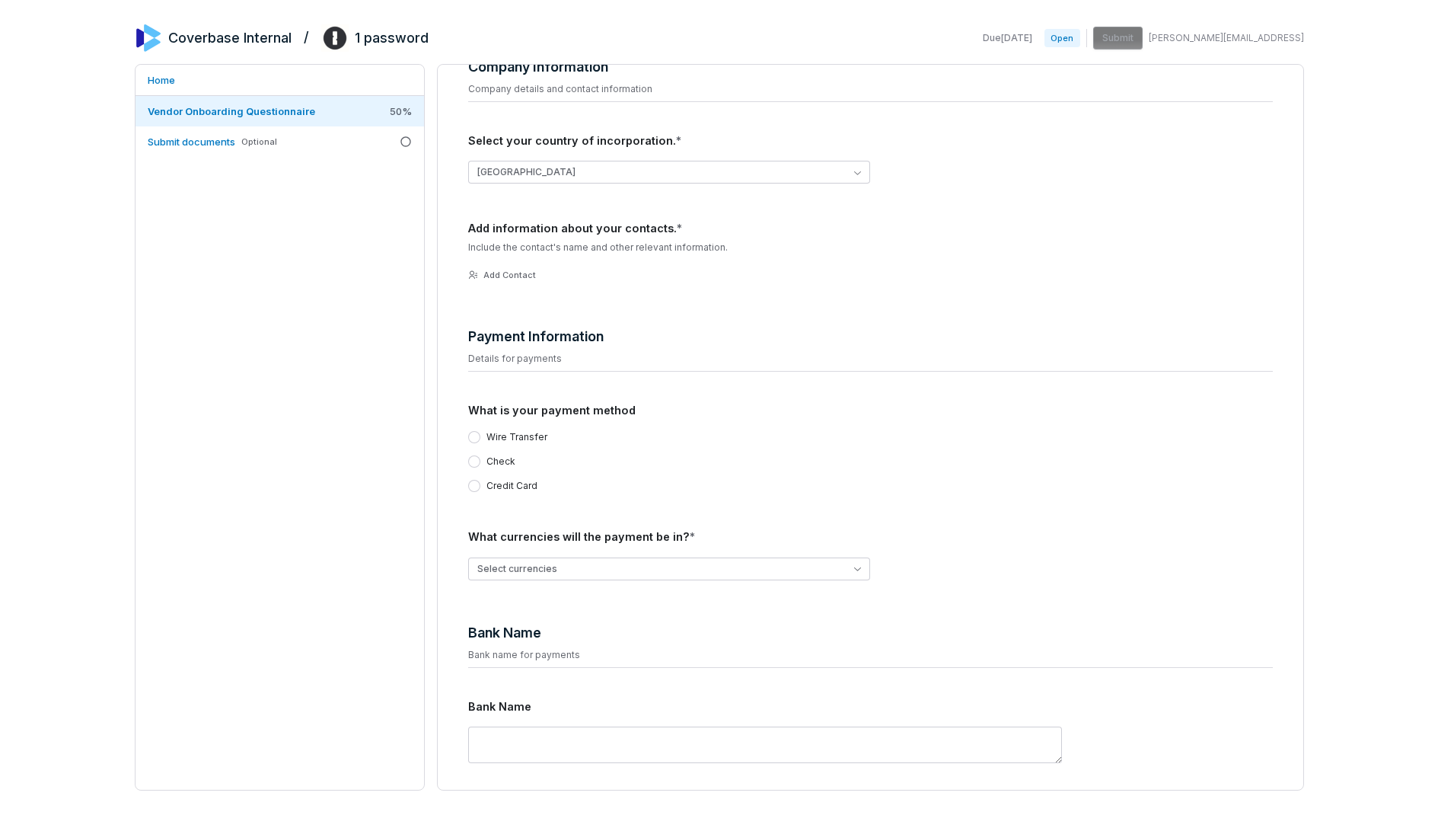
scroll to position [526, 0]
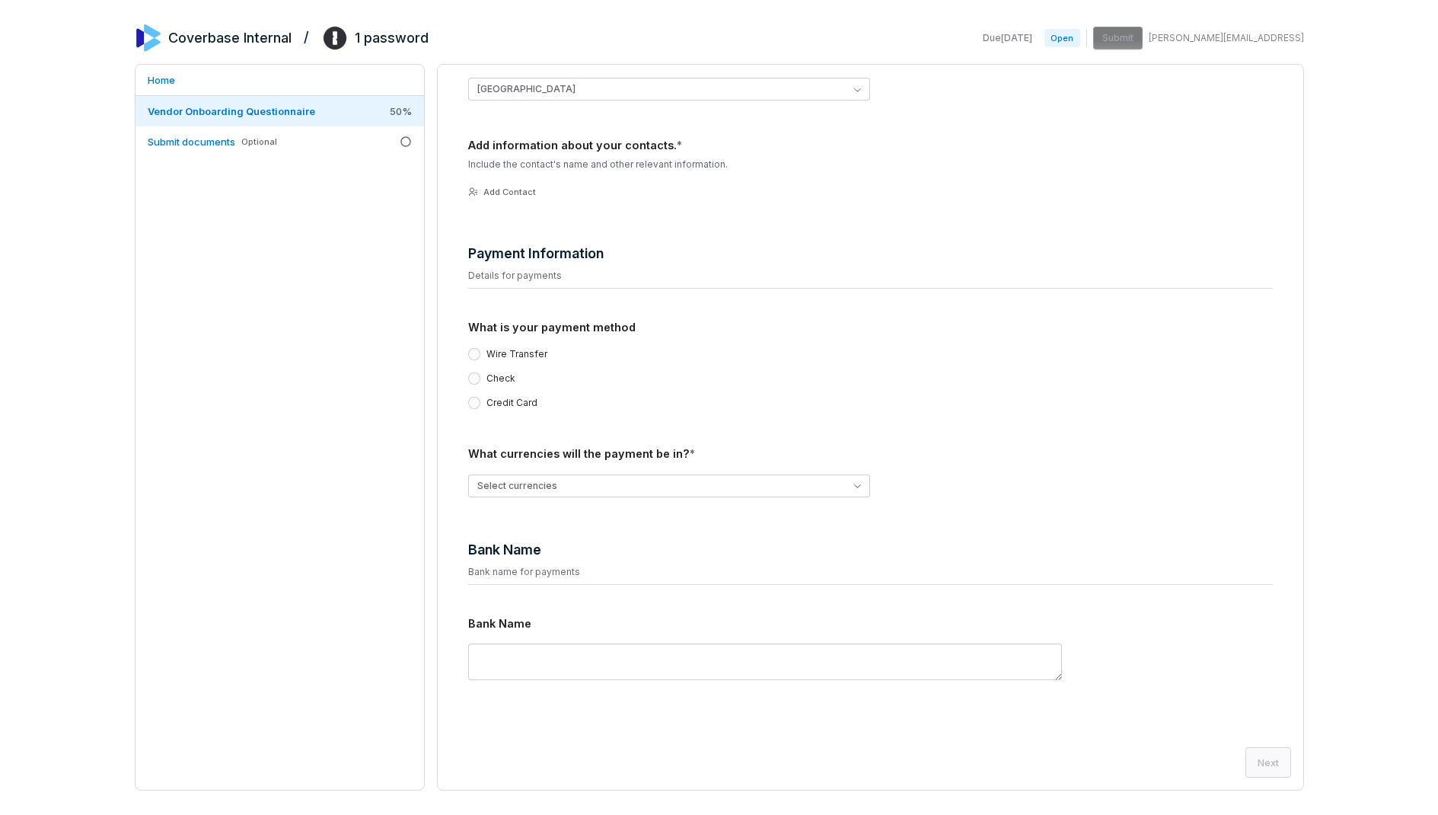
click at [387, 469] on div "Home Vendor Onboarding Questionnaire 50 % Submit documents Optional" at bounding box center [280, 427] width 290 height 726
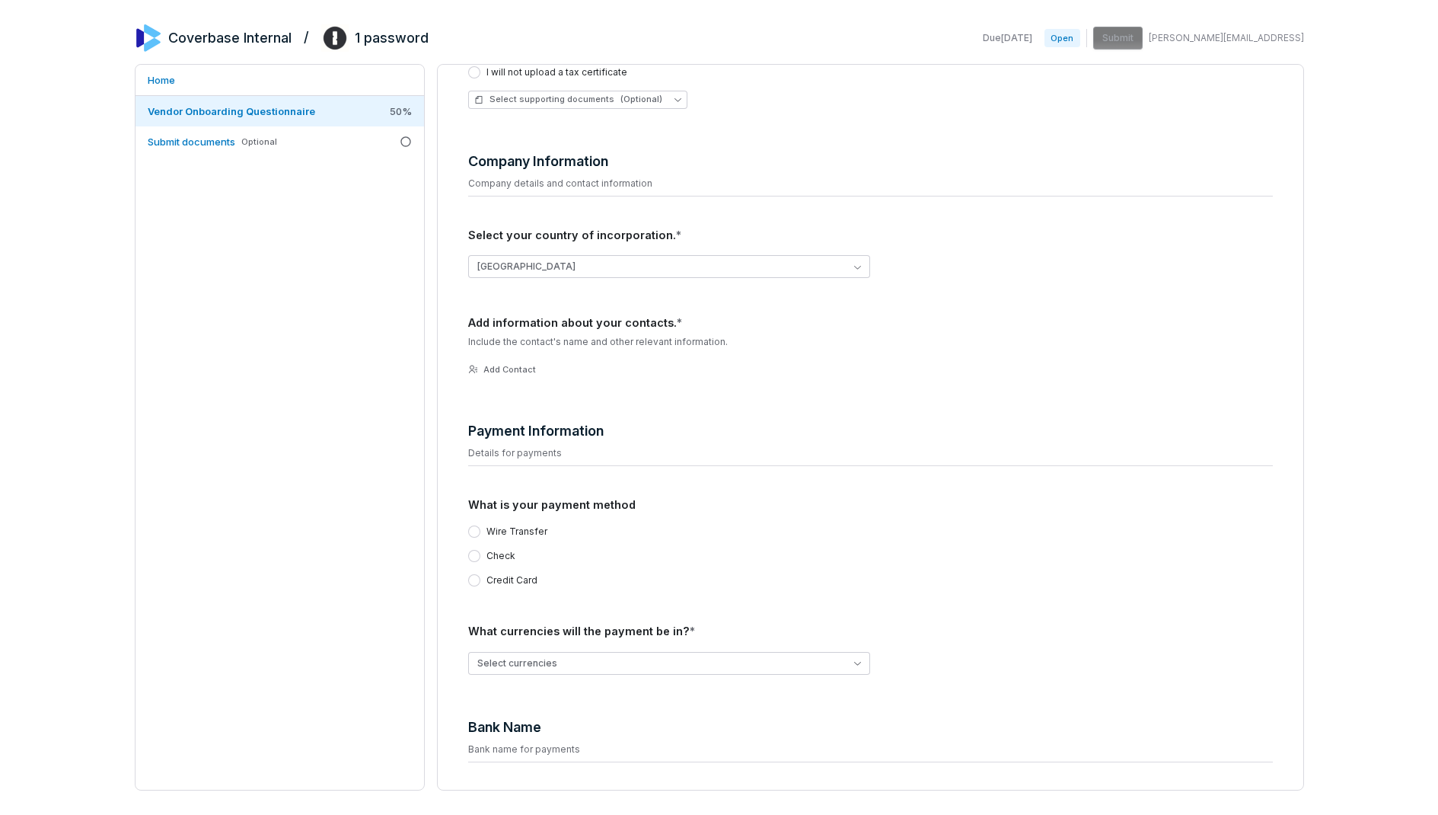
scroll to position [244, 0]
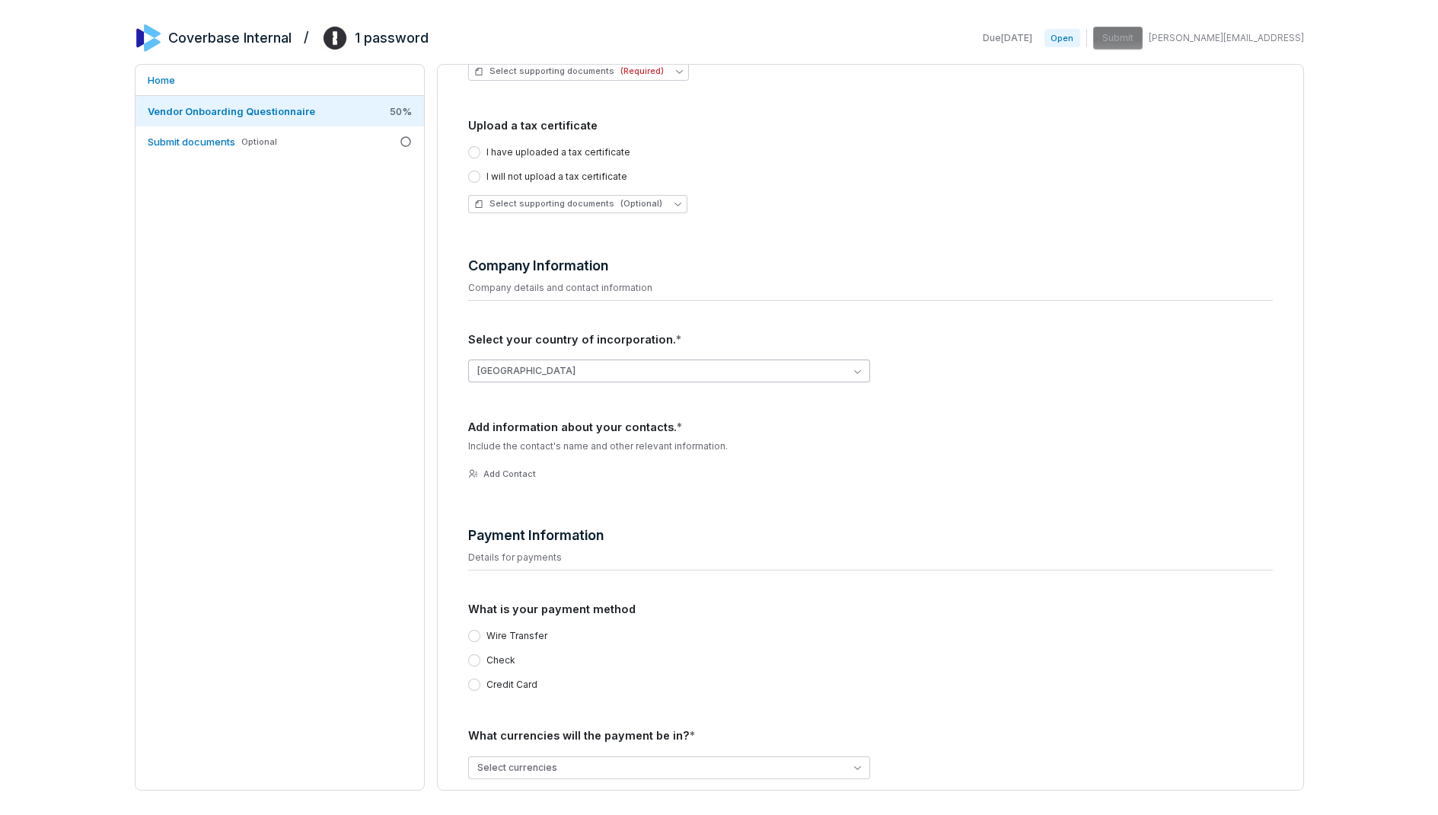
click at [618, 371] on button "Afghanistan" at bounding box center [669, 370] width 403 height 23
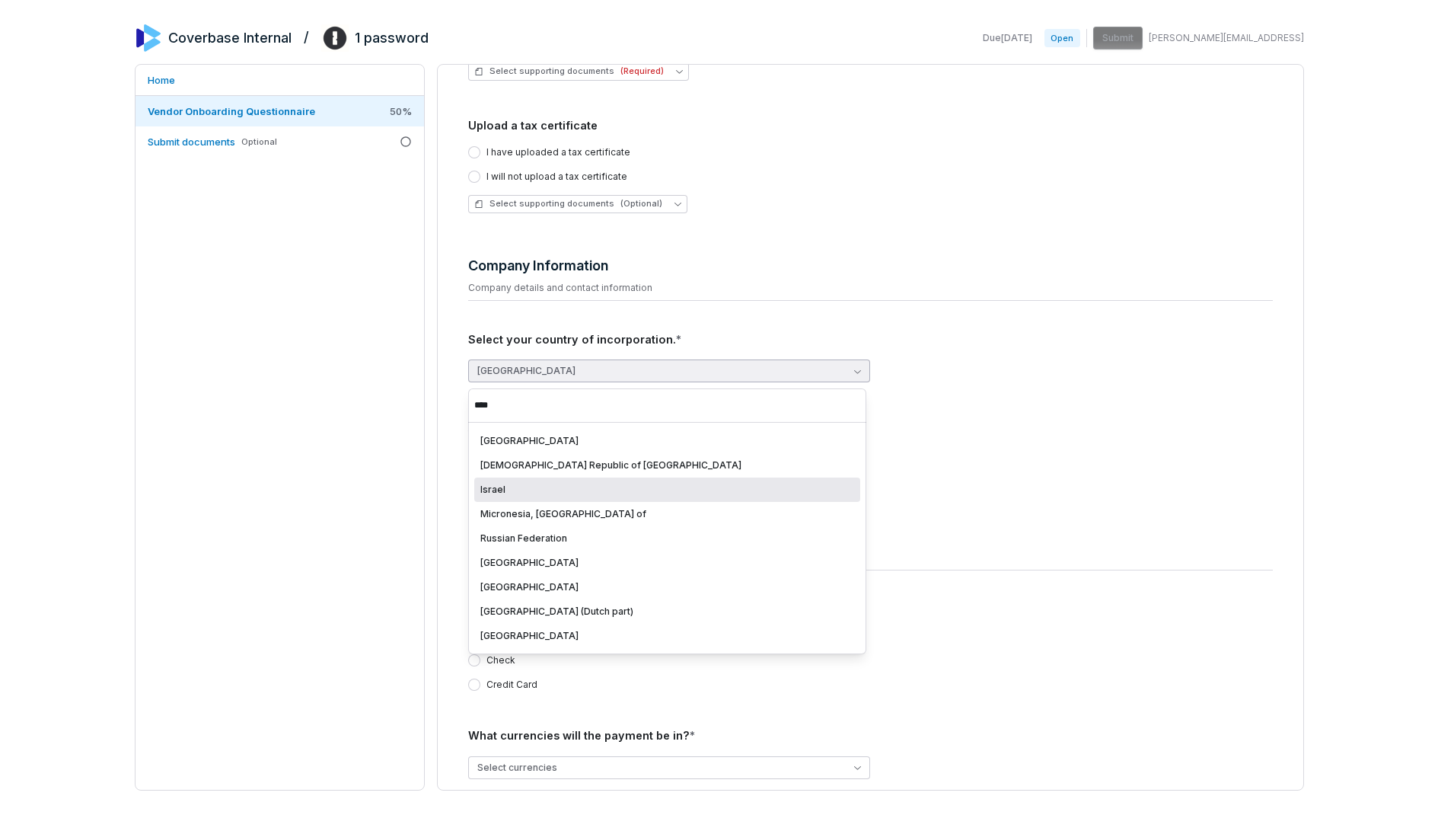
type input "****"
click at [593, 486] on div "Israel" at bounding box center [667, 489] width 374 height 12
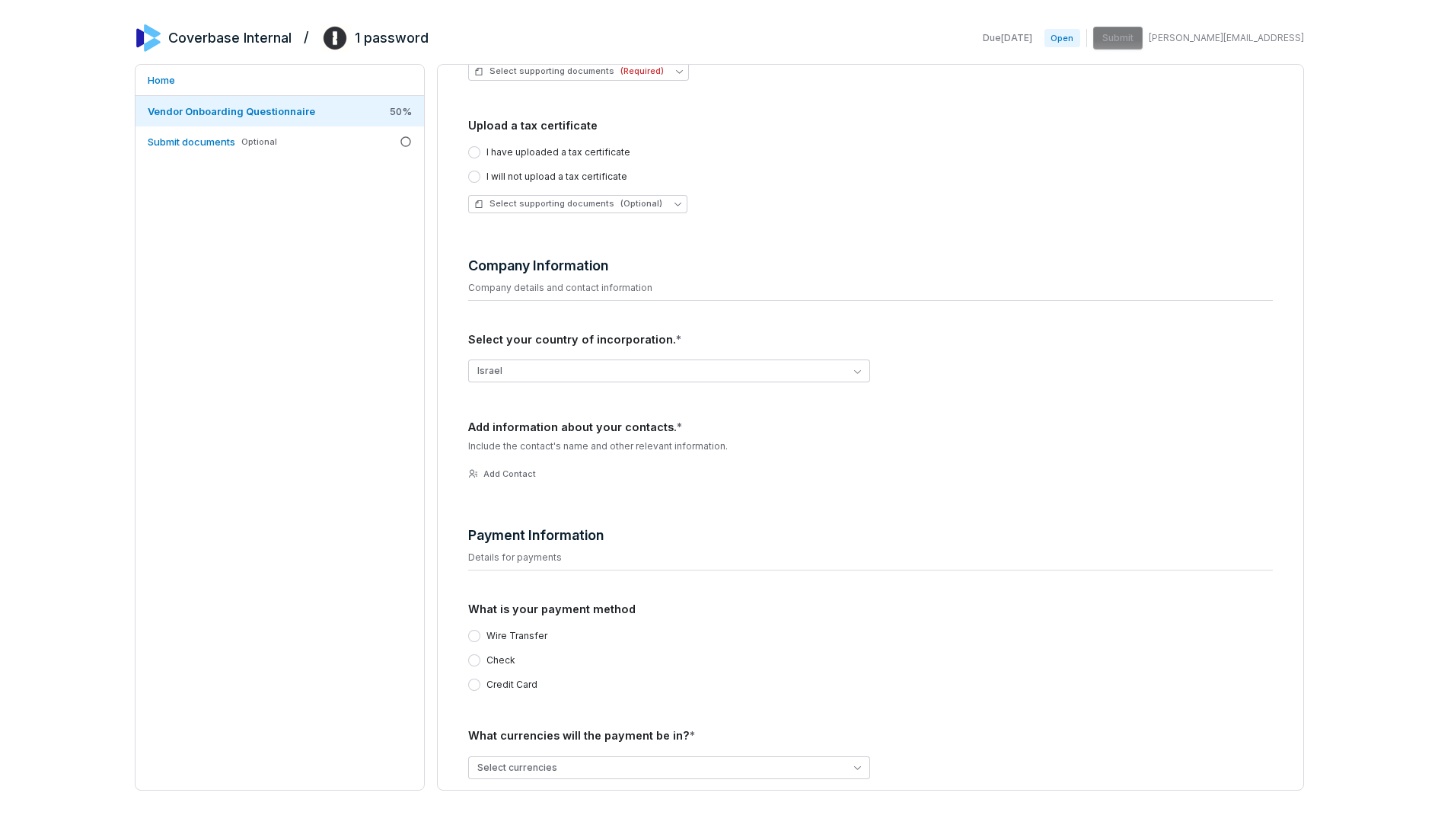
click at [273, 382] on div "Home Vendor Onboarding Questionnaire 50 % Submit documents Optional" at bounding box center [280, 427] width 290 height 726
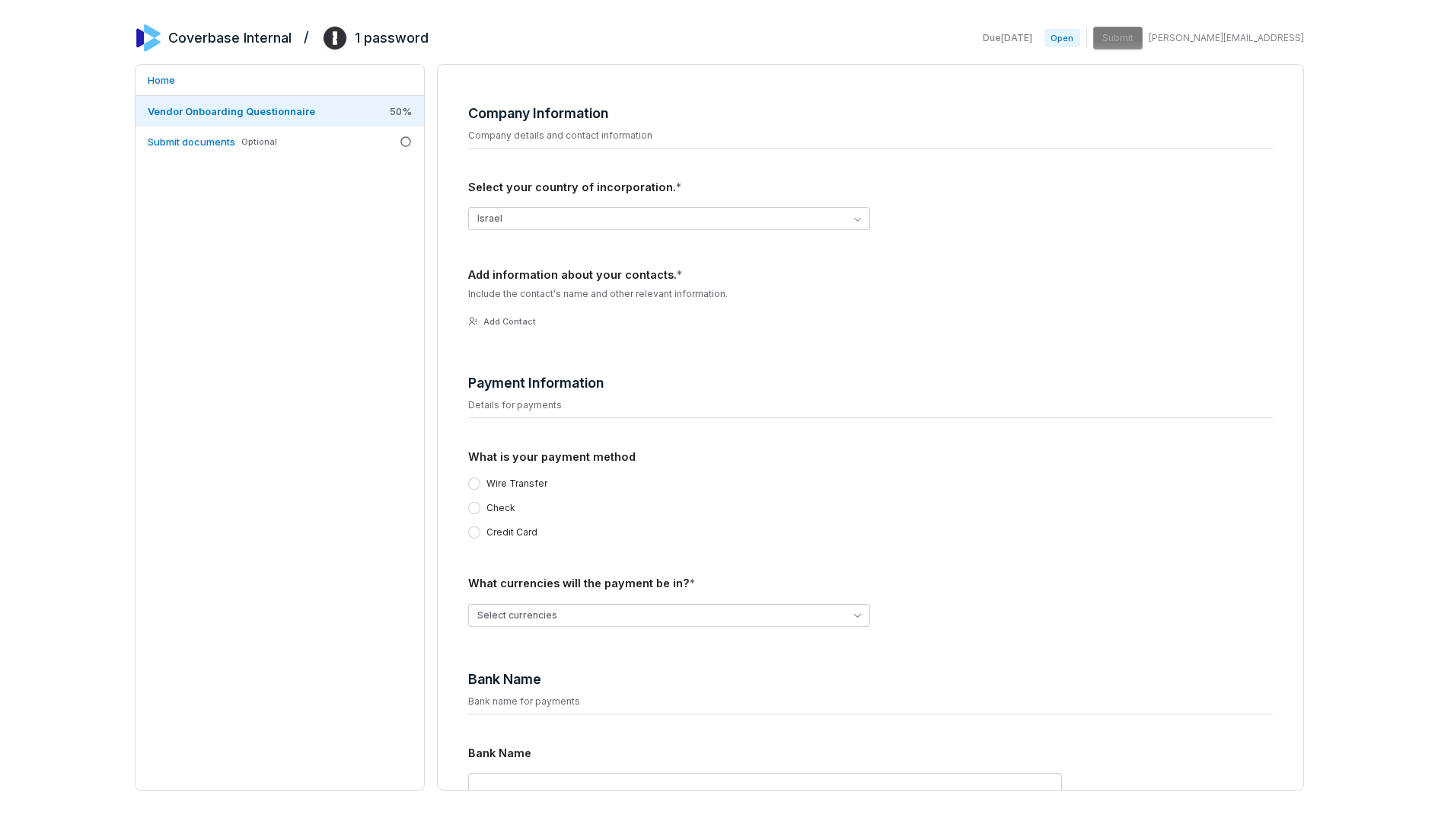
scroll to position [526, 0]
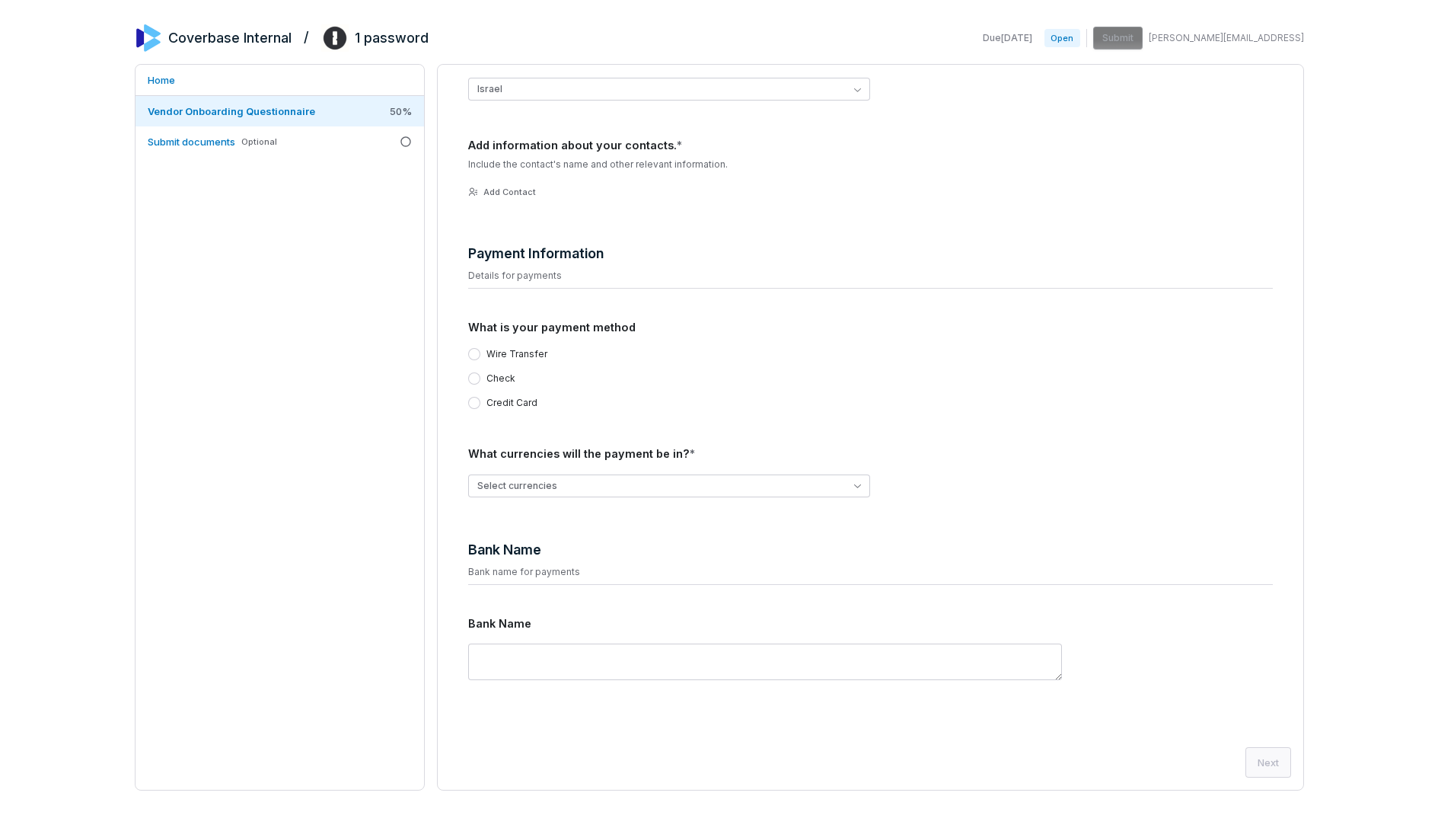
click at [219, 451] on div "Home Vendor Onboarding Questionnaire 50 % Submit documents Optional" at bounding box center [280, 427] width 290 height 726
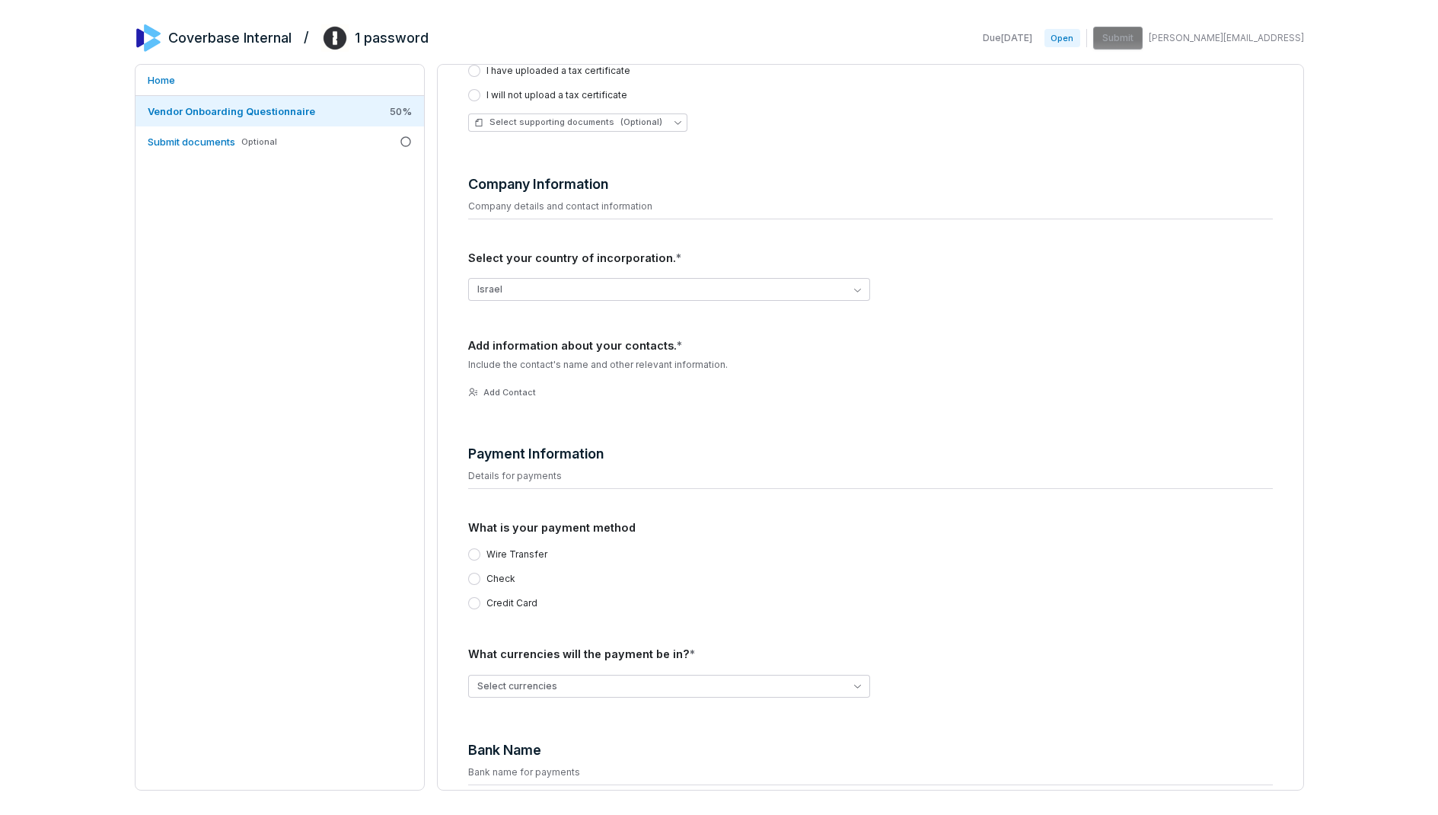
scroll to position [234, 0]
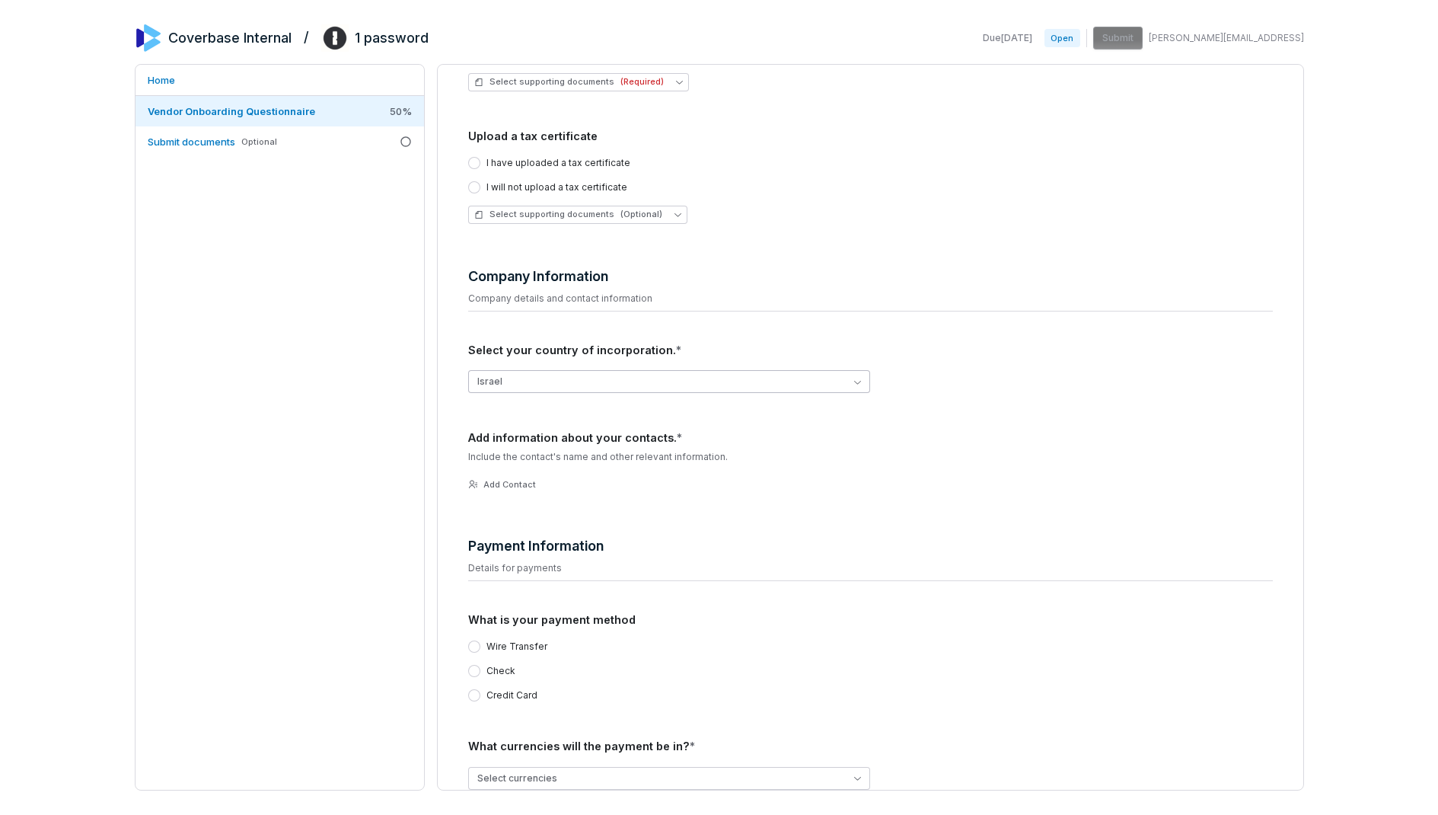
click at [560, 382] on button "Israel" at bounding box center [669, 381] width 403 height 23
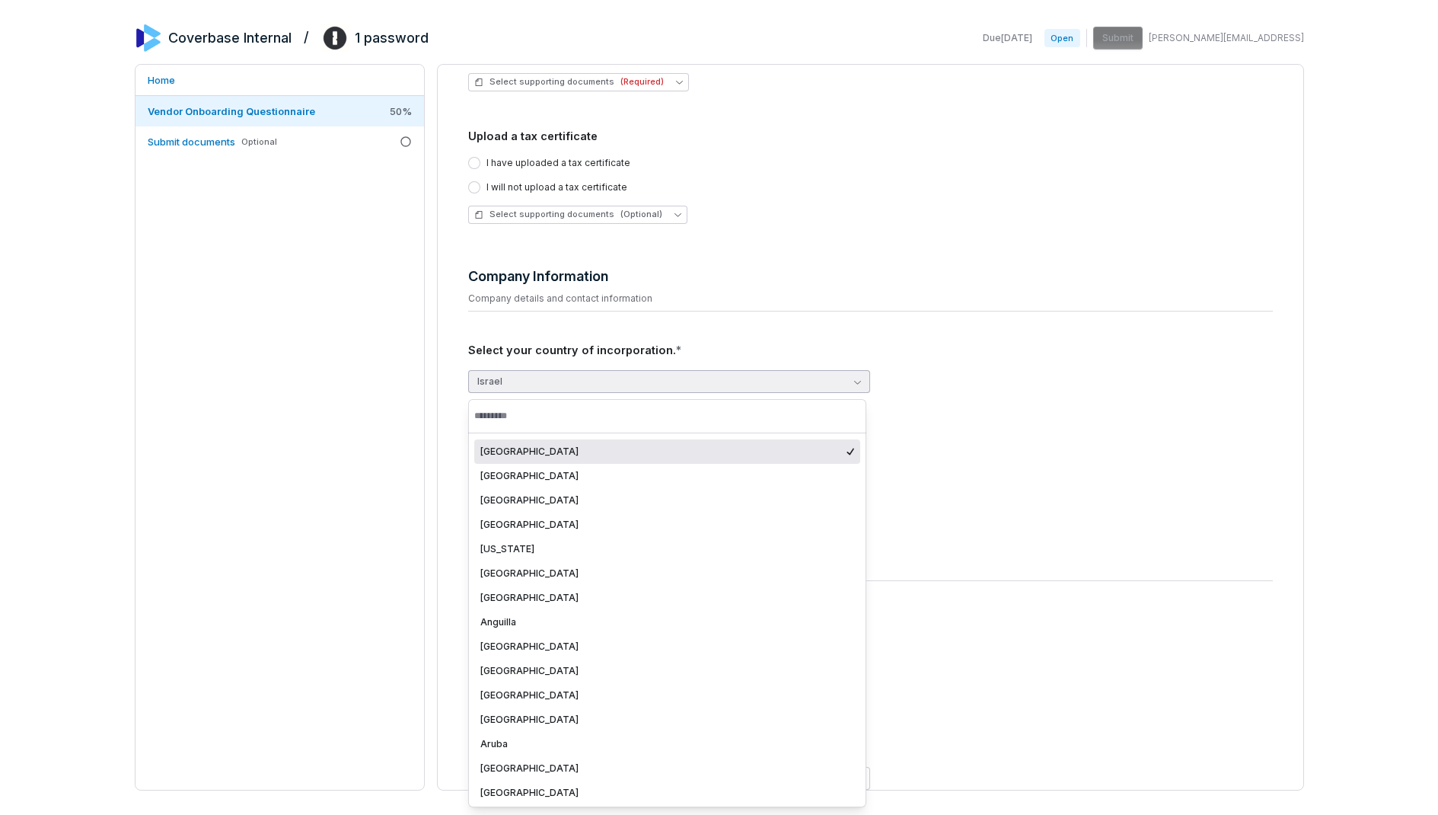
click at [322, 413] on div "Home Vendor Onboarding Questionnaire 50 % Submit documents Optional" at bounding box center [280, 427] width 290 height 726
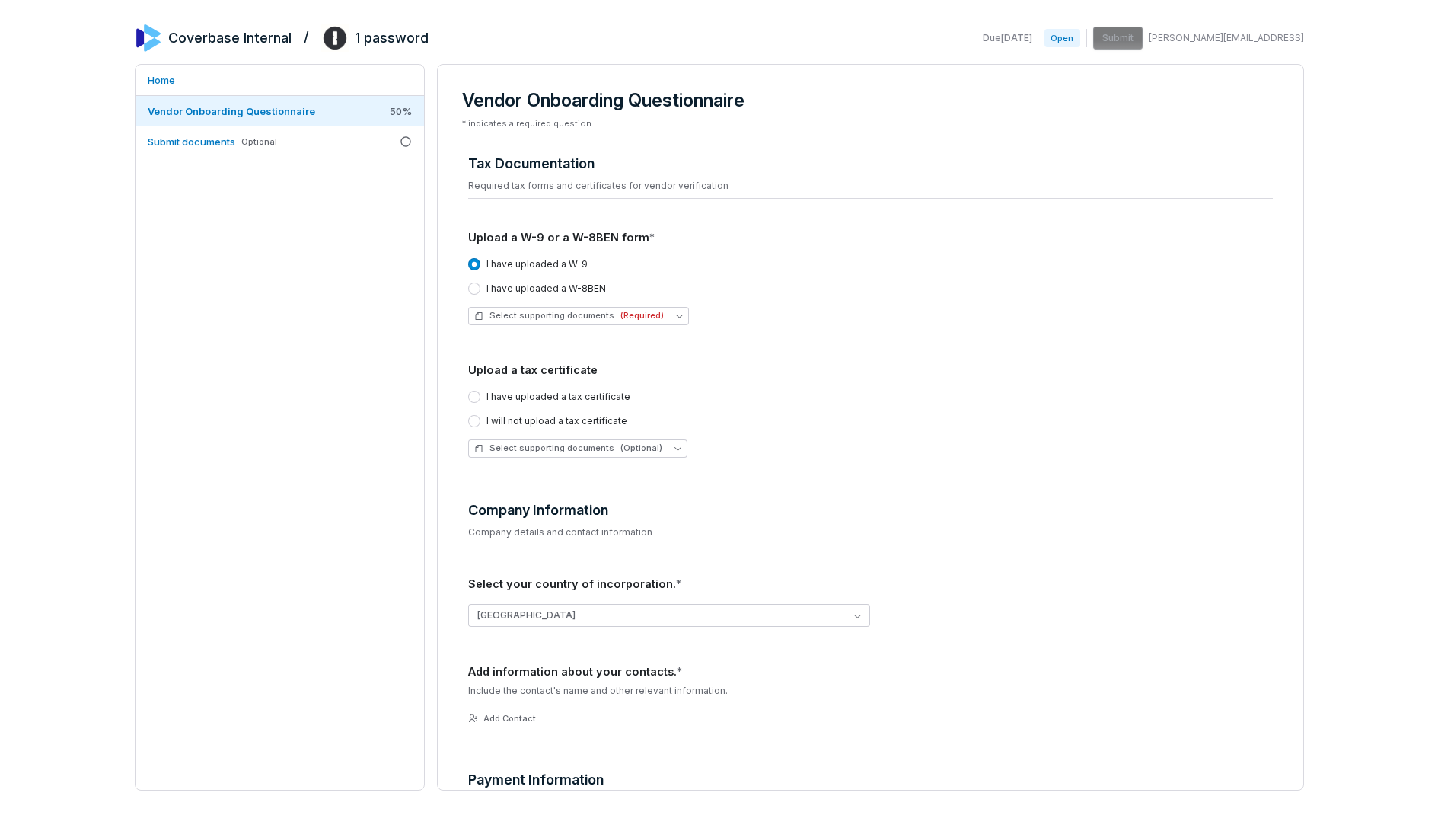
click at [289, 389] on div "Home Vendor Onboarding Questionnaire 50 % Submit documents Optional" at bounding box center [280, 427] width 290 height 726
click at [268, 352] on div "Home Vendor Onboarding Questionnaire 50 % Submit documents Optional" at bounding box center [280, 427] width 290 height 726
click at [213, 158] on div "Home Vendor Onboarding Questionnaire 50 % Submit documents Optional" at bounding box center [280, 427] width 290 height 726
click at [218, 147] on span "Submit documents" at bounding box center [192, 141] width 88 height 12
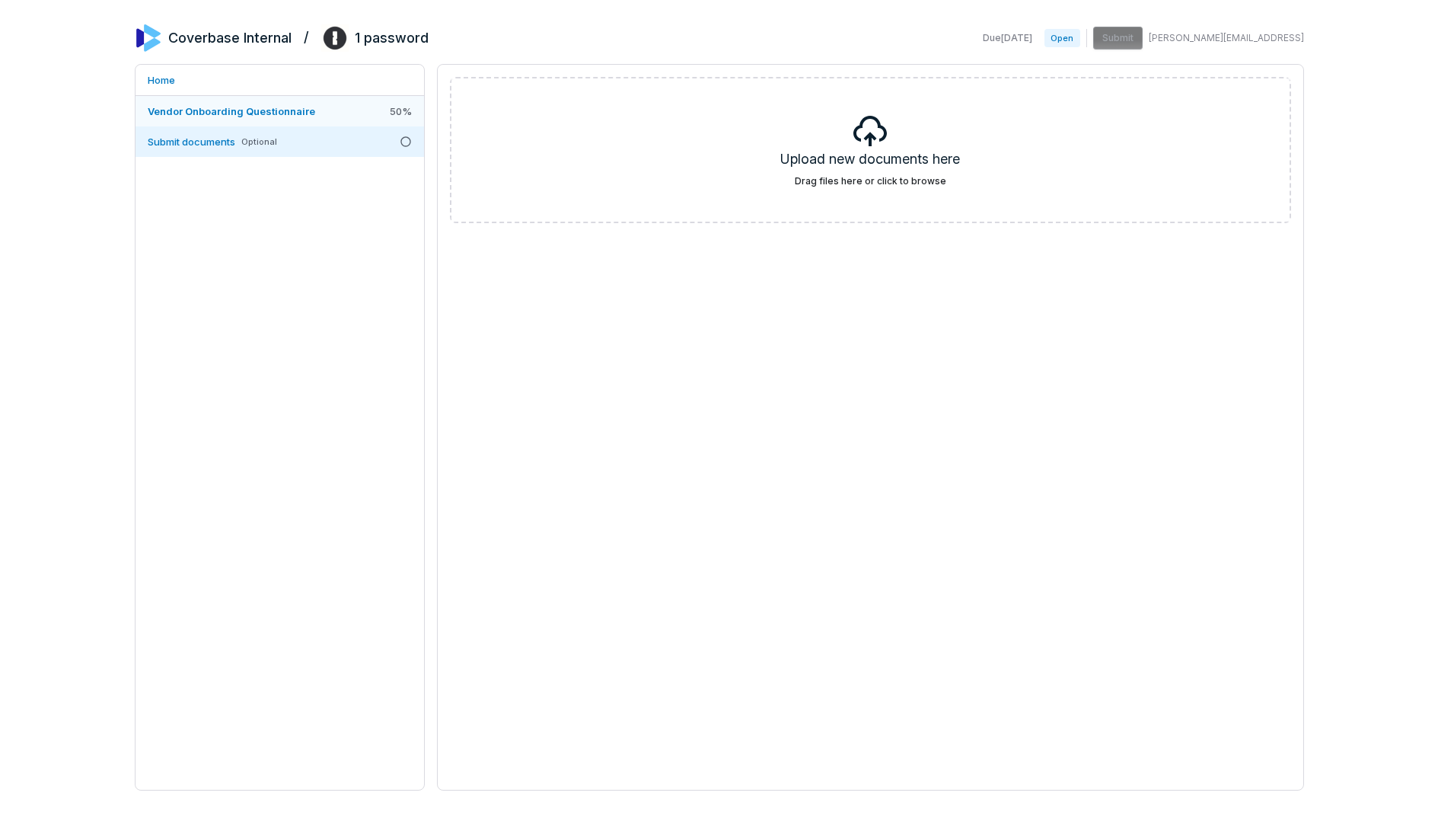
click at [234, 112] on span "Vendor Onboarding Questionnaire" at bounding box center [231, 111] width 167 height 12
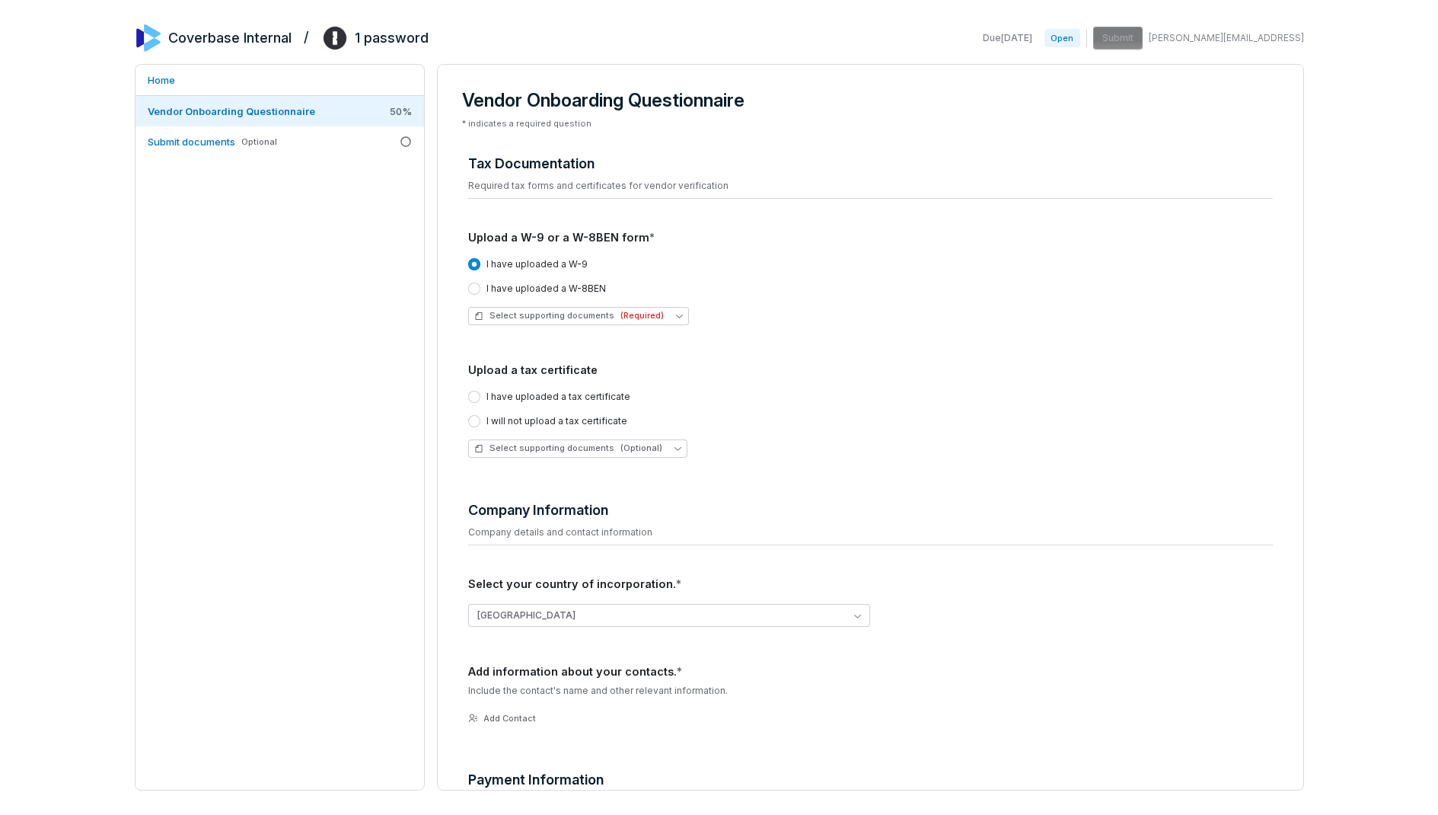
click at [330, 333] on div "Home Vendor Onboarding Questionnaire 50 % Submit documents Optional" at bounding box center [280, 427] width 290 height 726
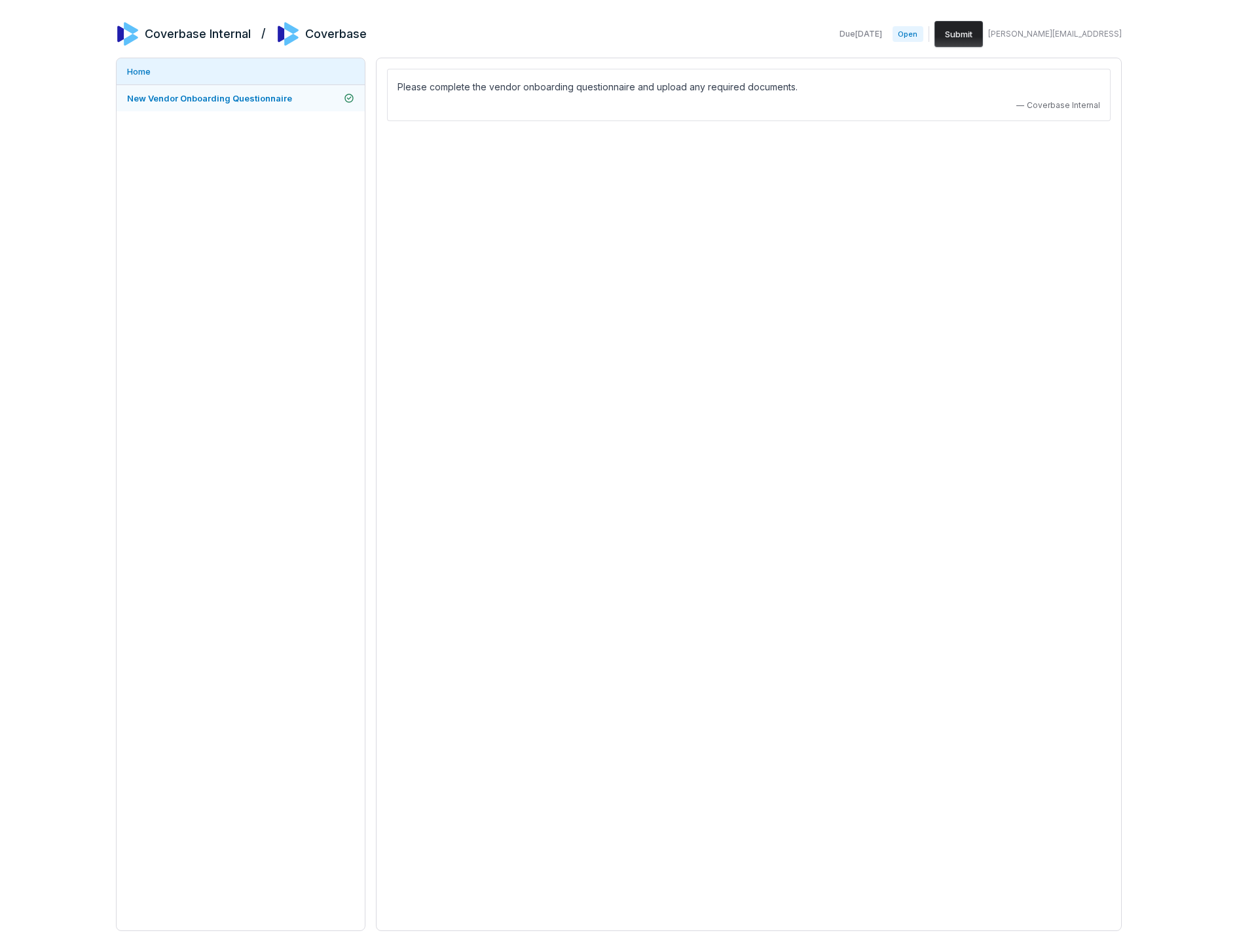
click at [266, 90] on link "New Vendor Onboarding Questionnaire" at bounding box center [240, 98] width 249 height 26
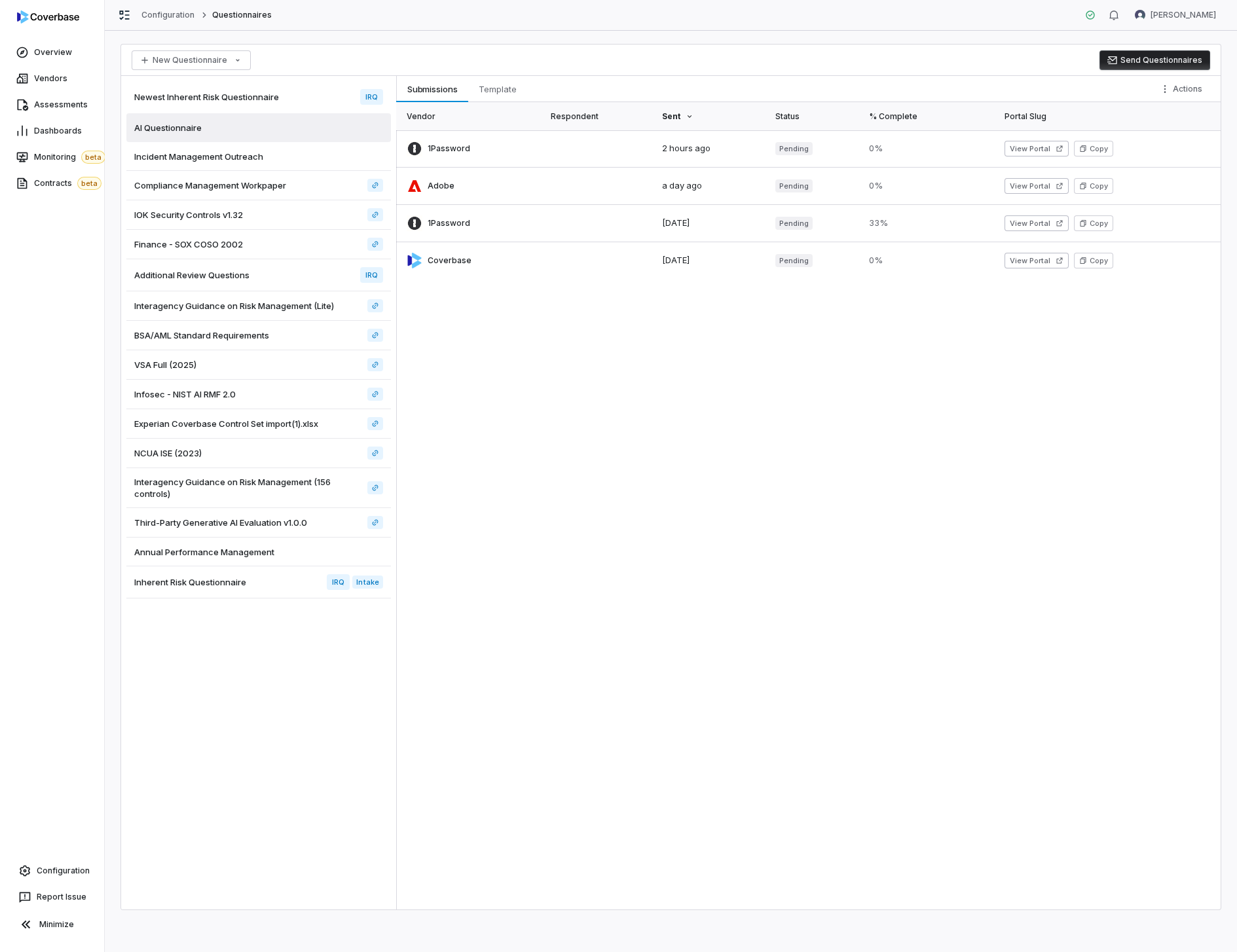
click at [319, 95] on div "Newest Inherent Risk Questionnaire IRQ" at bounding box center [259, 96] width 265 height 32
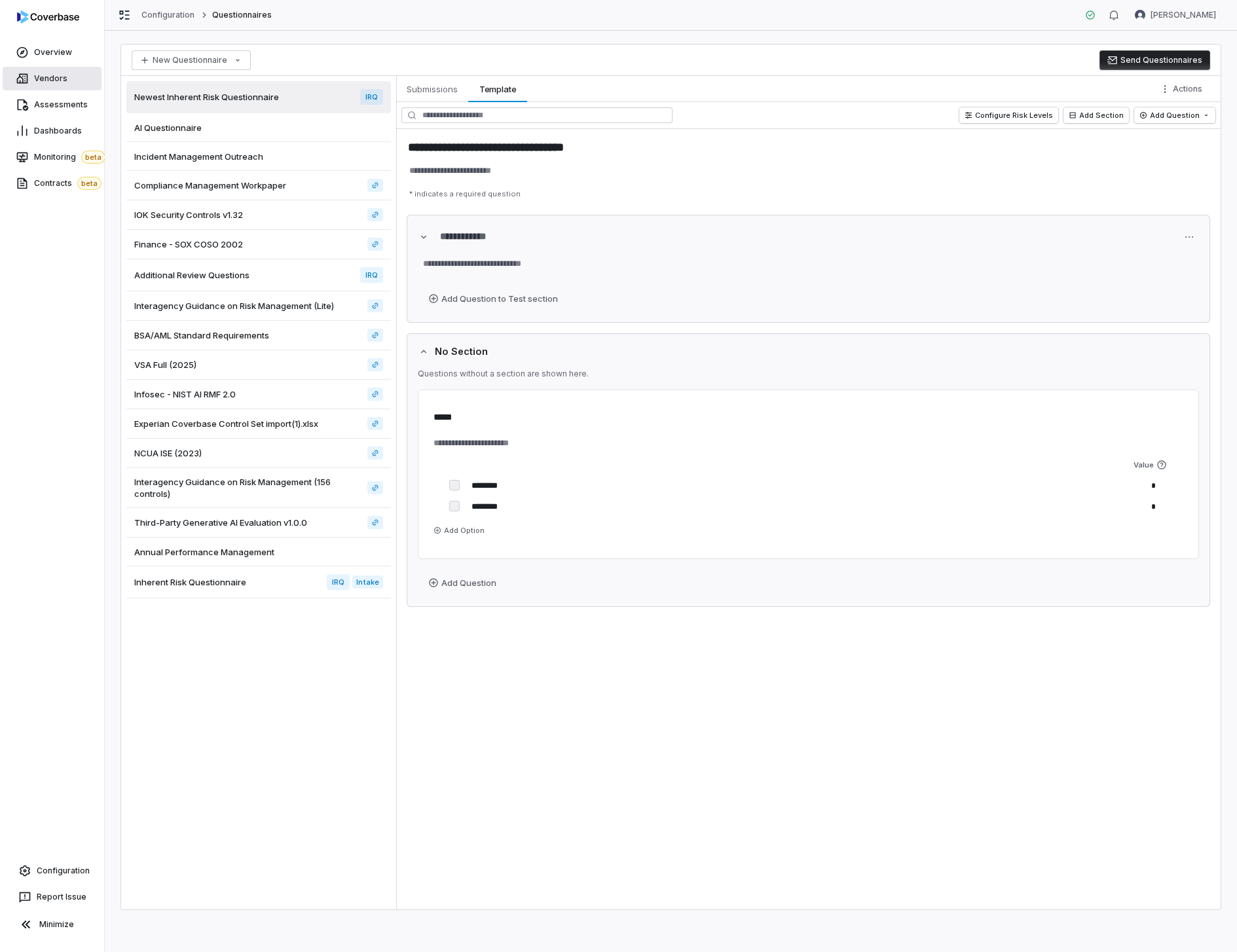
click at [40, 76] on span "Vendors" at bounding box center [51, 78] width 34 height 10
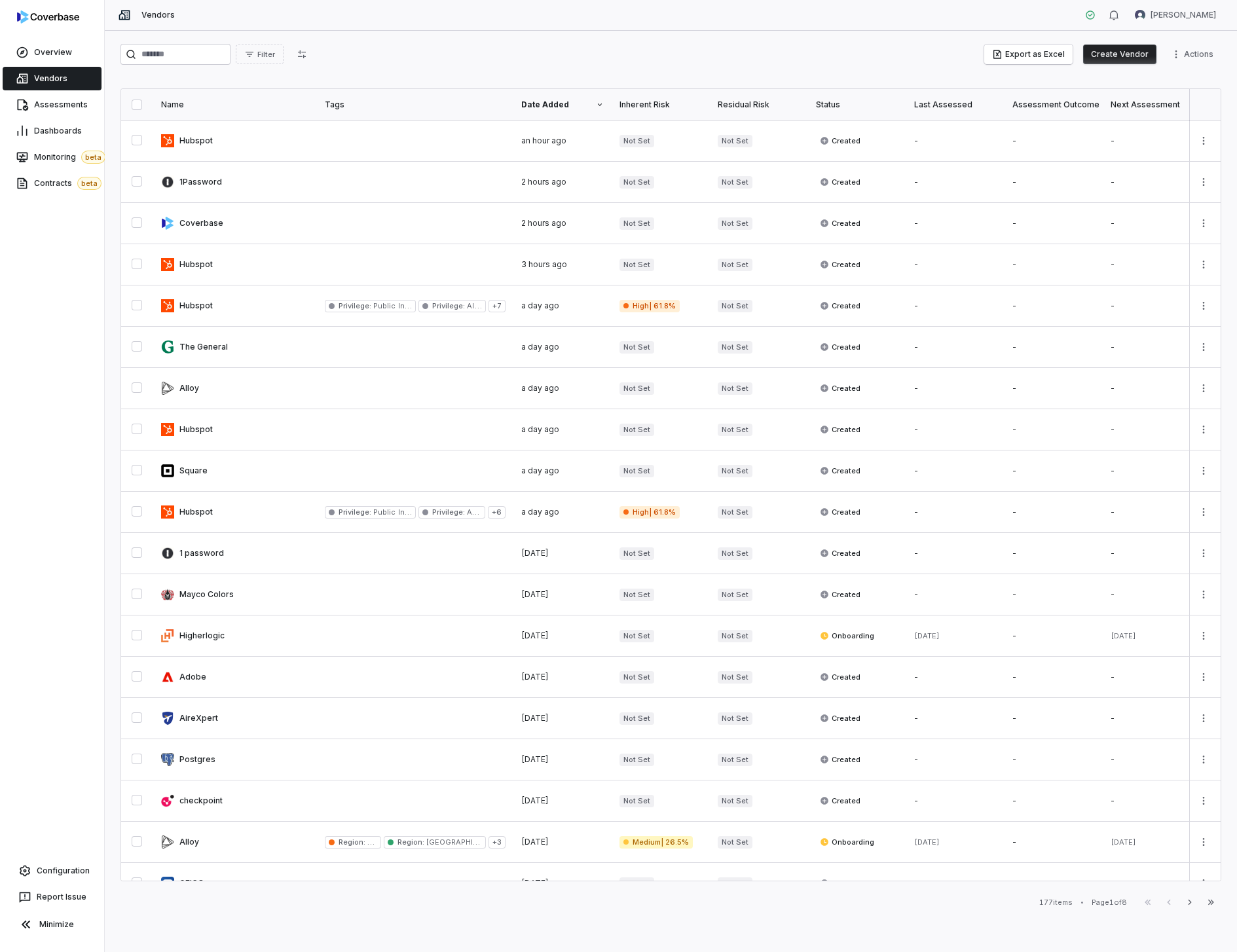
click at [469, 63] on div "Filter Export as Excel Create Vendor Actions" at bounding box center [671, 54] width 1101 height 21
click at [415, 157] on link at bounding box center [415, 140] width 196 height 40
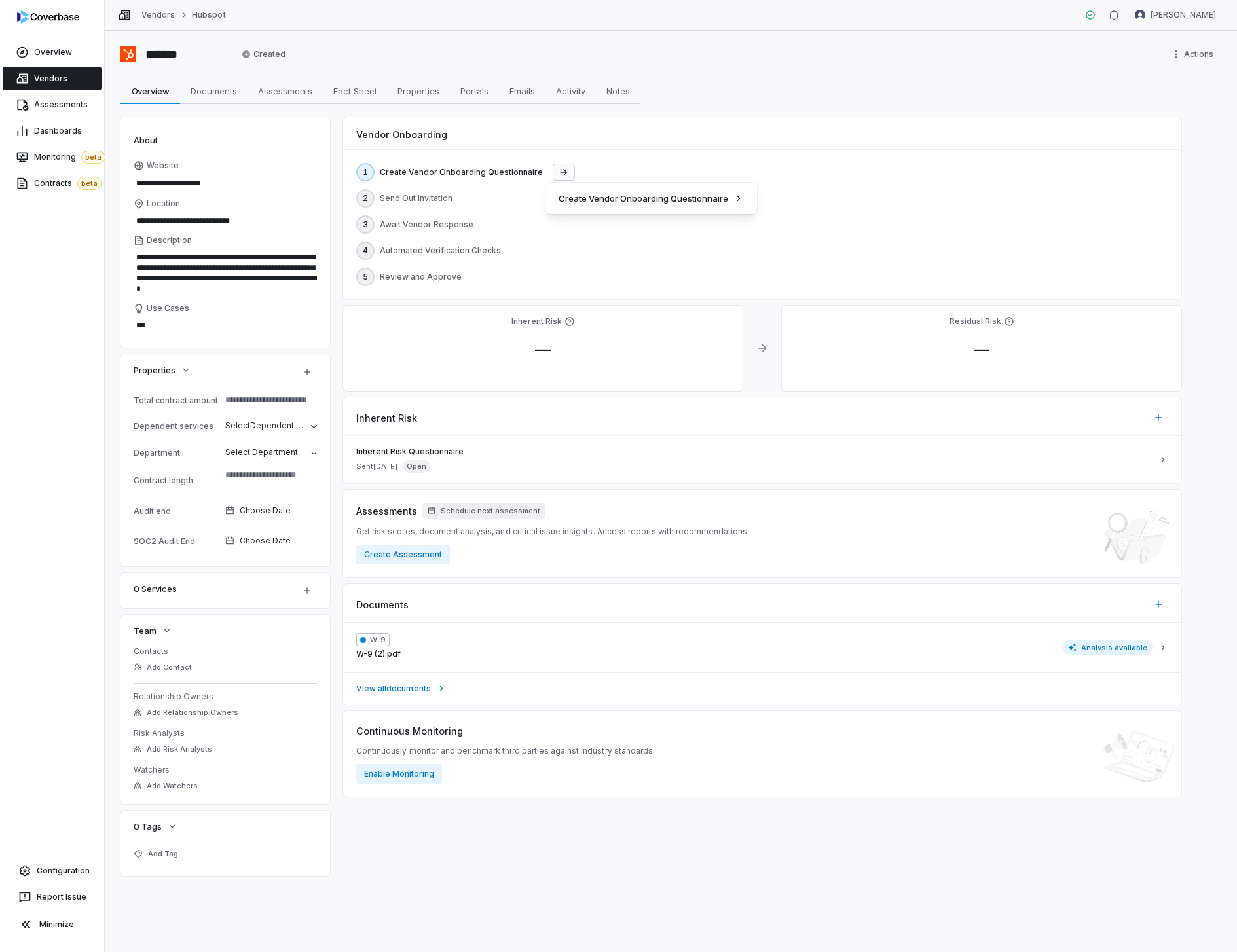
click at [551, 169] on html "**********" at bounding box center [618, 476] width 1237 height 952
click at [724, 104] on html "**********" at bounding box center [618, 476] width 1237 height 952
click at [873, 91] on div "Overview Overview Documents Documents Assessments Assessments Fact Sheet Fact S…" at bounding box center [671, 91] width 1101 height 26
click at [932, 67] on div "**********" at bounding box center [671, 491] width 1132 height 921
type textarea "*"
